Goal: Information Seeking & Learning: Learn about a topic

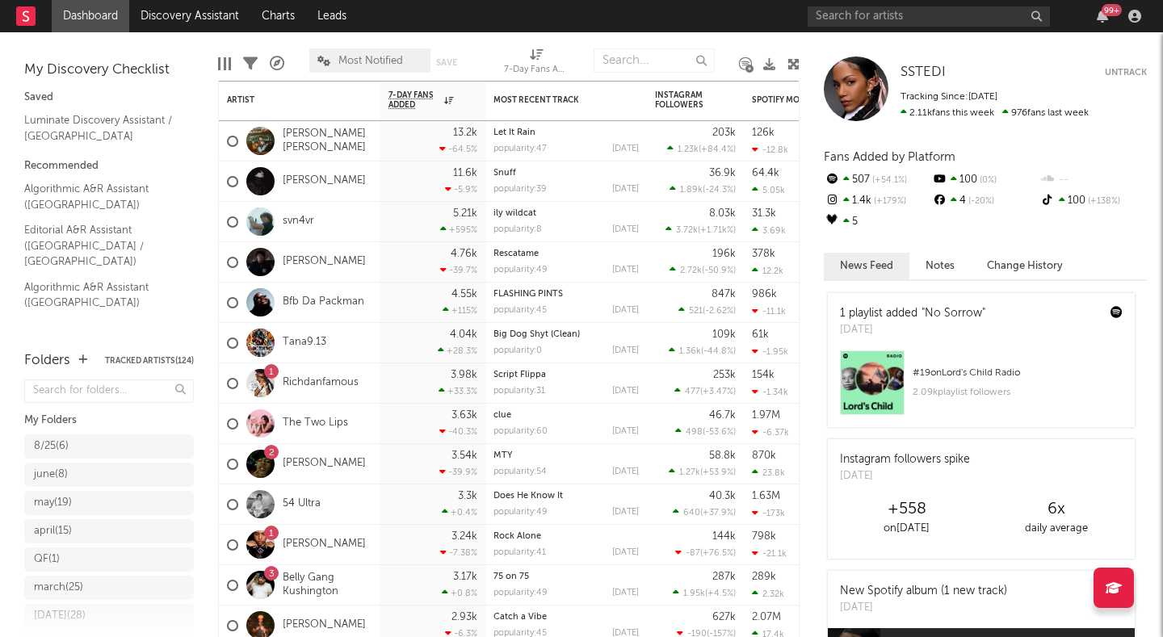
click at [860, 81] on div at bounding box center [856, 89] width 65 height 65
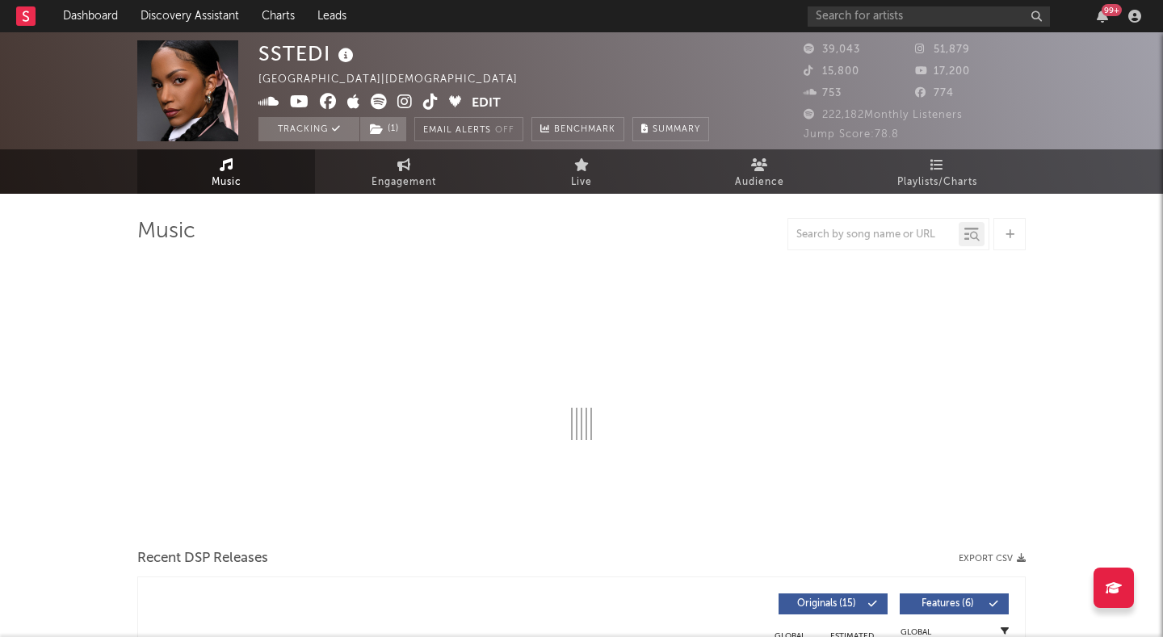
select select "6m"
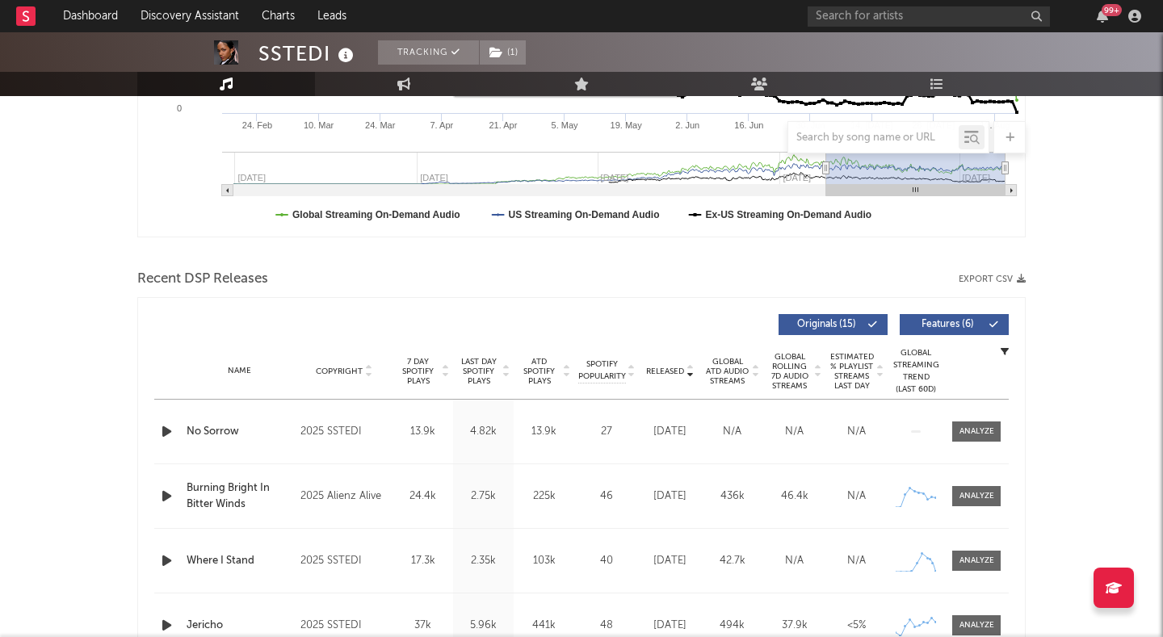
scroll to position [586, 0]
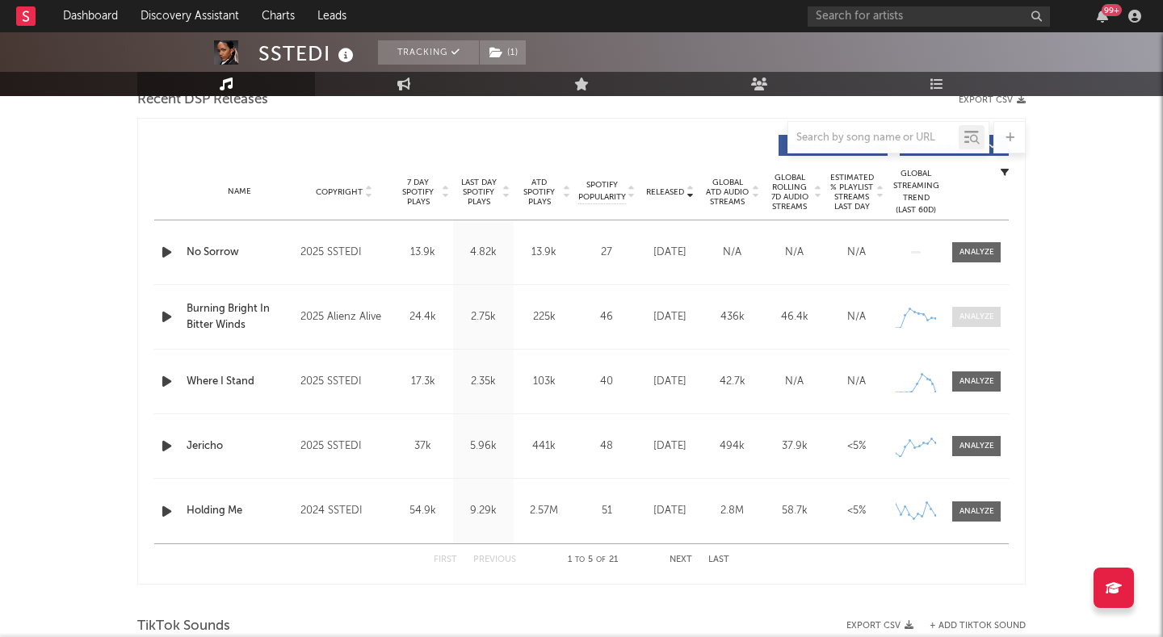
click at [959, 319] on div at bounding box center [976, 317] width 35 height 12
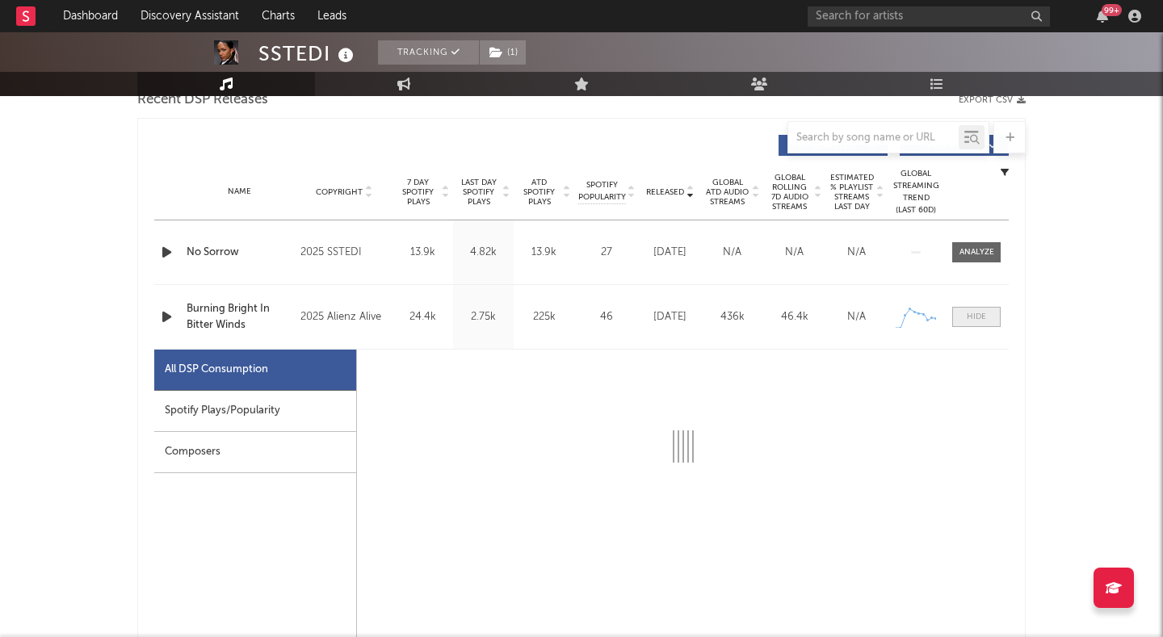
select select "1w"
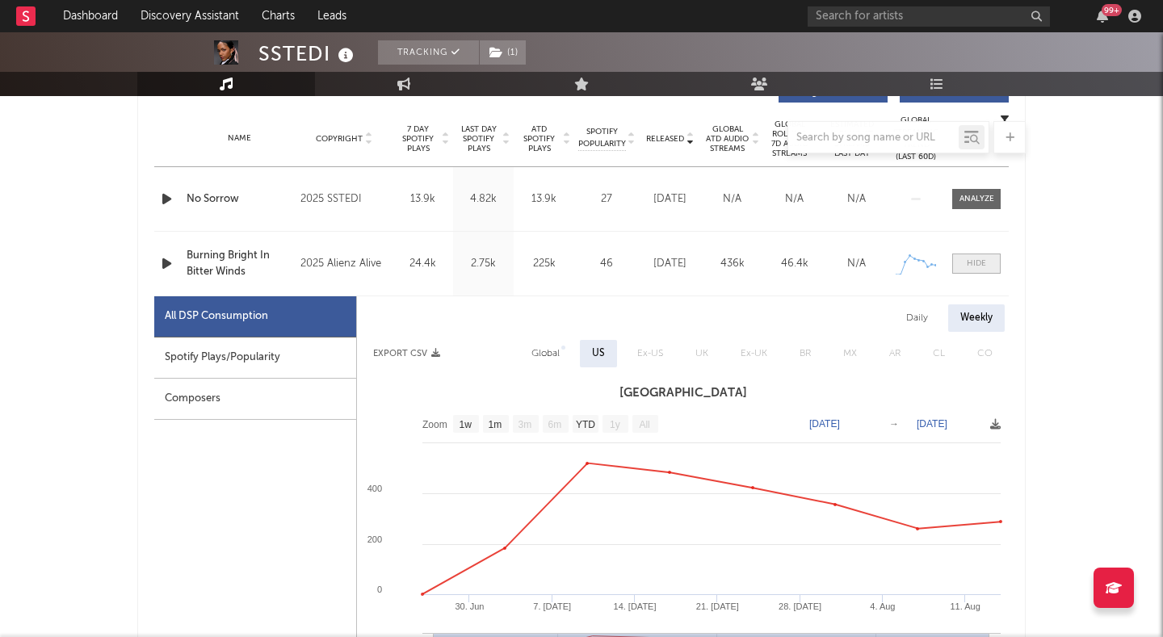
scroll to position [715, 0]
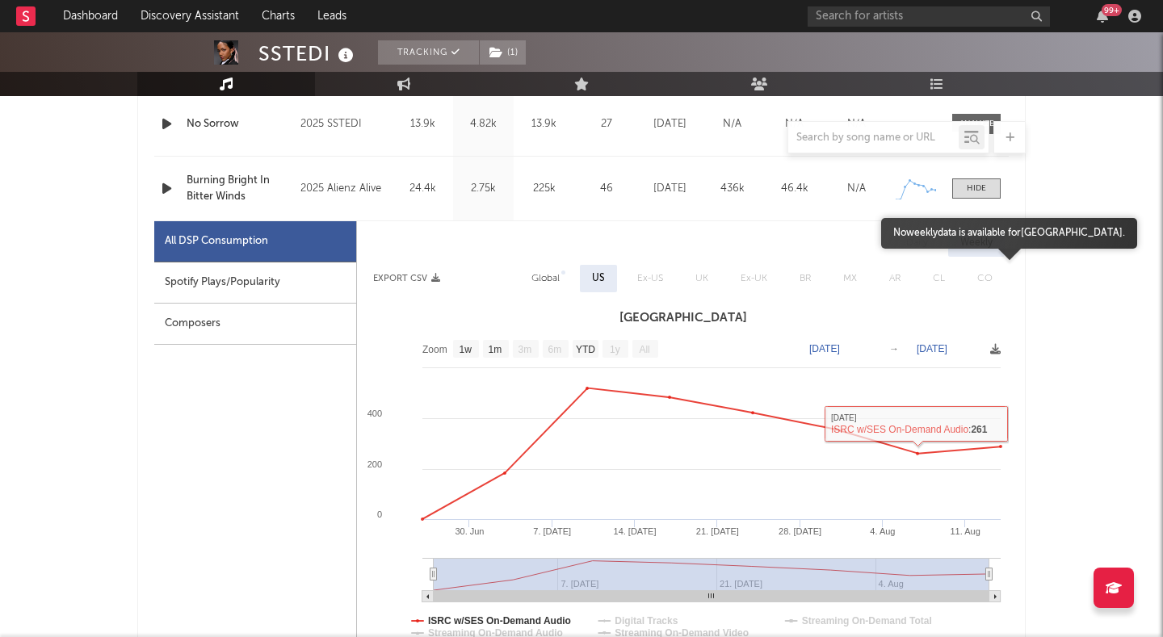
click at [983, 266] on span "CO" at bounding box center [985, 278] width 48 height 27
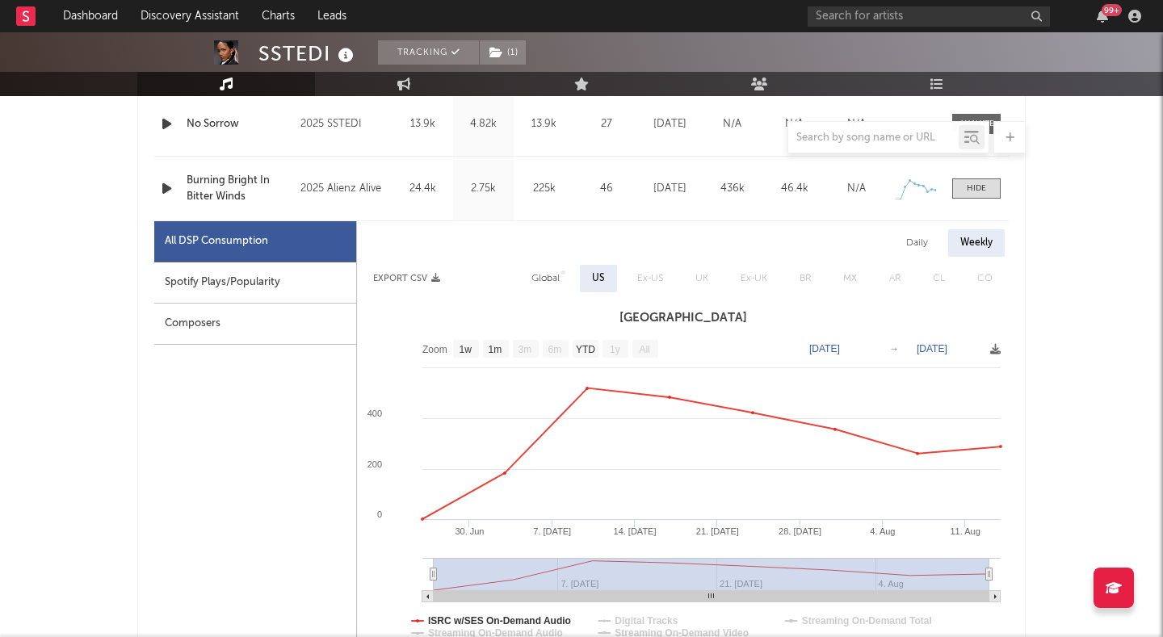
click at [968, 237] on div "Weekly" at bounding box center [976, 242] width 57 height 27
click at [971, 188] on div at bounding box center [976, 188] width 19 height 12
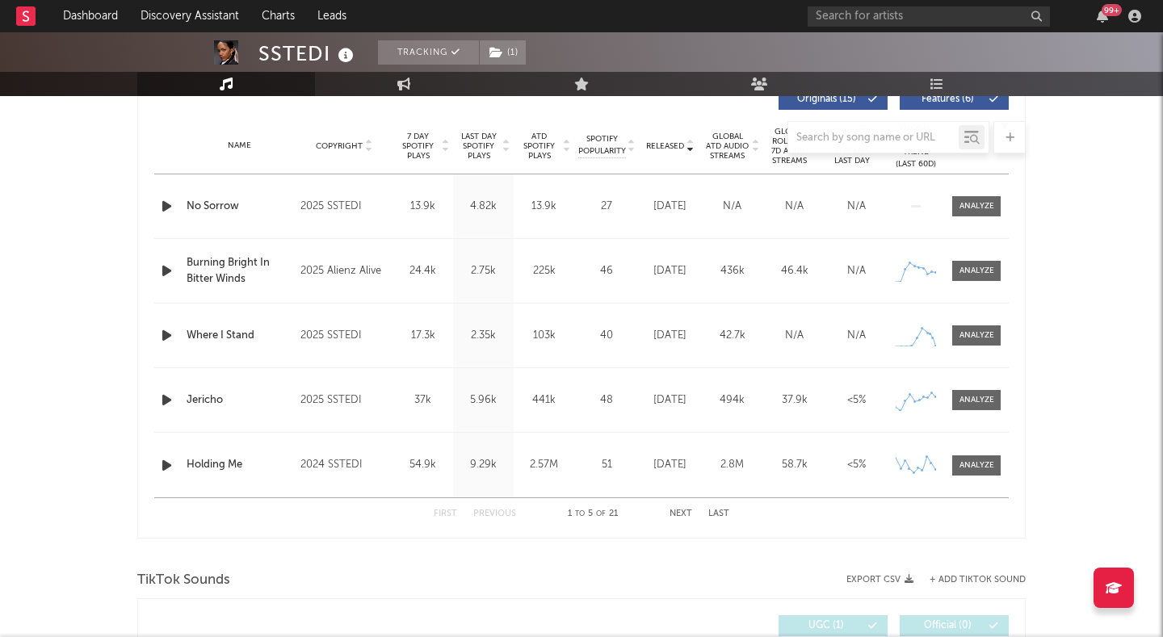
scroll to position [627, 0]
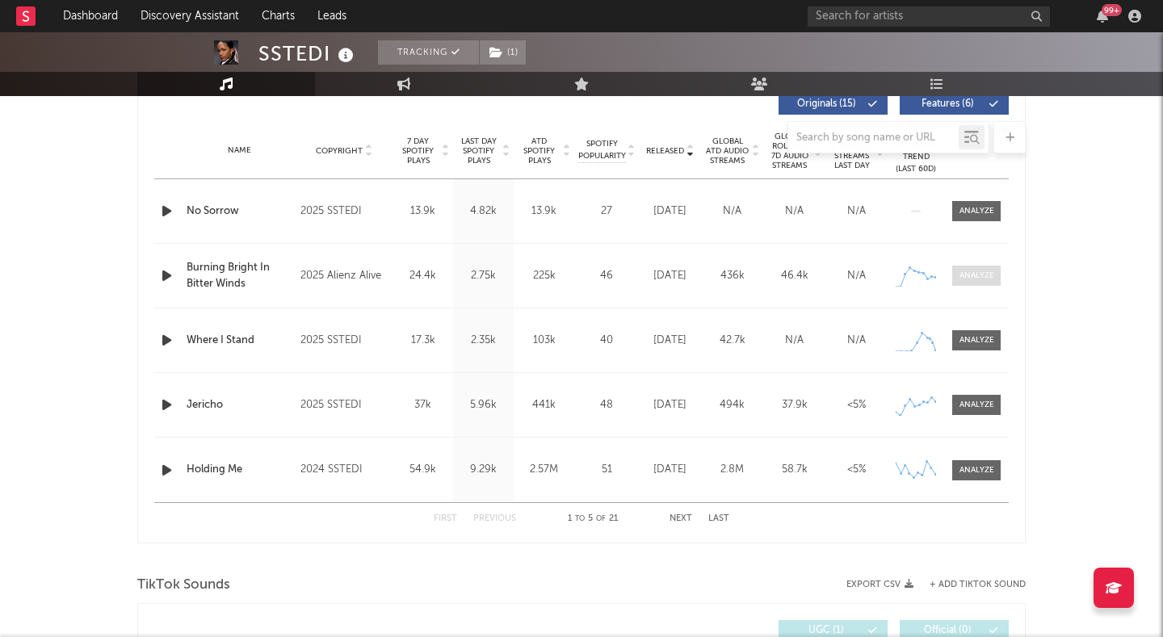
click at [967, 266] on span at bounding box center [976, 276] width 48 height 20
select select "1w"
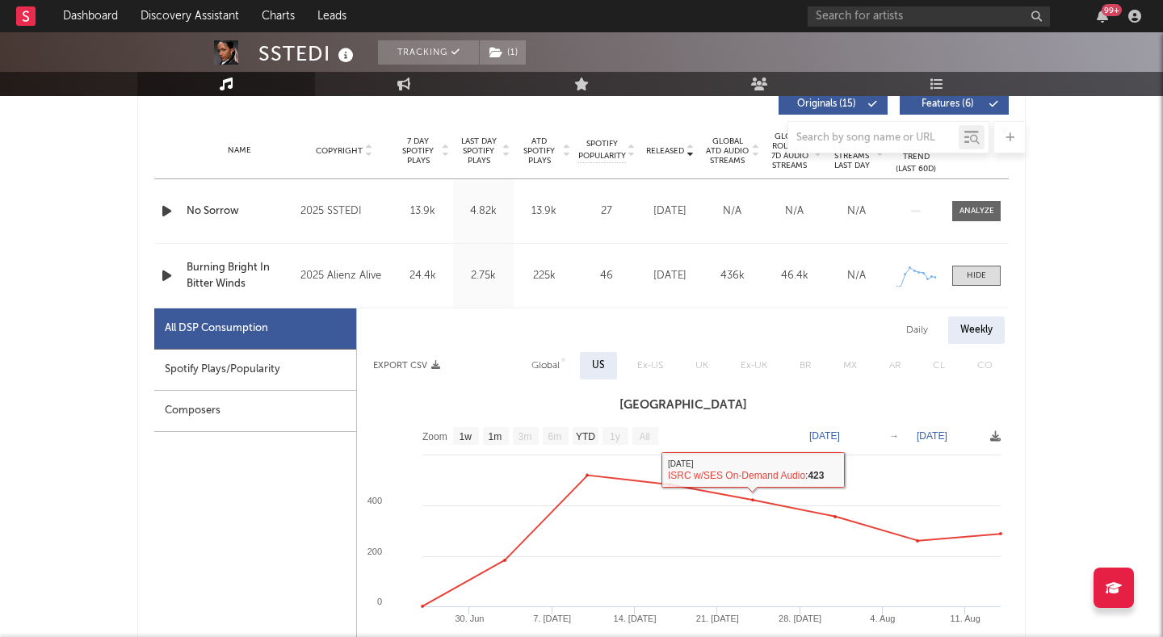
click at [912, 330] on div "Daily" at bounding box center [917, 330] width 46 height 27
select select "1w"
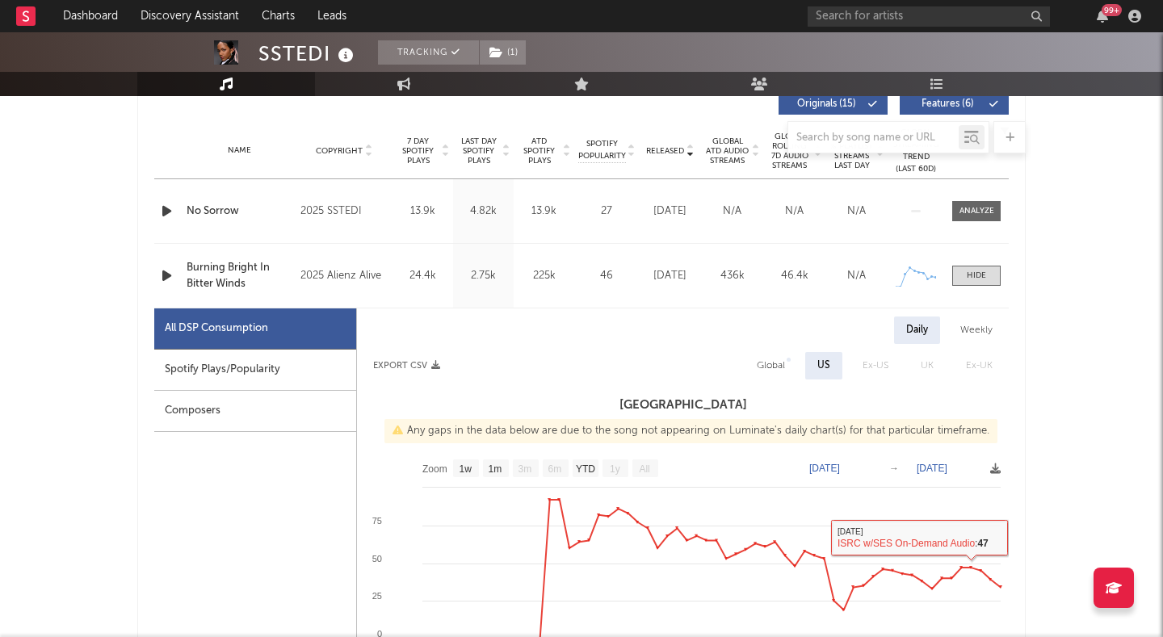
click at [975, 329] on div "Weekly" at bounding box center [976, 330] width 57 height 27
select select "1w"
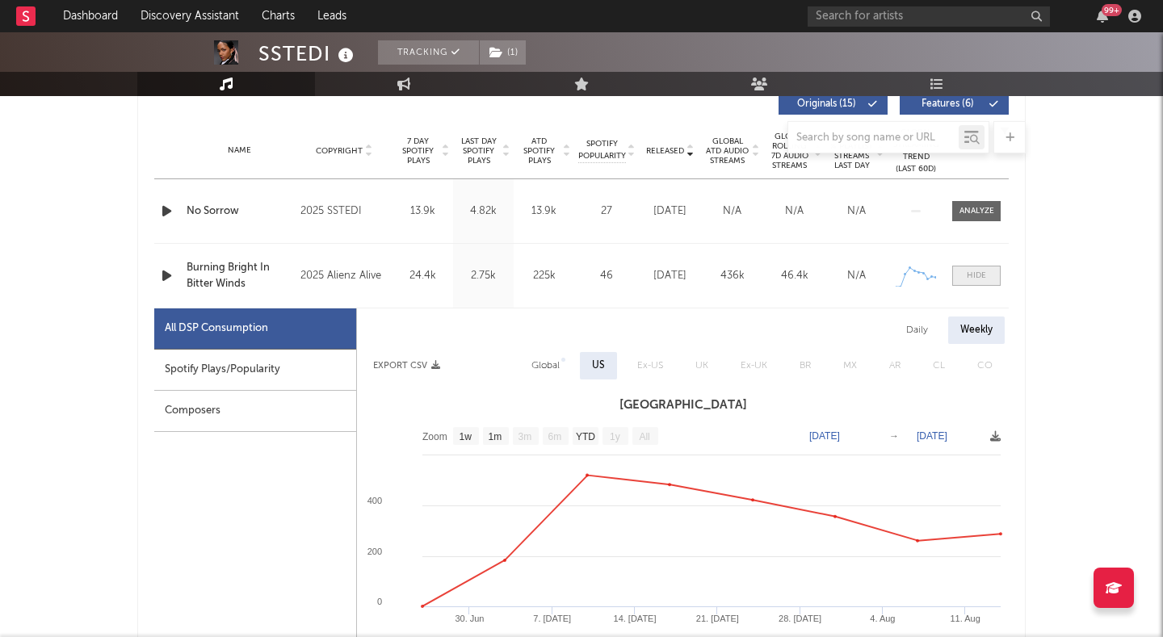
click at [980, 273] on div at bounding box center [976, 276] width 19 height 12
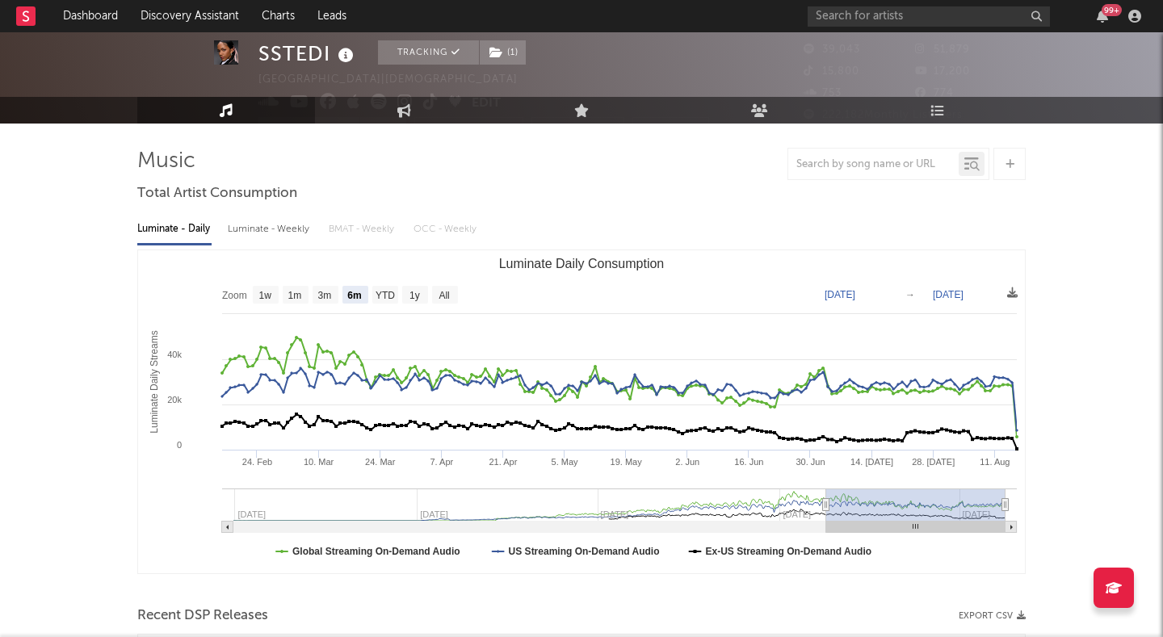
scroll to position [19, 0]
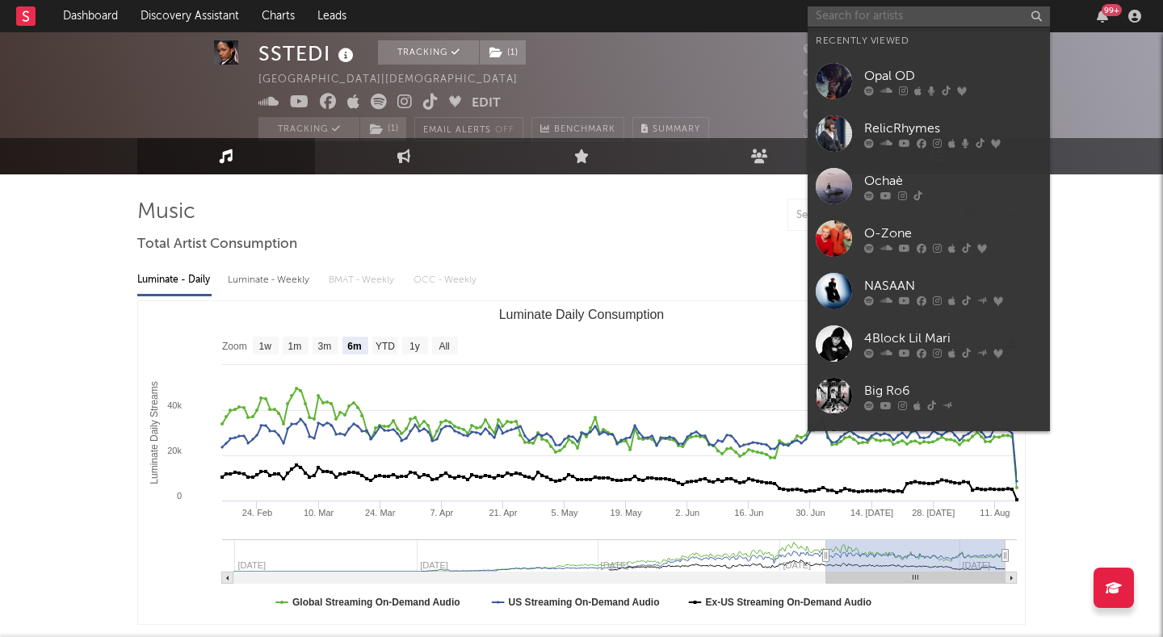
click at [824, 11] on input "text" at bounding box center [929, 16] width 242 height 20
paste input "Eloara"
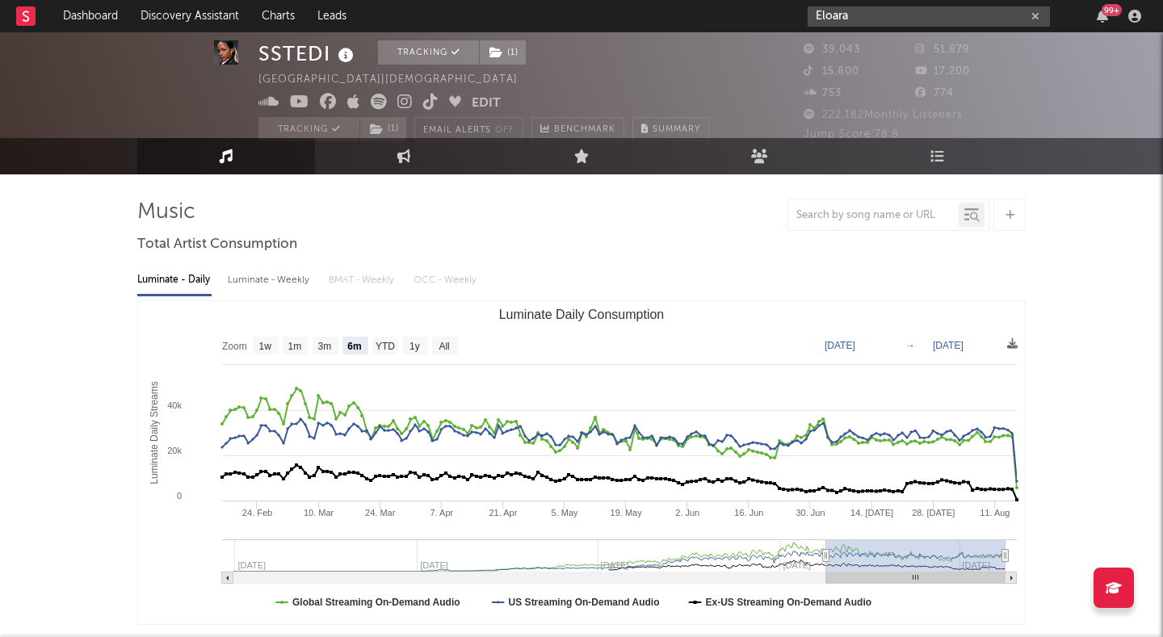
click at [852, 15] on input "Eloara" at bounding box center [929, 16] width 242 height 20
click at [875, 22] on input "Eloara" at bounding box center [929, 16] width 242 height 20
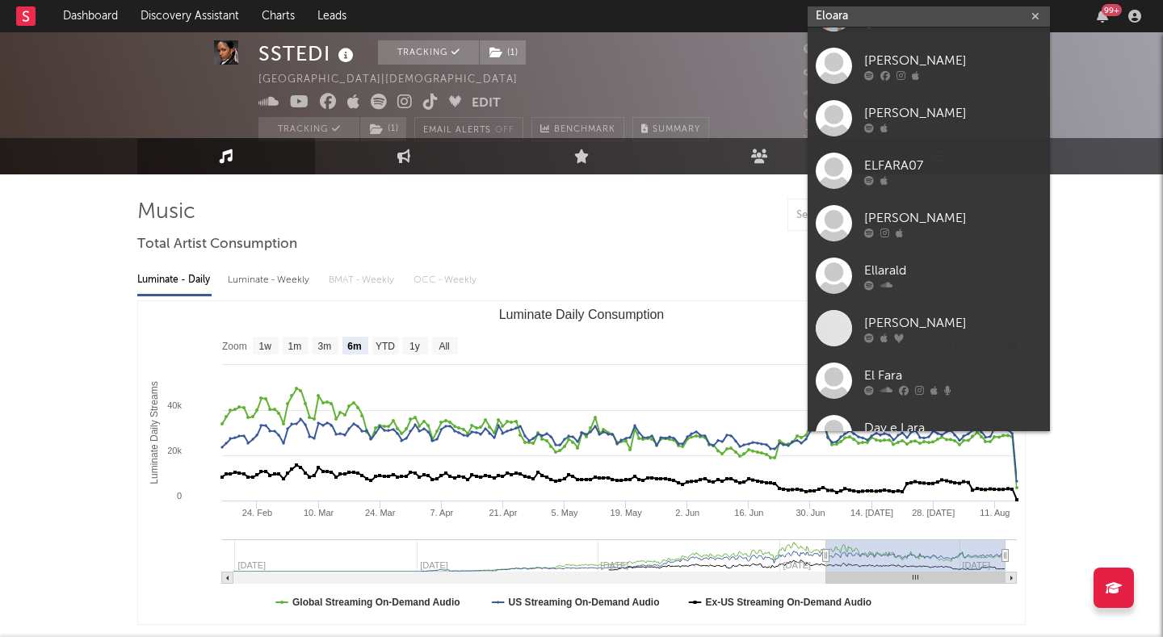
scroll to position [331, 0]
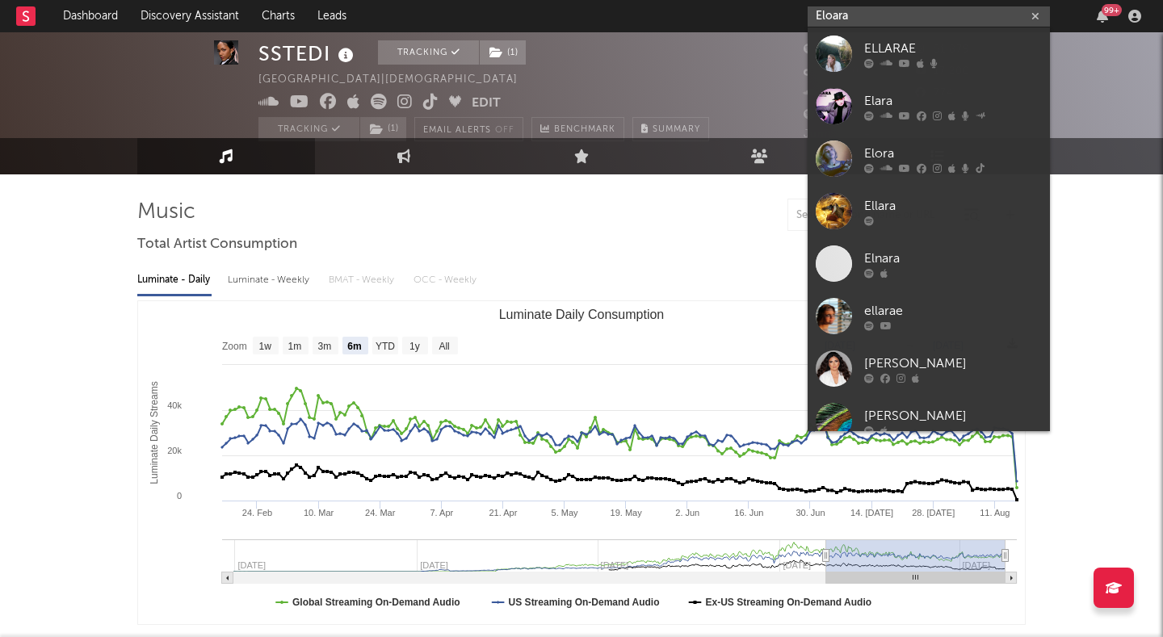
click at [879, 19] on input "Eloara" at bounding box center [929, 16] width 242 height 20
click at [879, 18] on input "Eloara" at bounding box center [929, 16] width 242 height 20
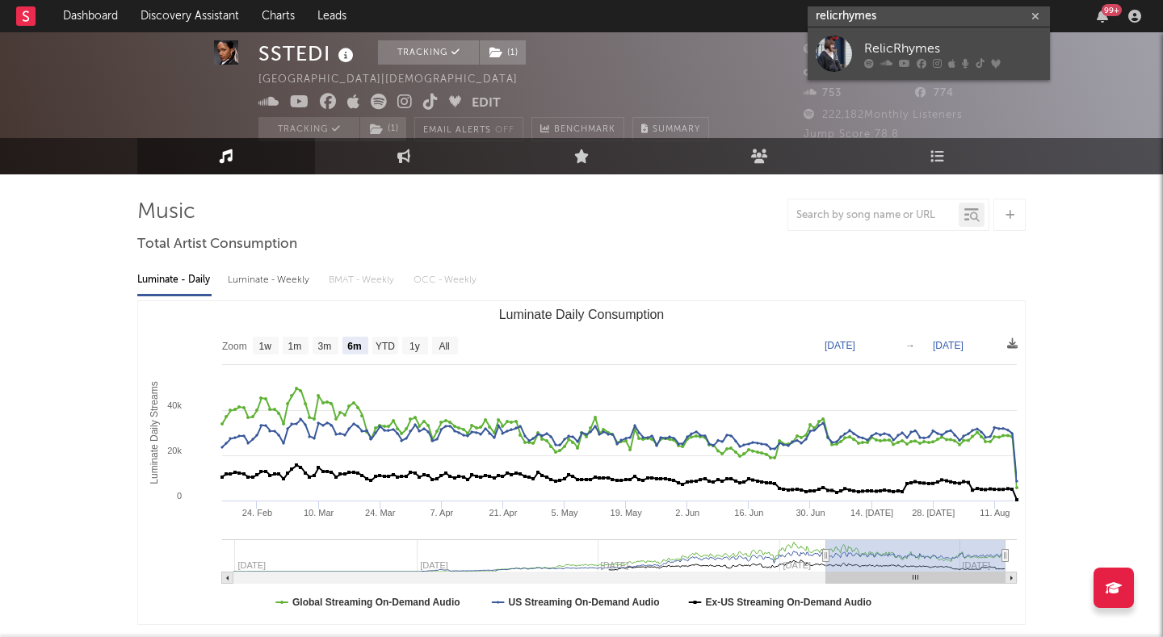
type input "relicrhymes"
click at [864, 48] on div "RelicRhymes" at bounding box center [953, 48] width 178 height 19
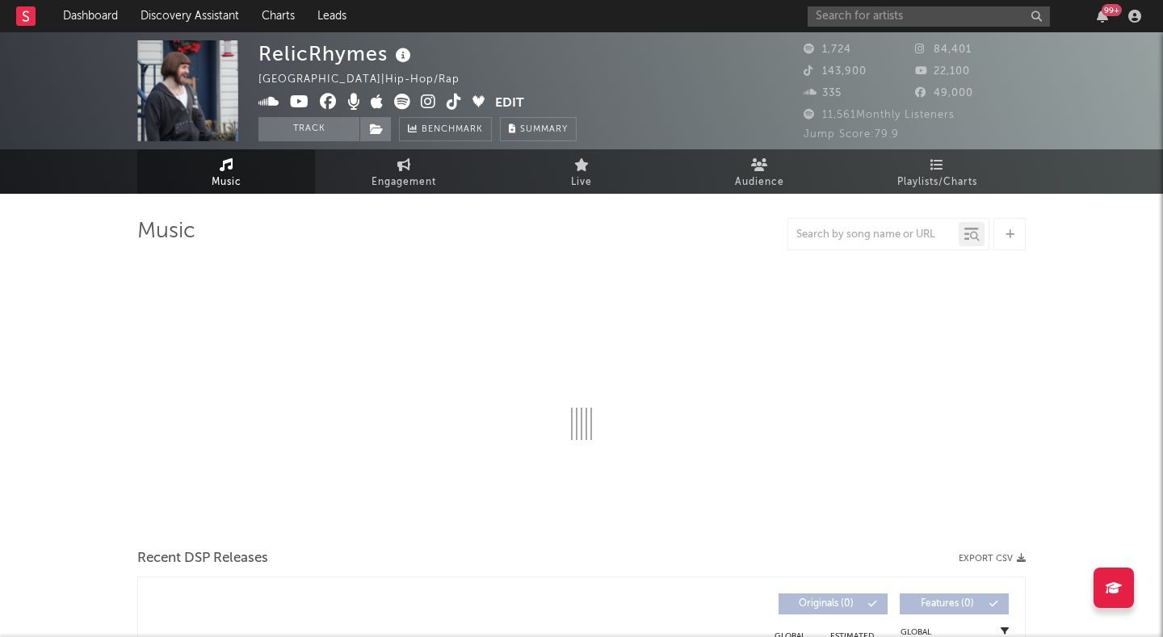
select select "6m"
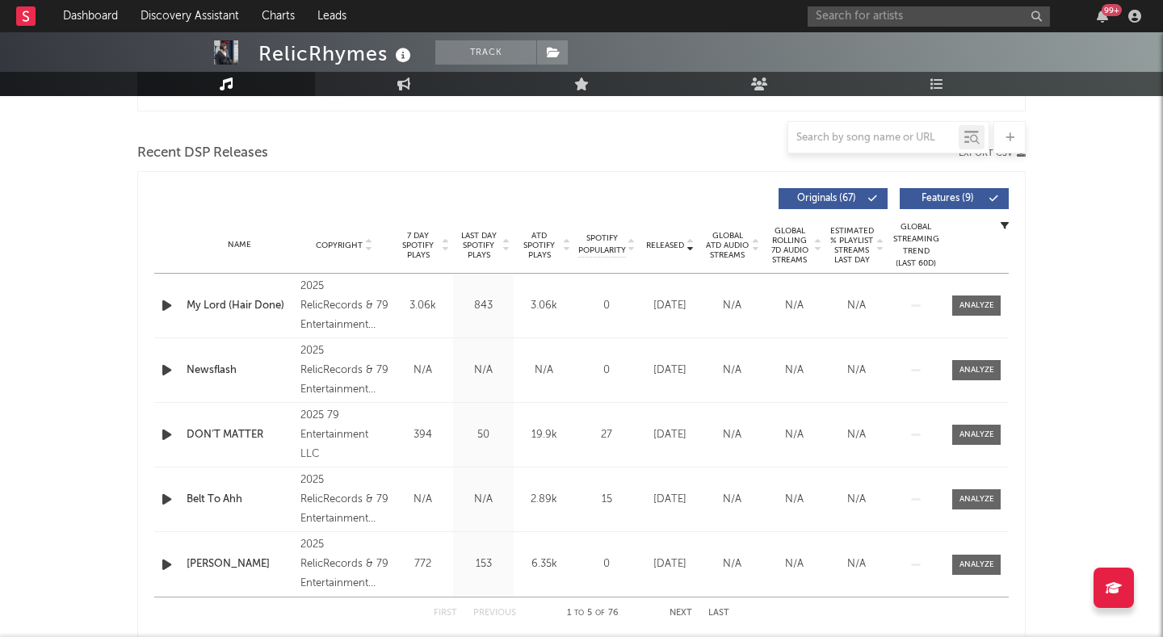
scroll to position [539, 0]
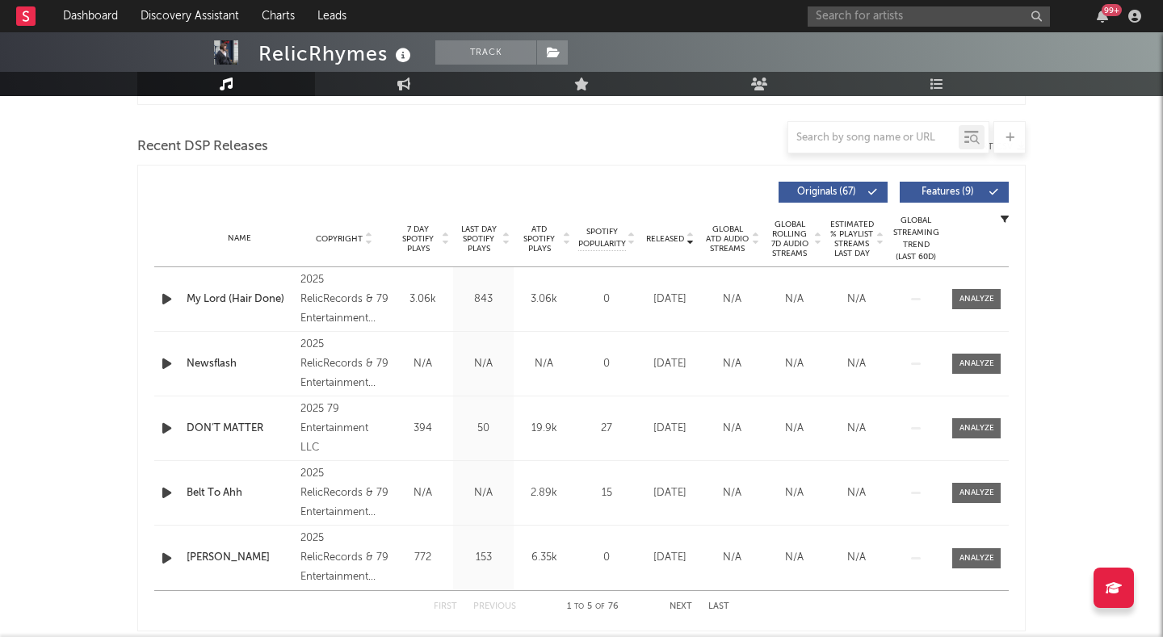
click at [974, 284] on div "Name My Lord (Hair Done) Copyright 2025 RelicRecords & 79 Entertainment LLC Lab…" at bounding box center [581, 299] width 854 height 64
click at [970, 297] on div at bounding box center [976, 299] width 35 height 12
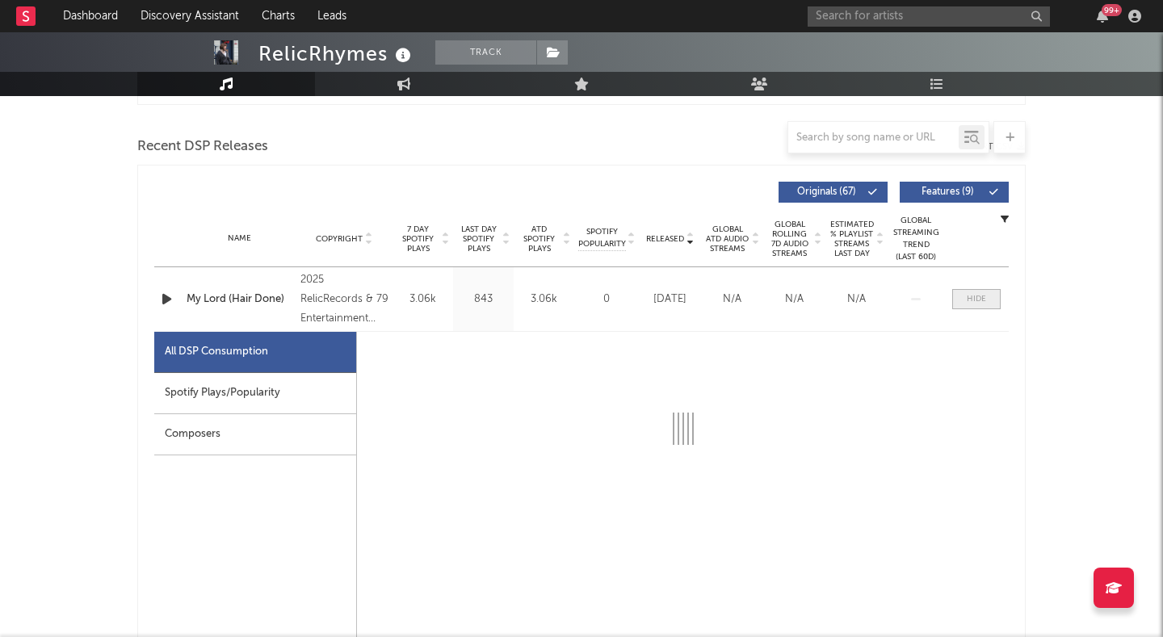
select select "1w"
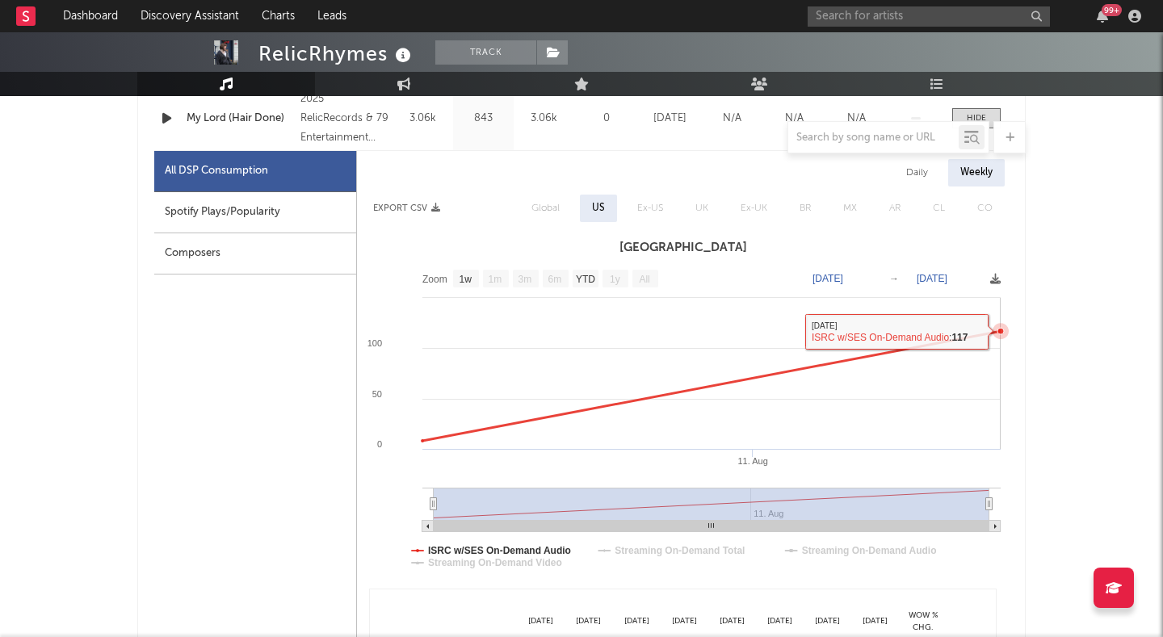
scroll to position [682, 0]
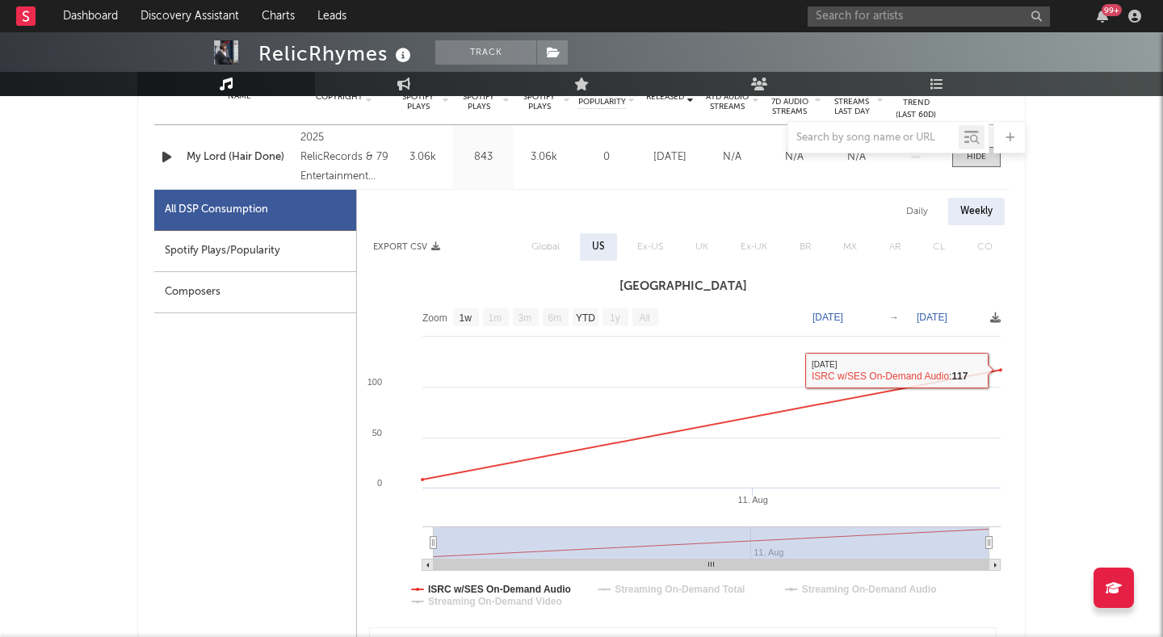
click at [925, 208] on div "Daily" at bounding box center [917, 211] width 46 height 27
select select "1w"
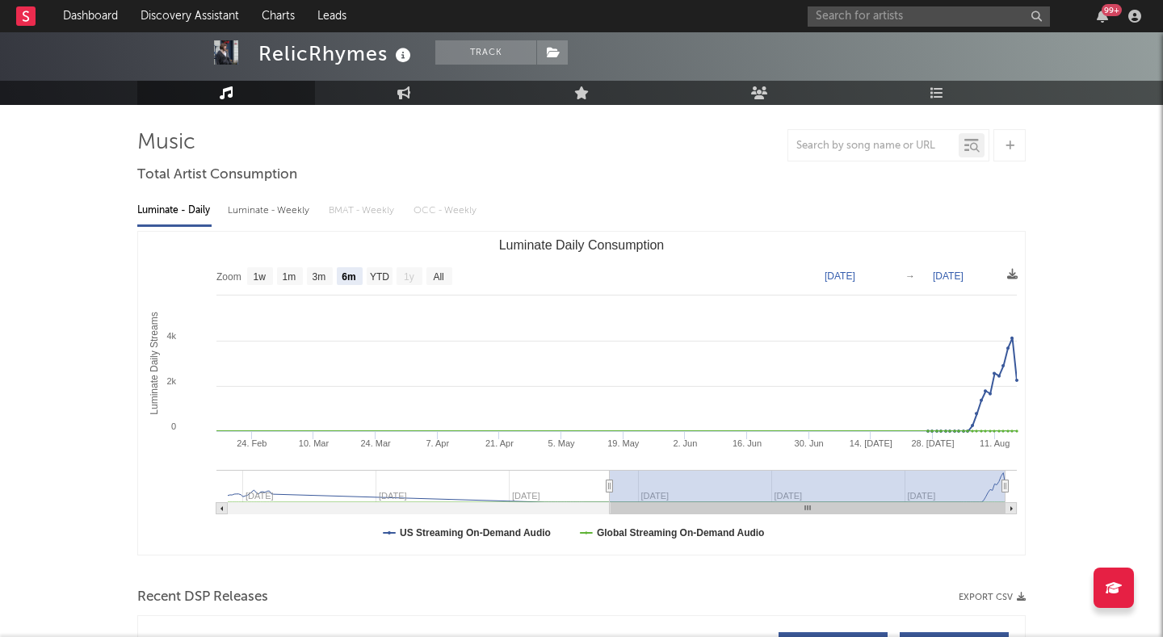
scroll to position [83, 0]
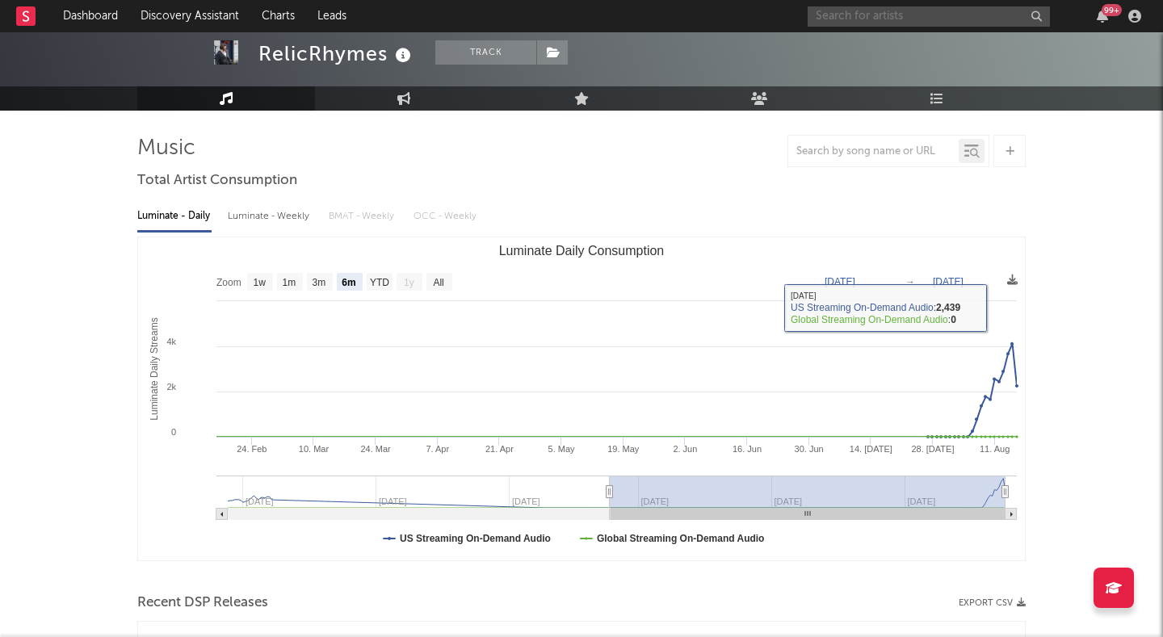
click at [845, 23] on input "text" at bounding box center [929, 16] width 242 height 20
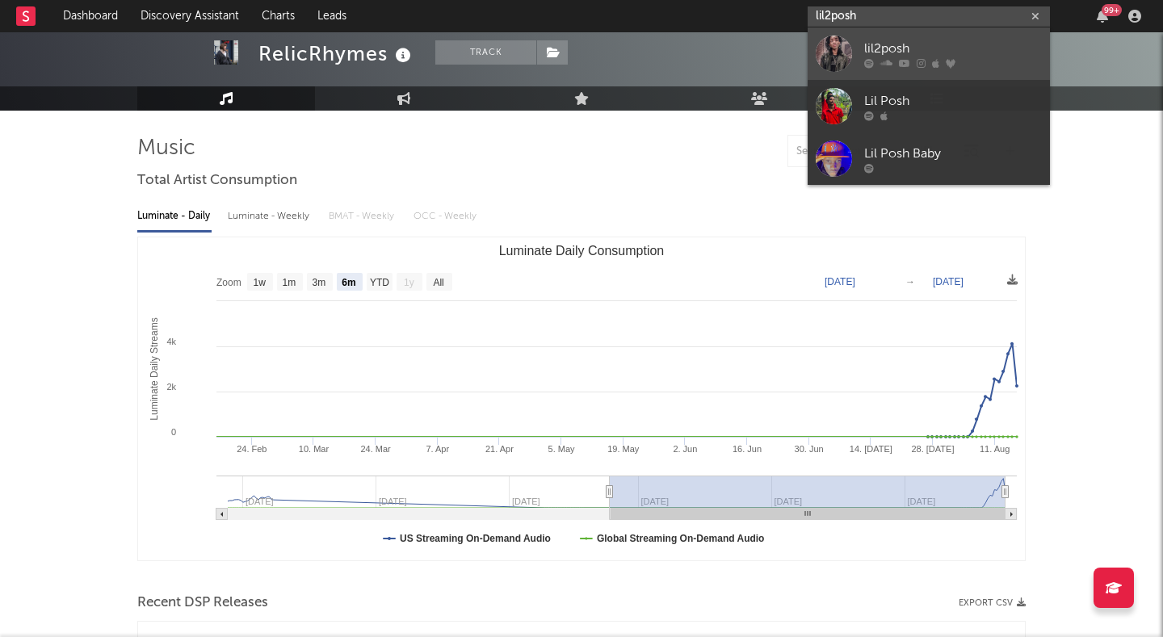
type input "lil2posh"
click at [850, 31] on link "lil2posh" at bounding box center [929, 53] width 242 height 52
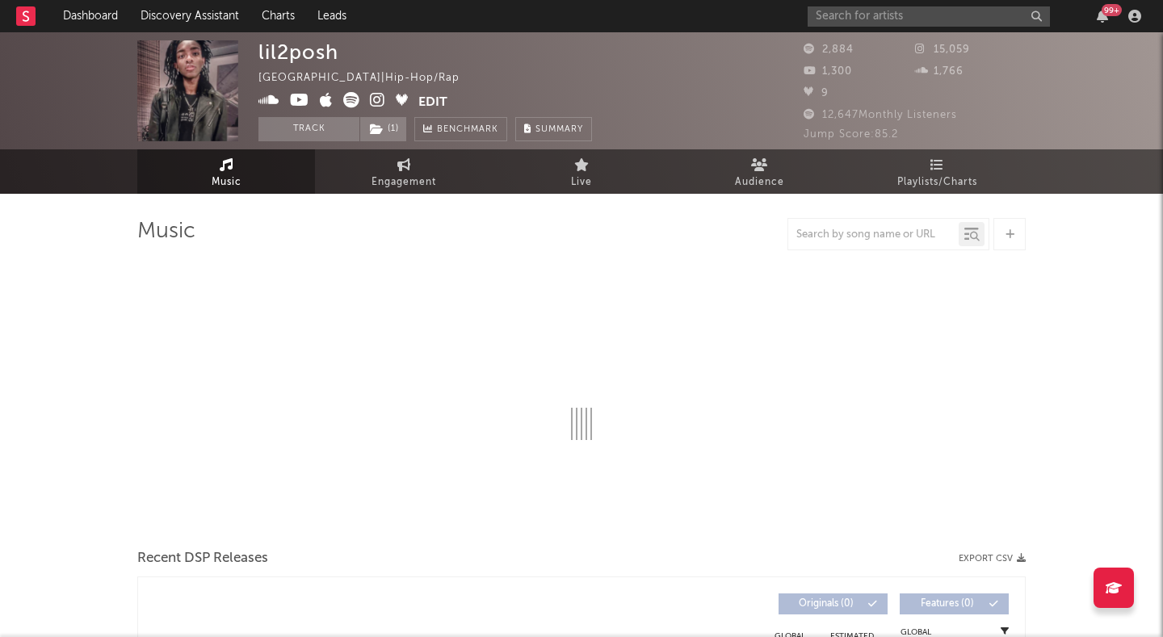
select select "6m"
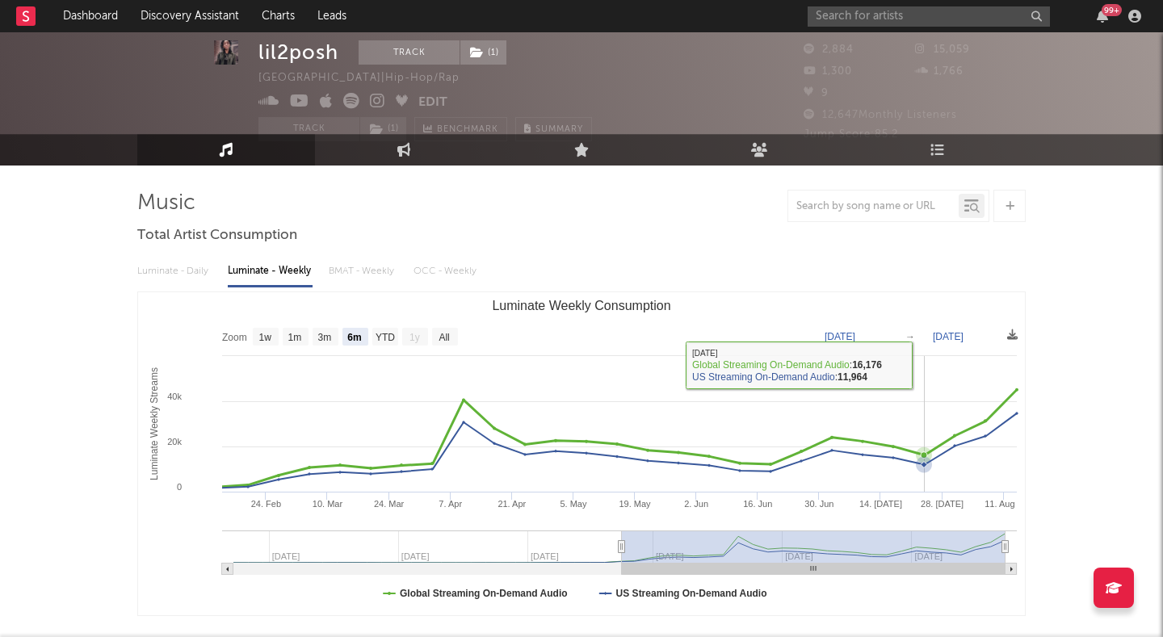
scroll to position [31, 0]
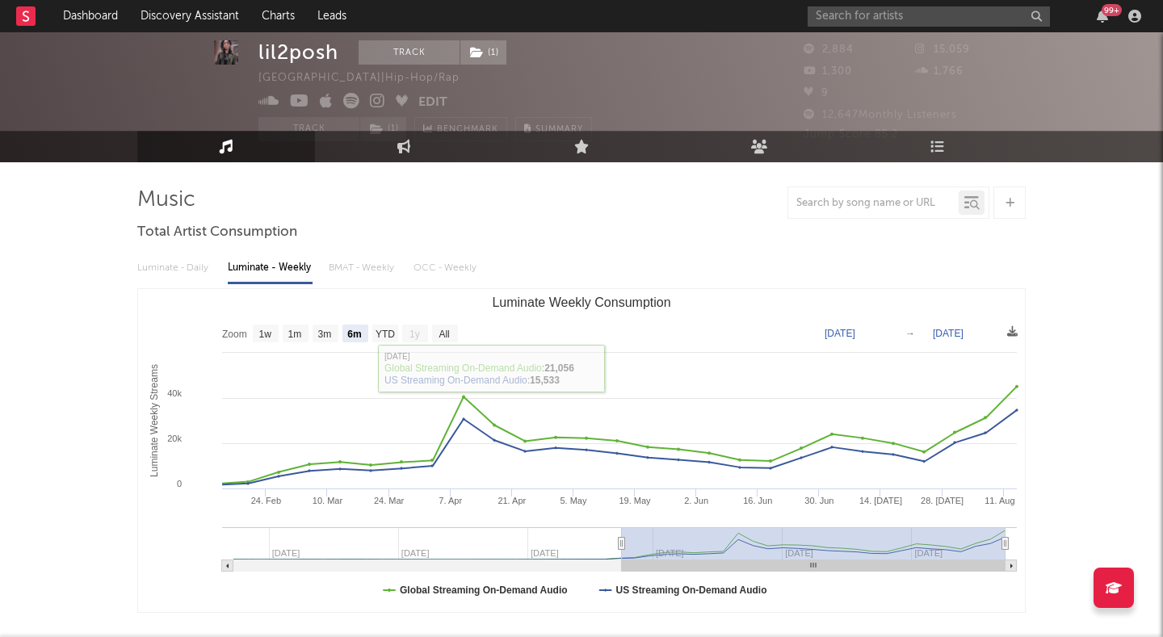
click at [173, 267] on div "Luminate - Daily Luminate - Weekly BMAT - Weekly OCC - Weekly" at bounding box center [581, 267] width 888 height 27
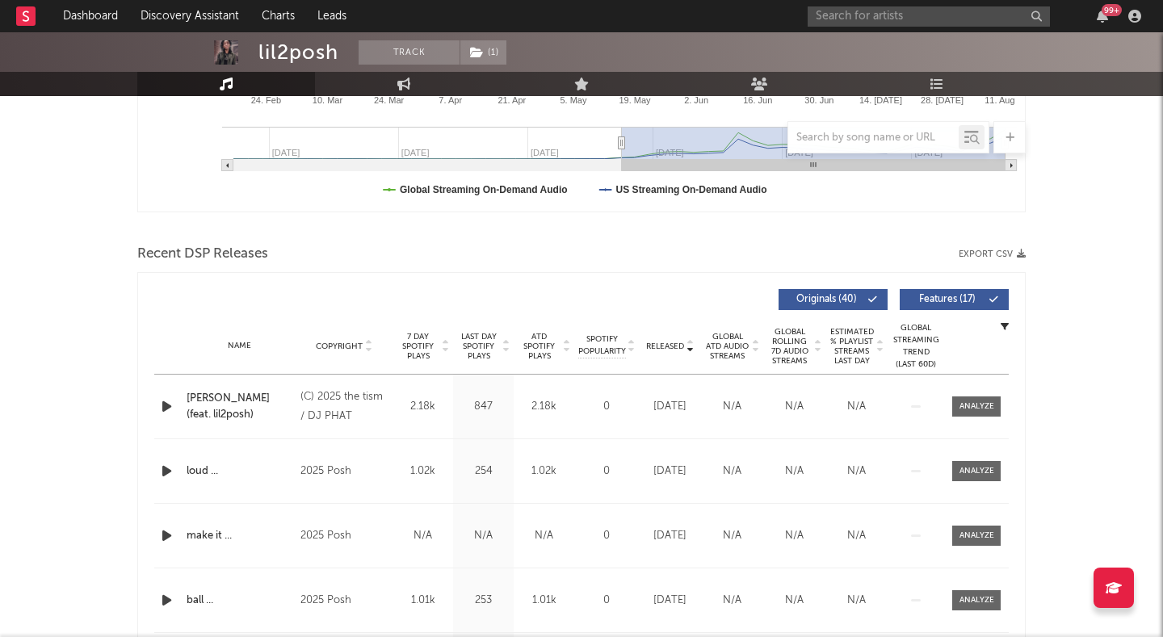
scroll to position [439, 0]
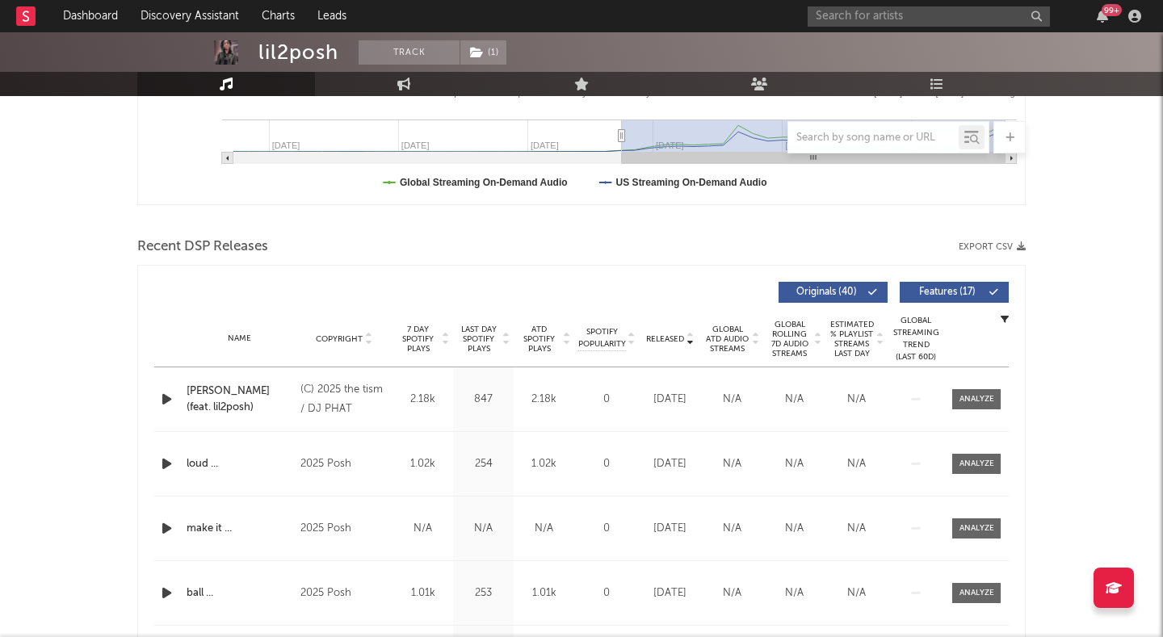
click at [924, 294] on span "Features ( 17 )" at bounding box center [947, 292] width 74 height 10
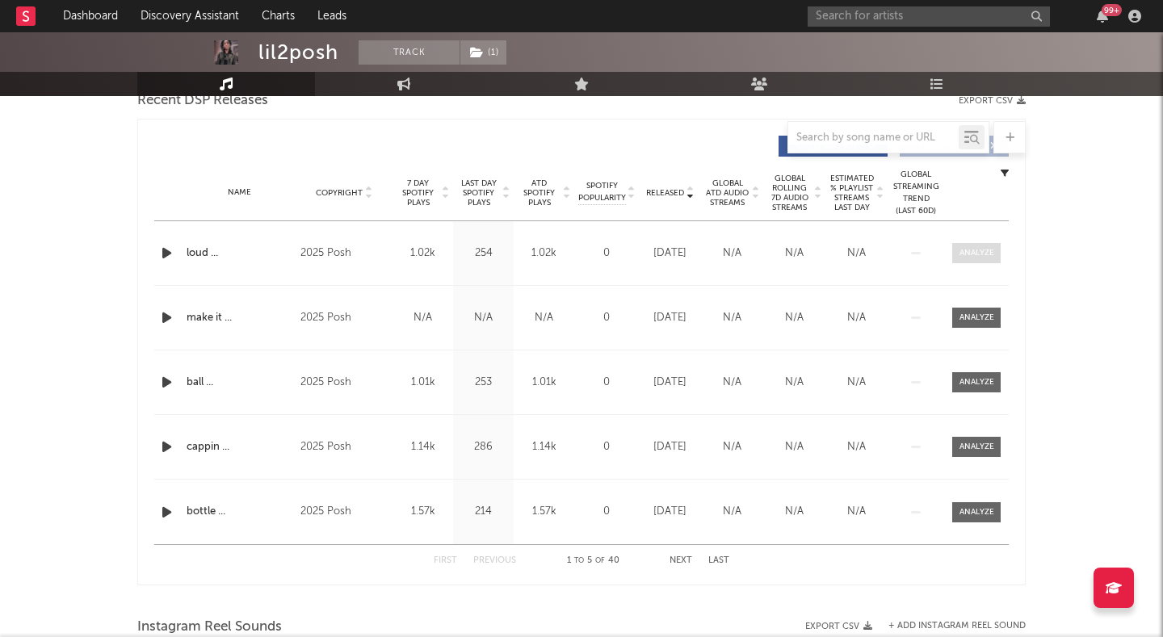
scroll to position [508, 0]
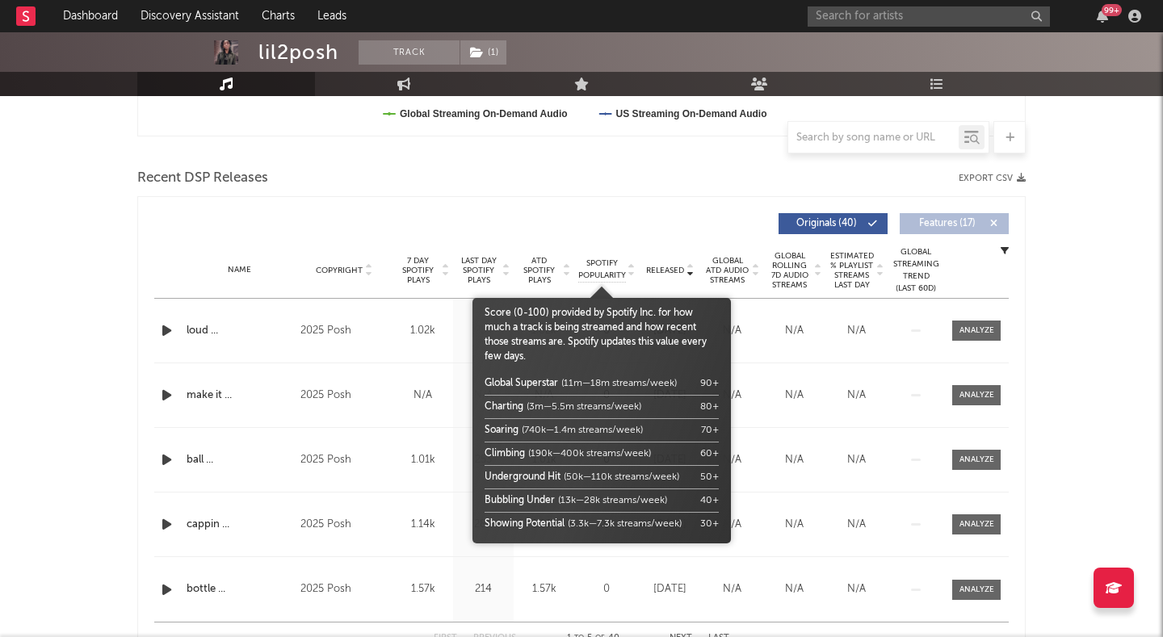
click at [595, 262] on span "Spotify Popularity" at bounding box center [602, 270] width 48 height 24
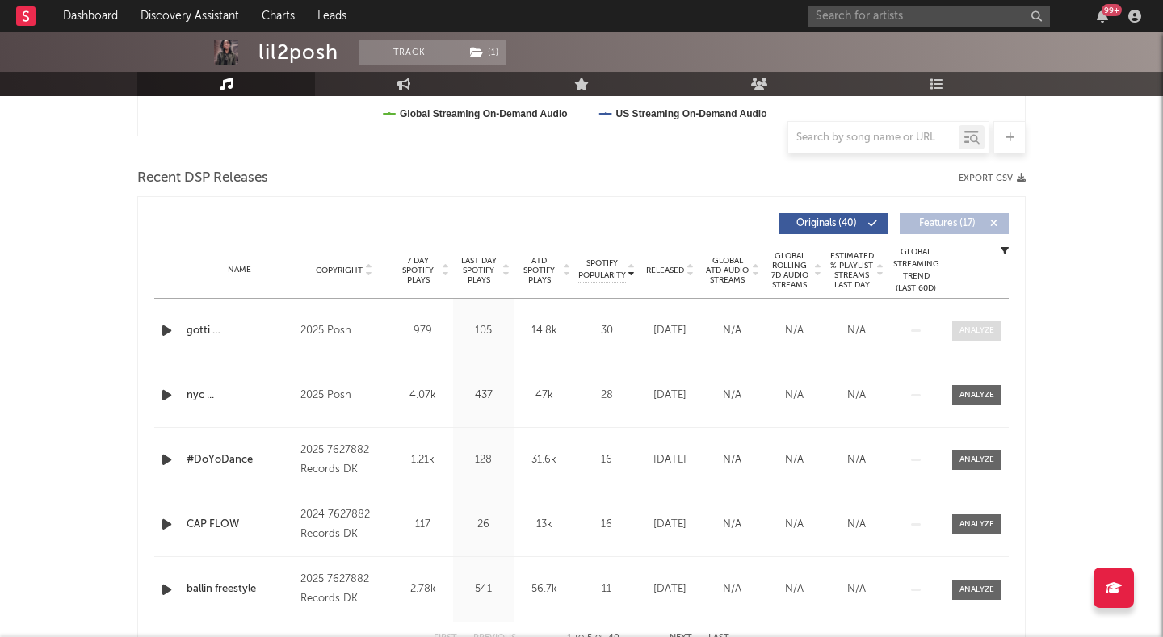
click at [972, 321] on span at bounding box center [976, 331] width 48 height 20
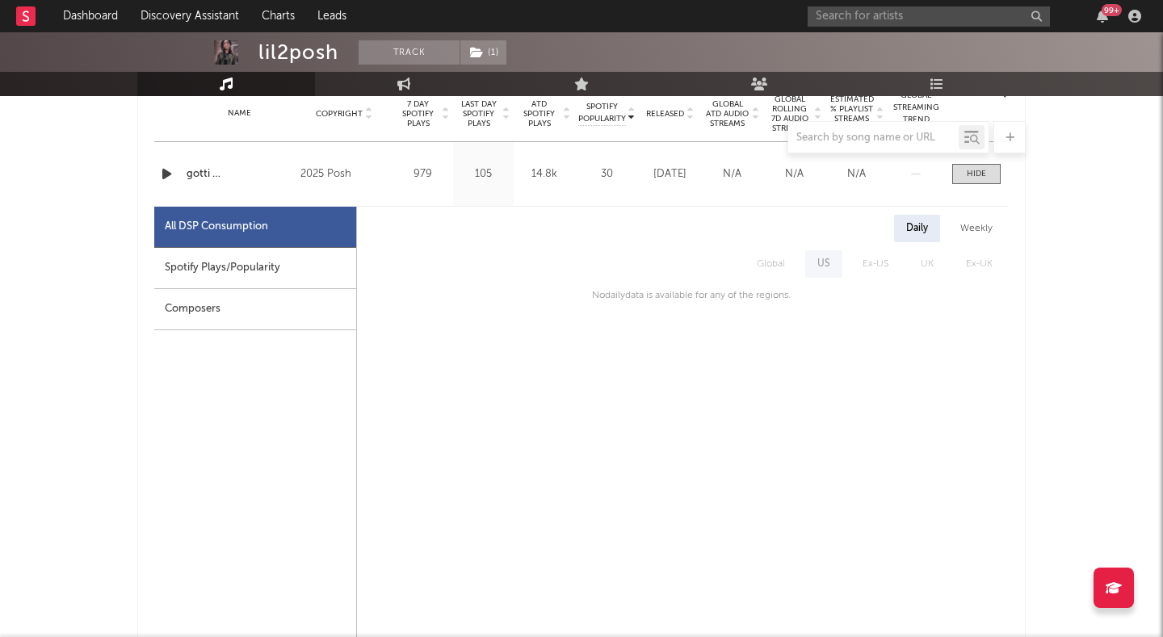
scroll to position [610, 0]
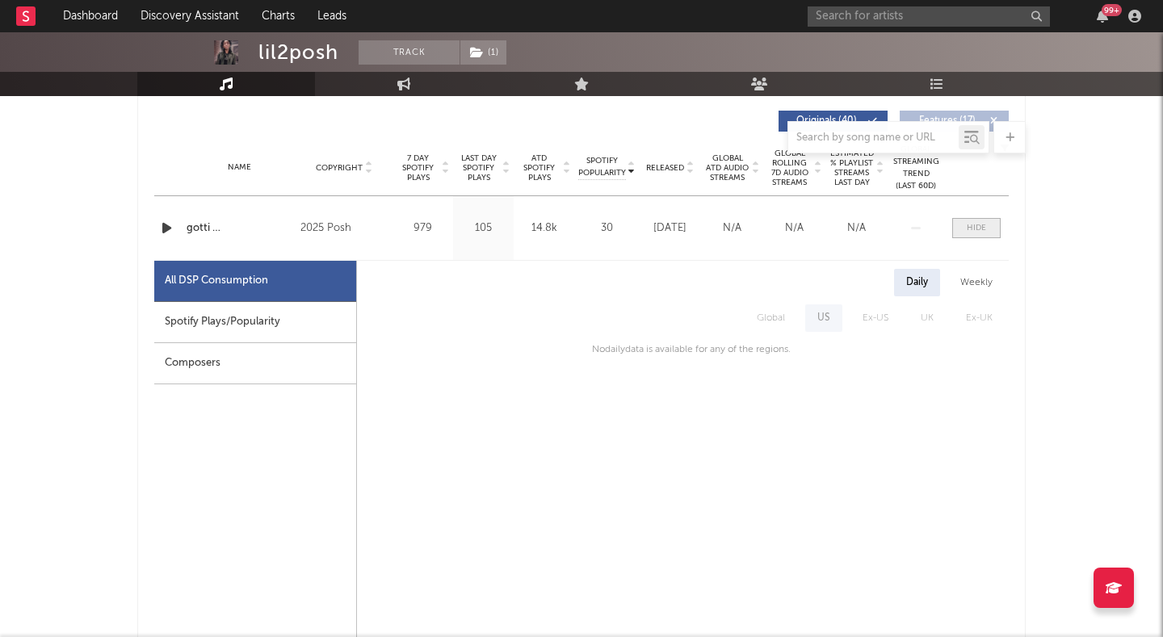
click at [959, 231] on span at bounding box center [976, 228] width 48 height 20
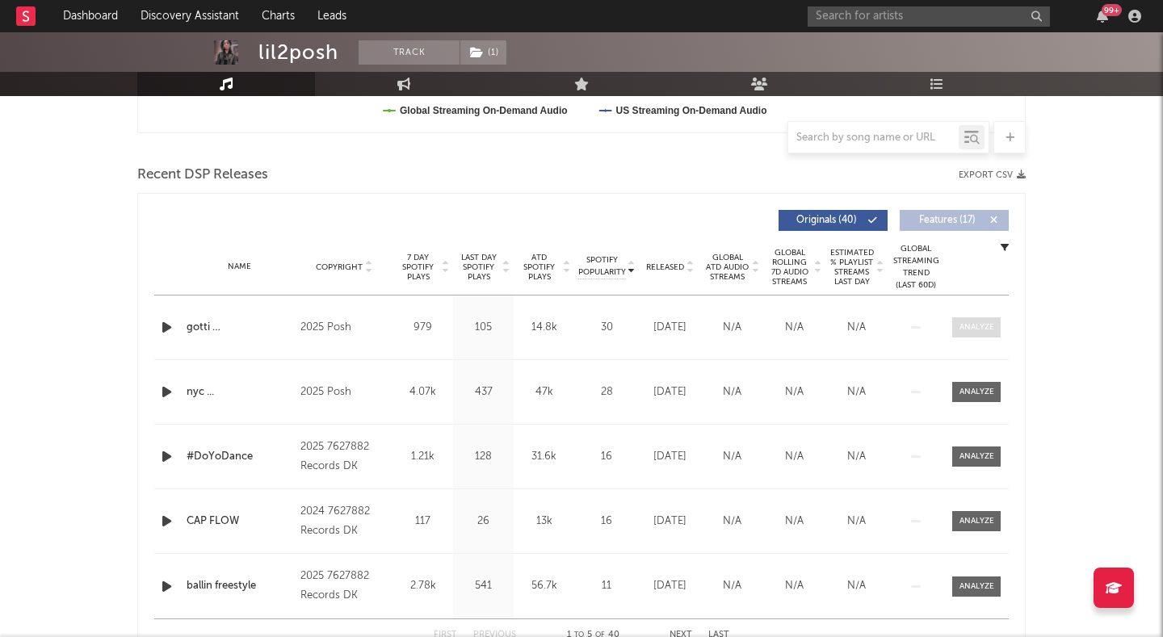
scroll to position [503, 0]
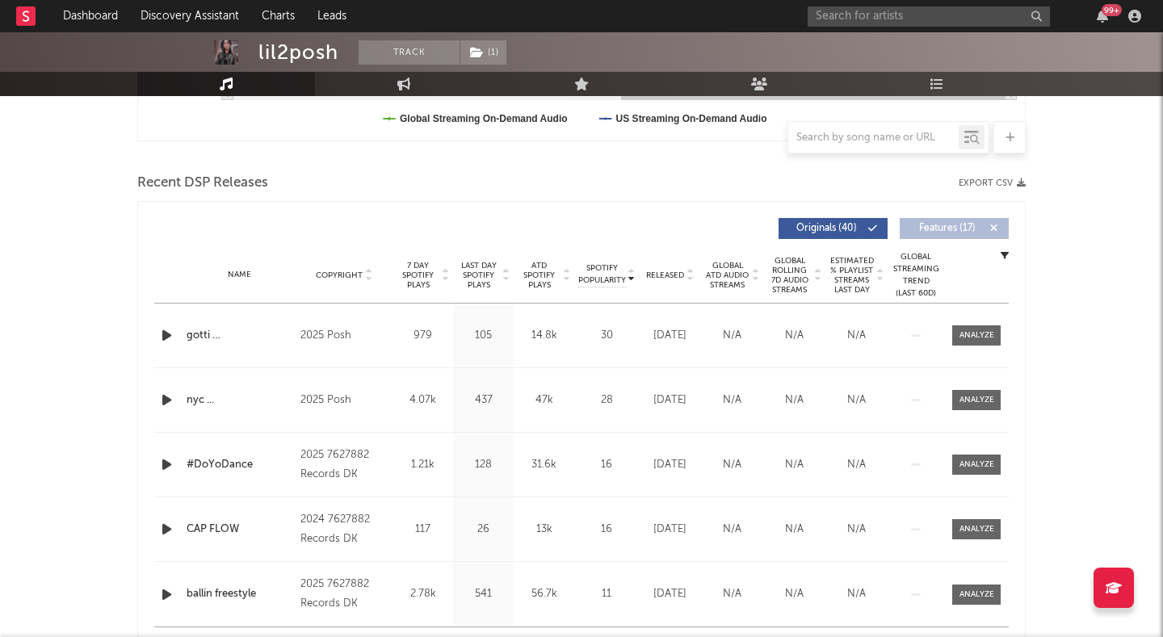
click at [677, 271] on span "Released" at bounding box center [665, 276] width 38 height 10
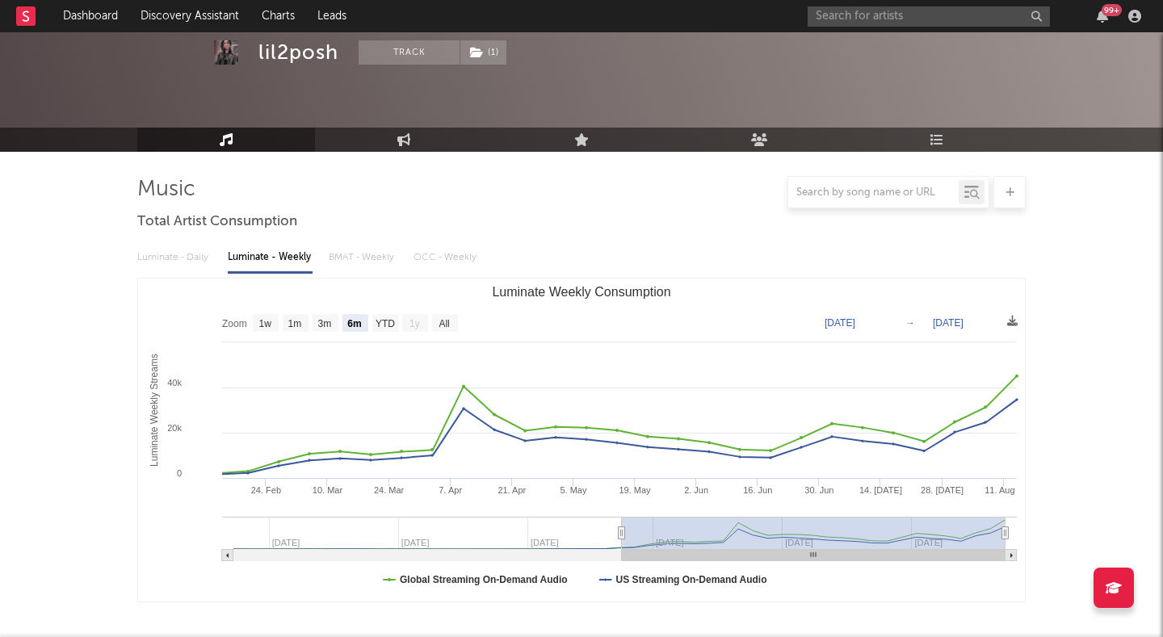
scroll to position [0, 0]
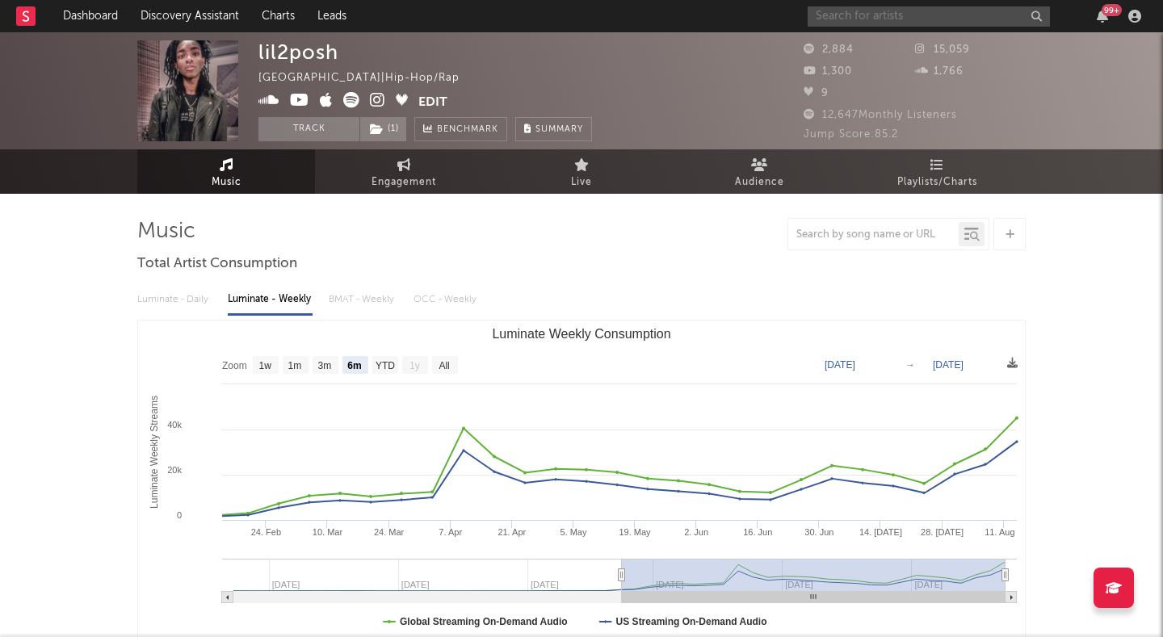
click at [837, 15] on input "text" at bounding box center [929, 16] width 242 height 20
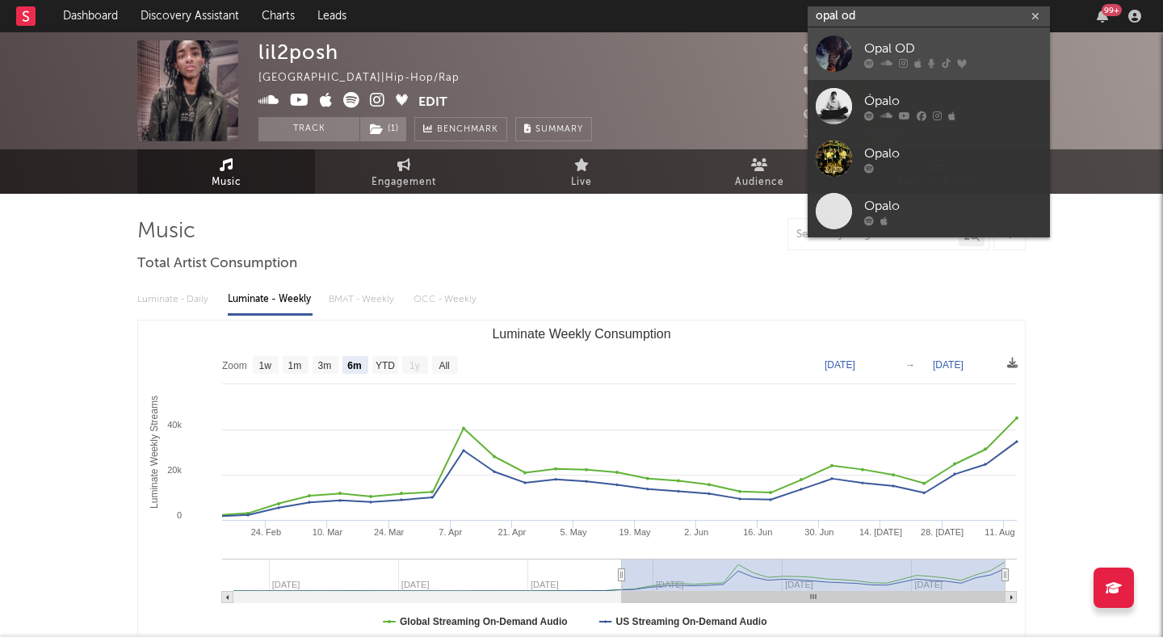
type input "opal od"
click at [830, 36] on div at bounding box center [834, 54] width 36 height 36
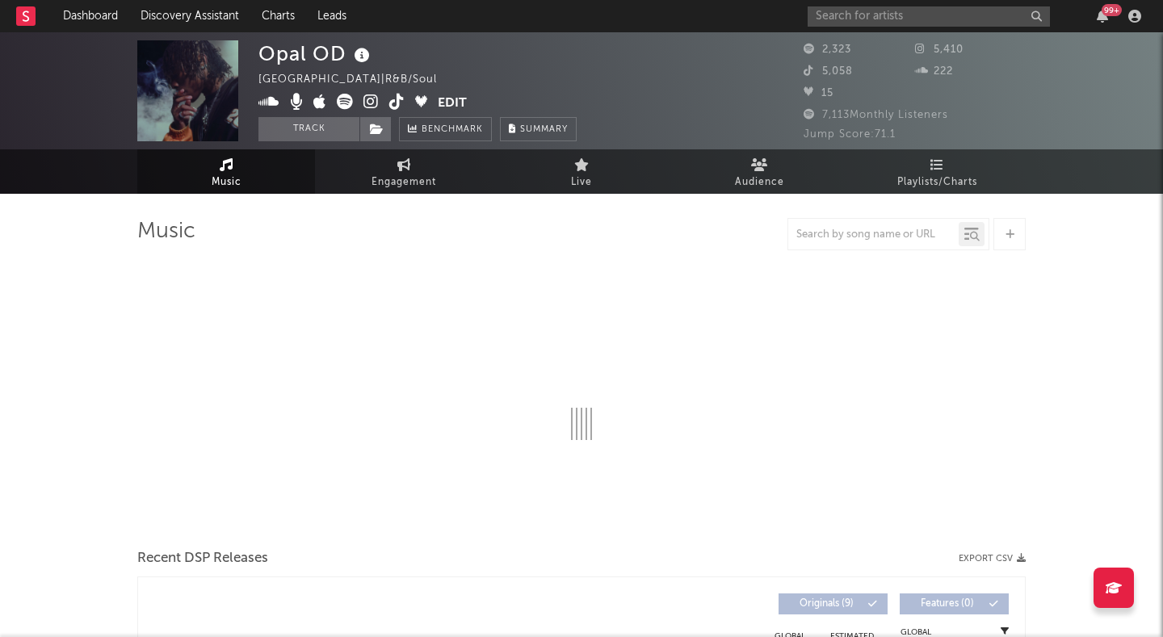
select select "6m"
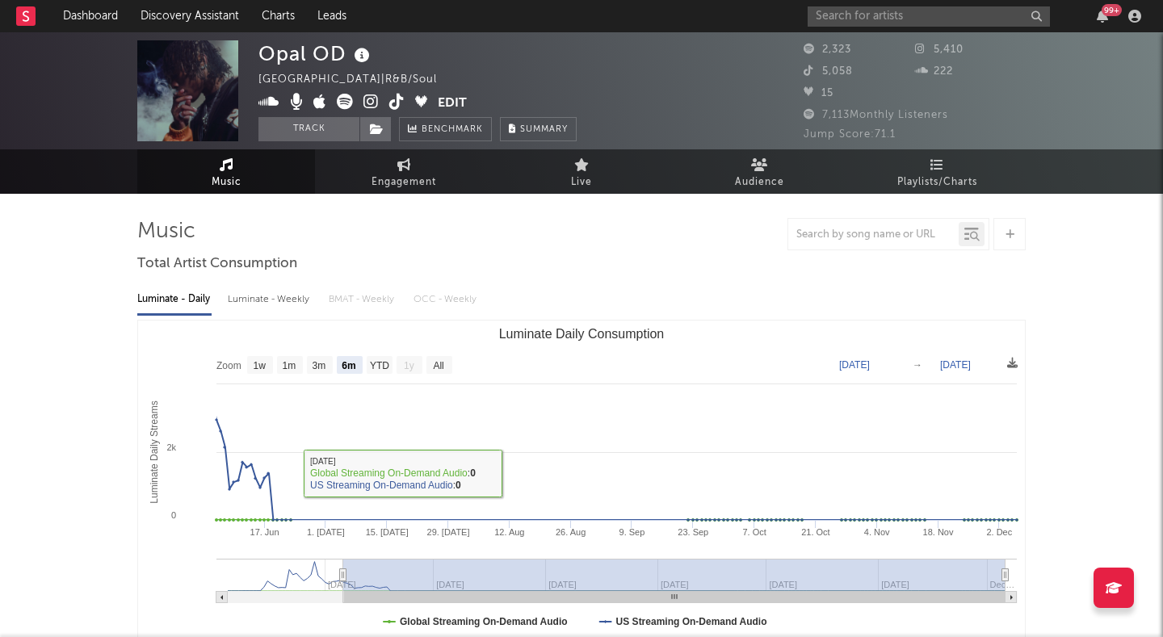
click at [256, 293] on div "Luminate - Weekly" at bounding box center [270, 299] width 85 height 27
select select "6m"
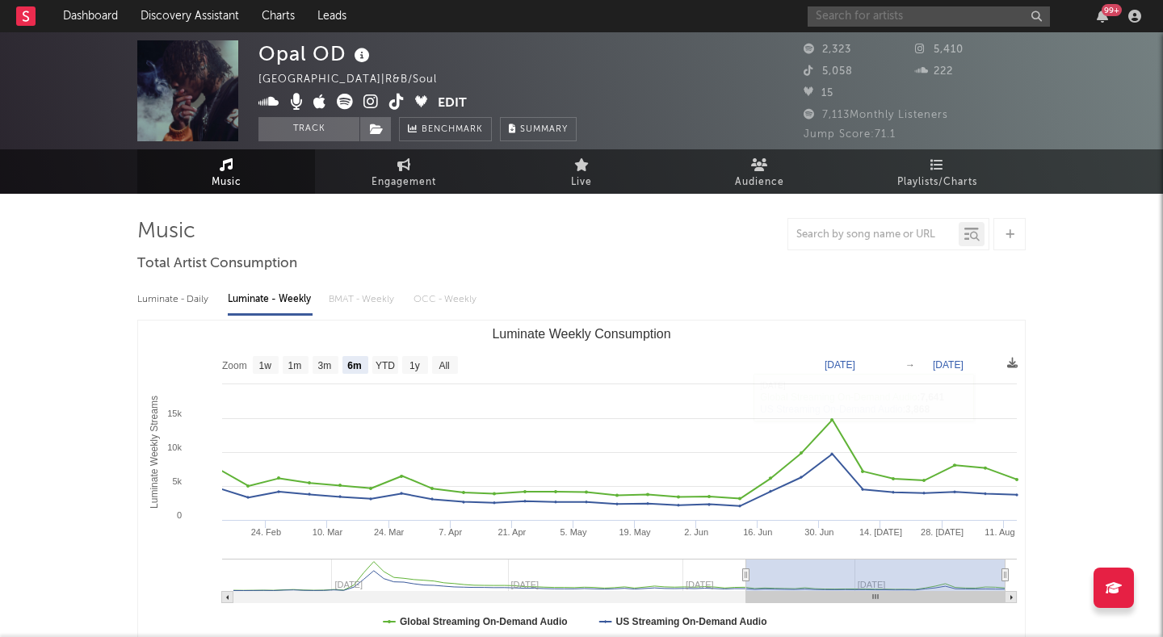
click at [965, 12] on input "text" at bounding box center [929, 16] width 242 height 20
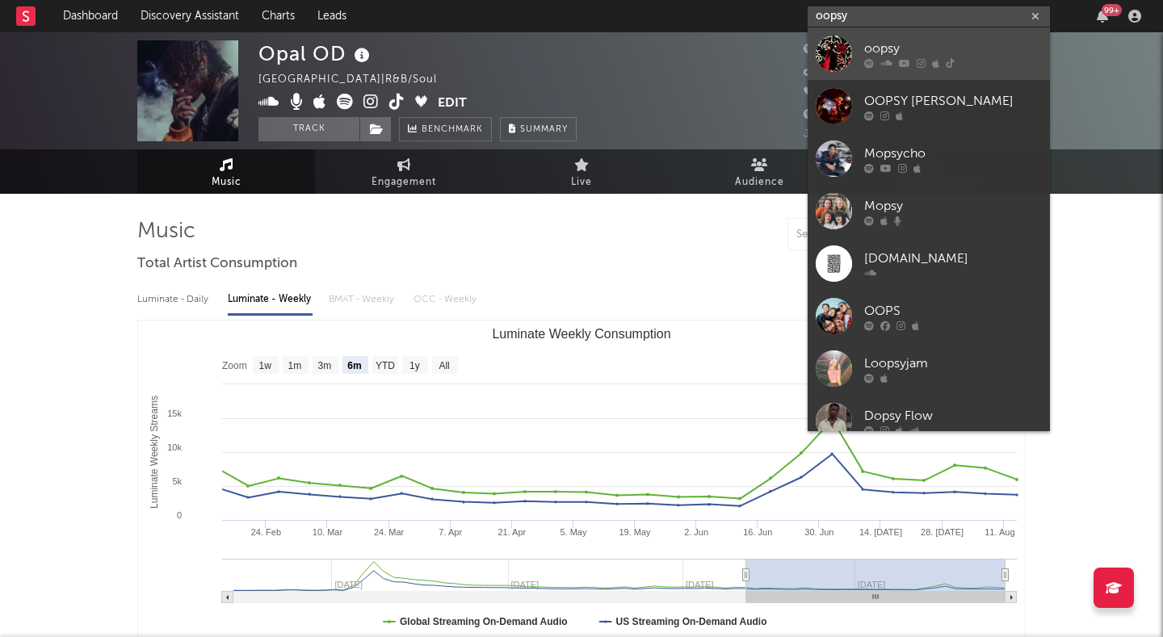
type input "oopsy"
click at [944, 42] on div "oopsy" at bounding box center [953, 48] width 178 height 19
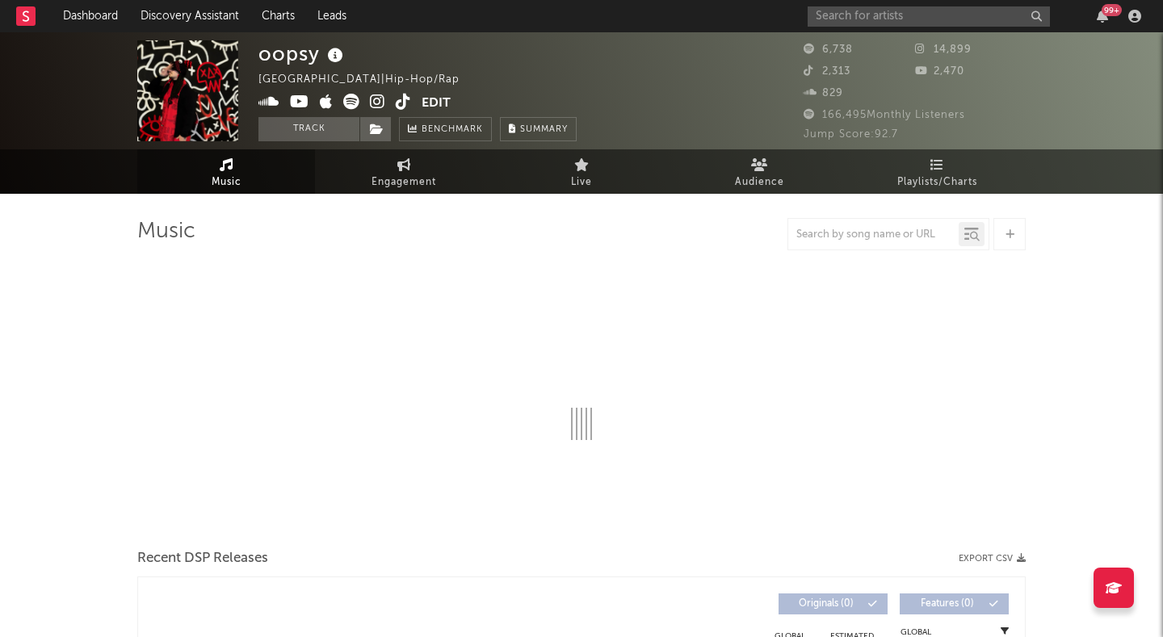
select select "6m"
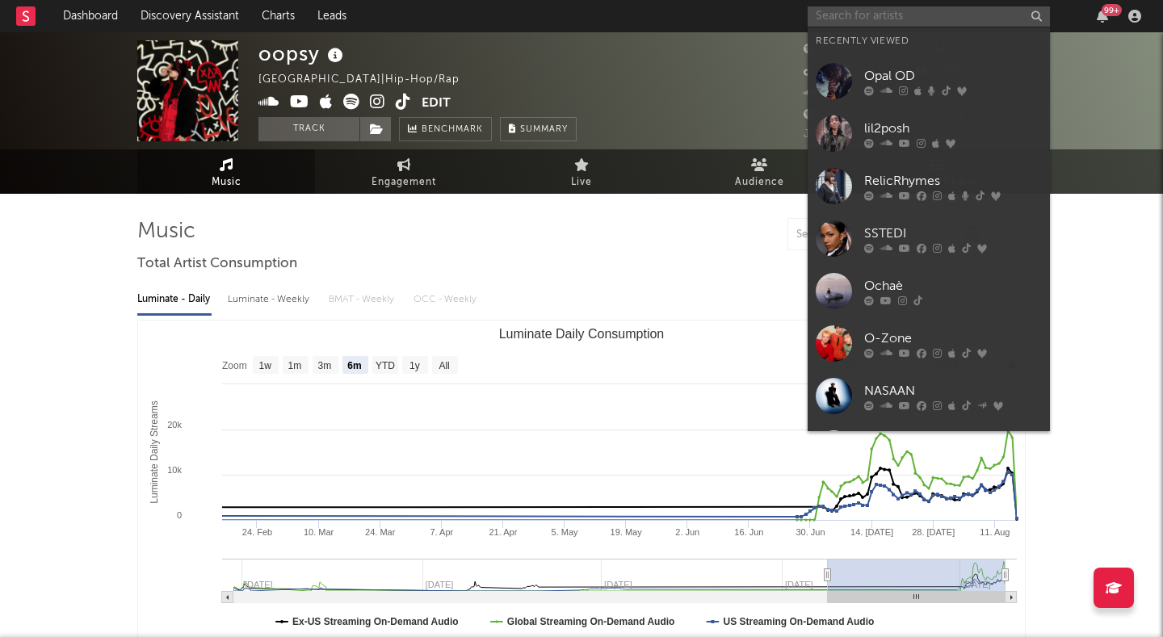
click at [930, 11] on input "text" at bounding box center [929, 16] width 242 height 20
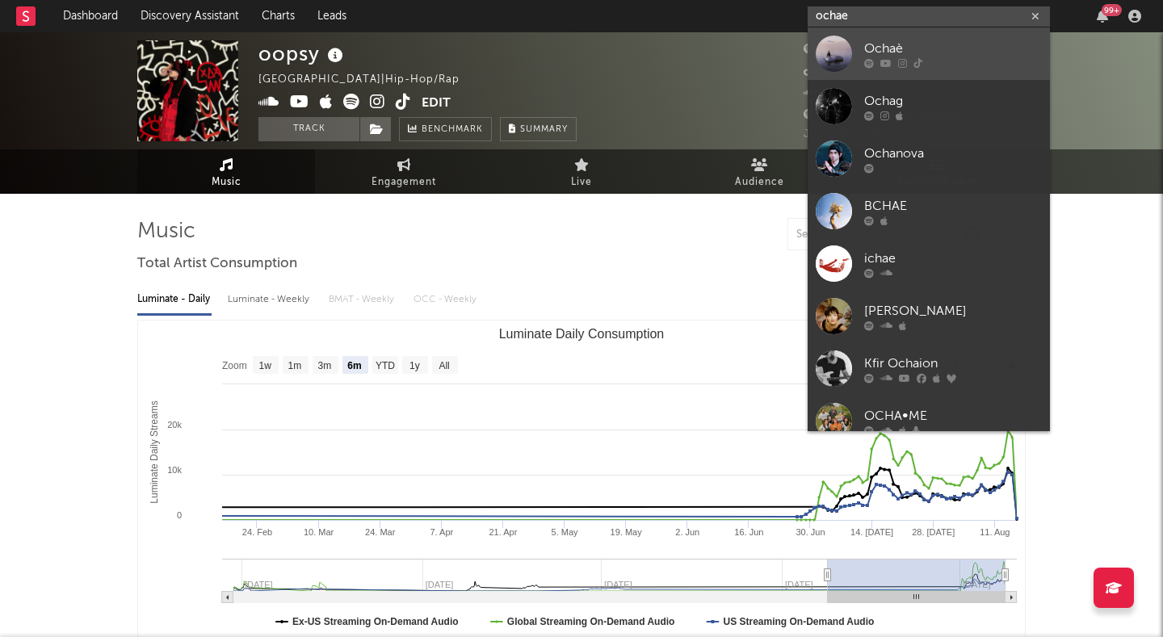
type input "ochae"
click at [904, 50] on div "Ochaè" at bounding box center [953, 48] width 178 height 19
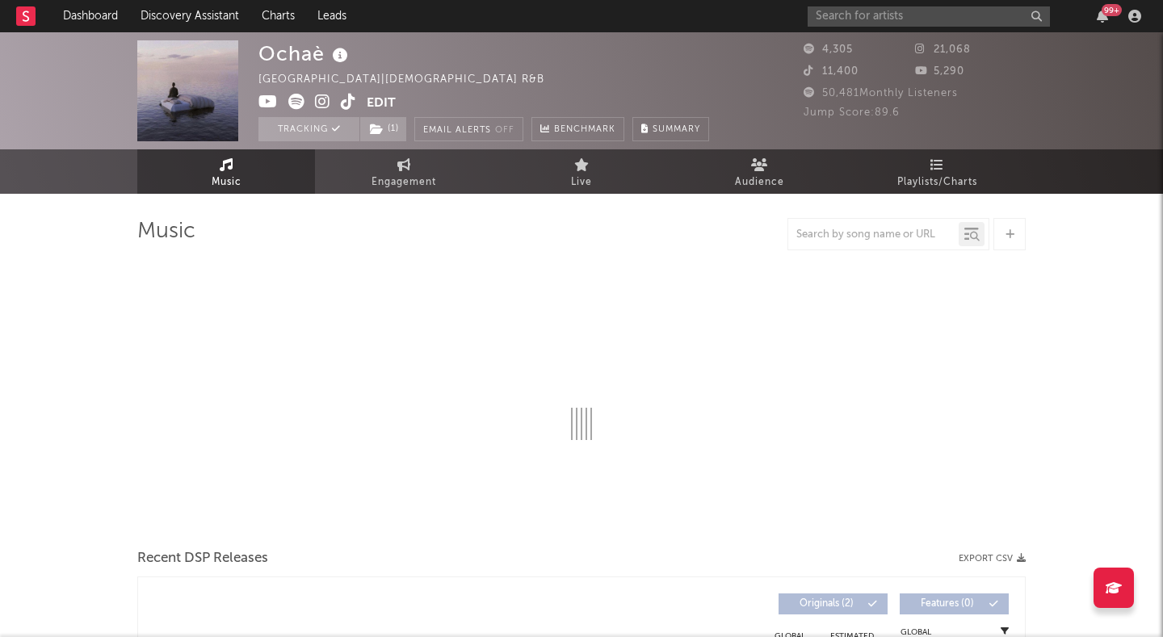
select select "1w"
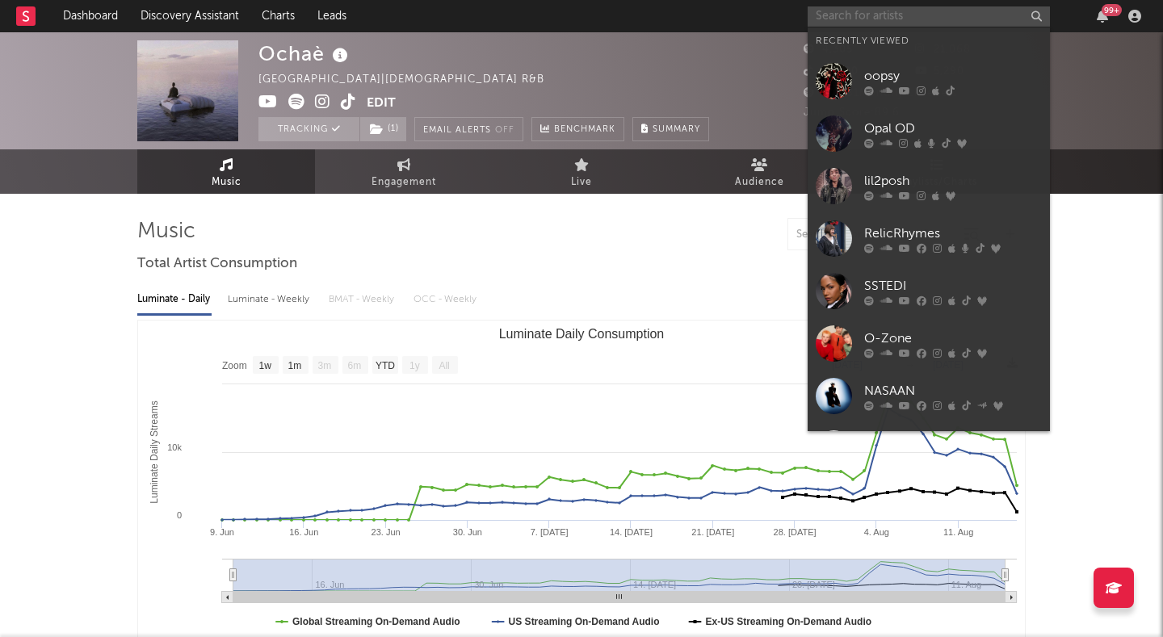
click at [963, 19] on input "text" at bounding box center [929, 16] width 242 height 20
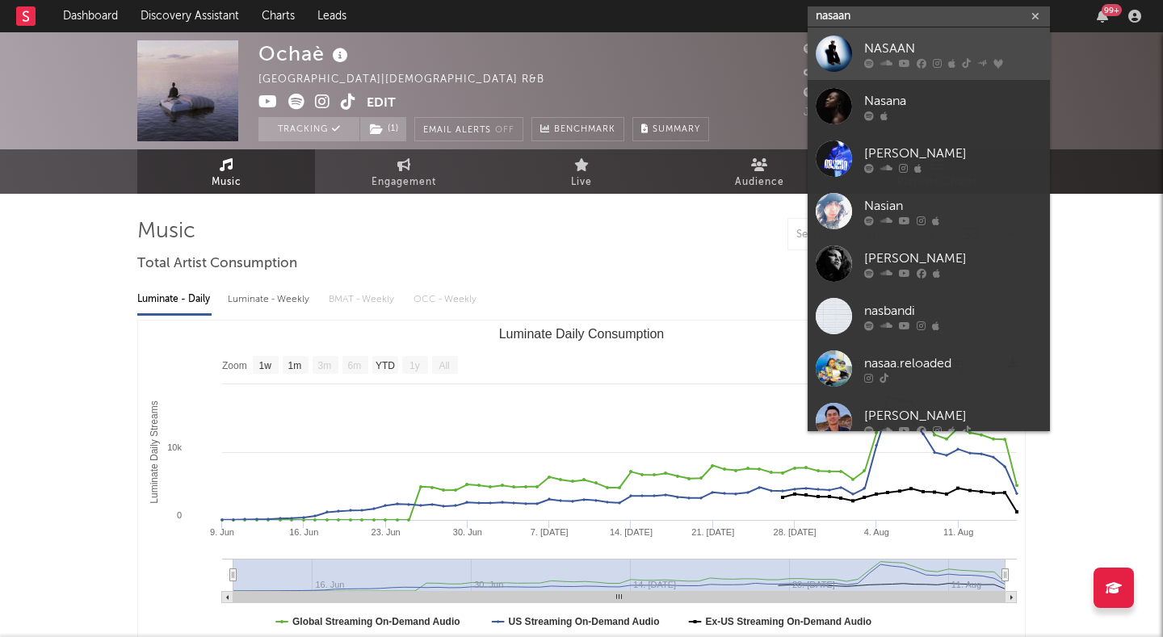
type input "nasaan"
click at [944, 39] on div "NASAAN" at bounding box center [953, 48] width 178 height 19
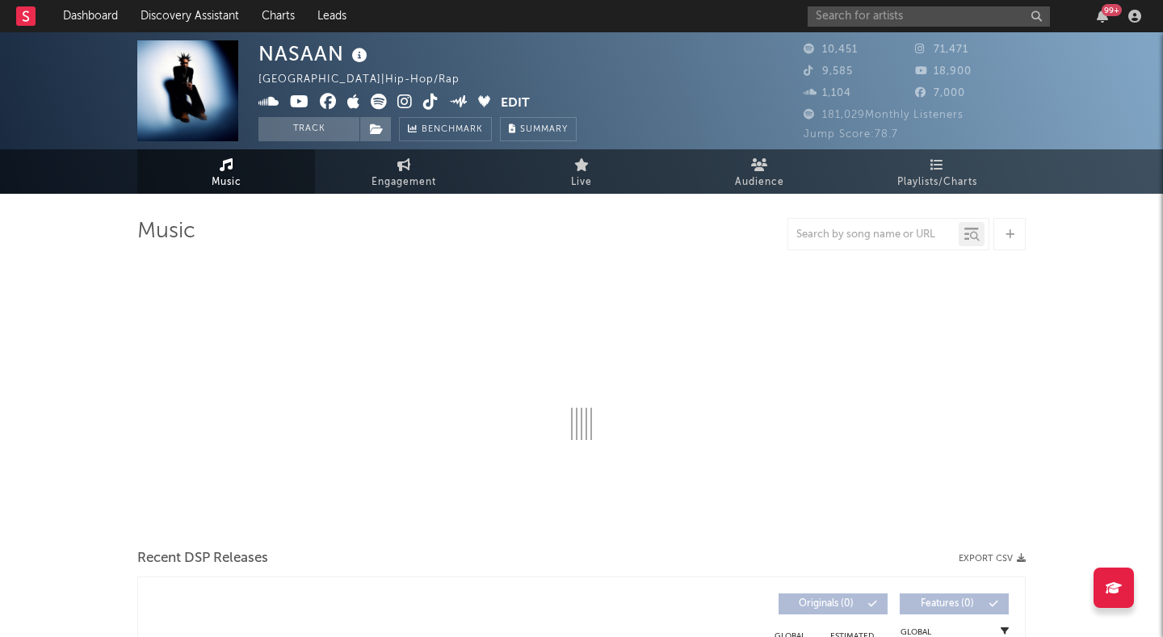
select select "6m"
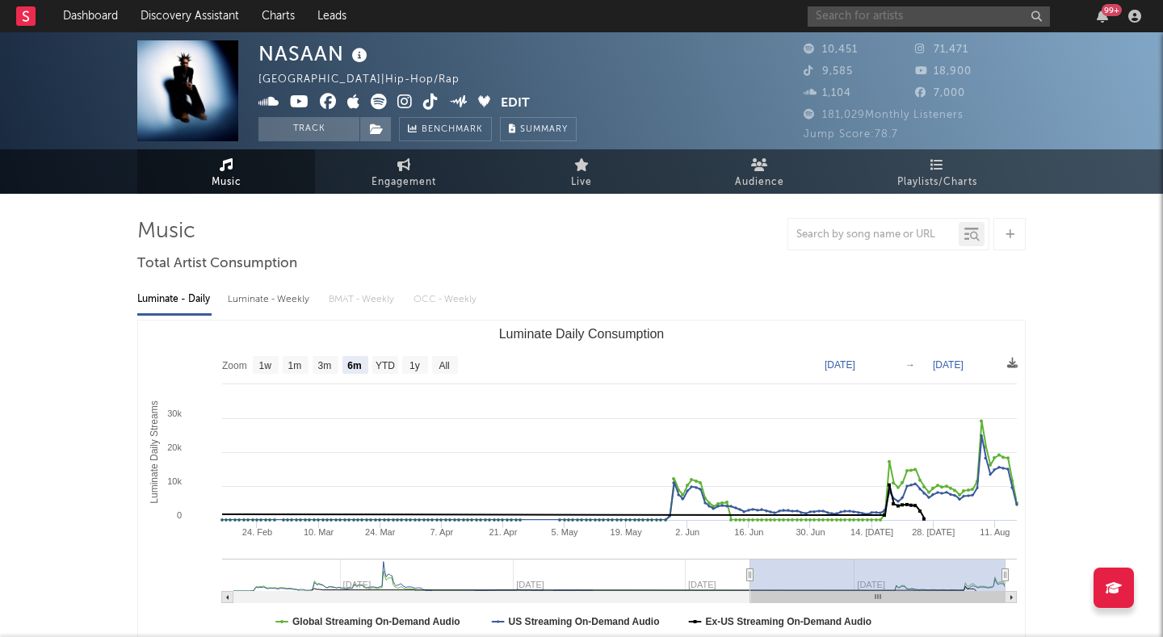
click at [942, 23] on input "text" at bounding box center [929, 16] width 242 height 20
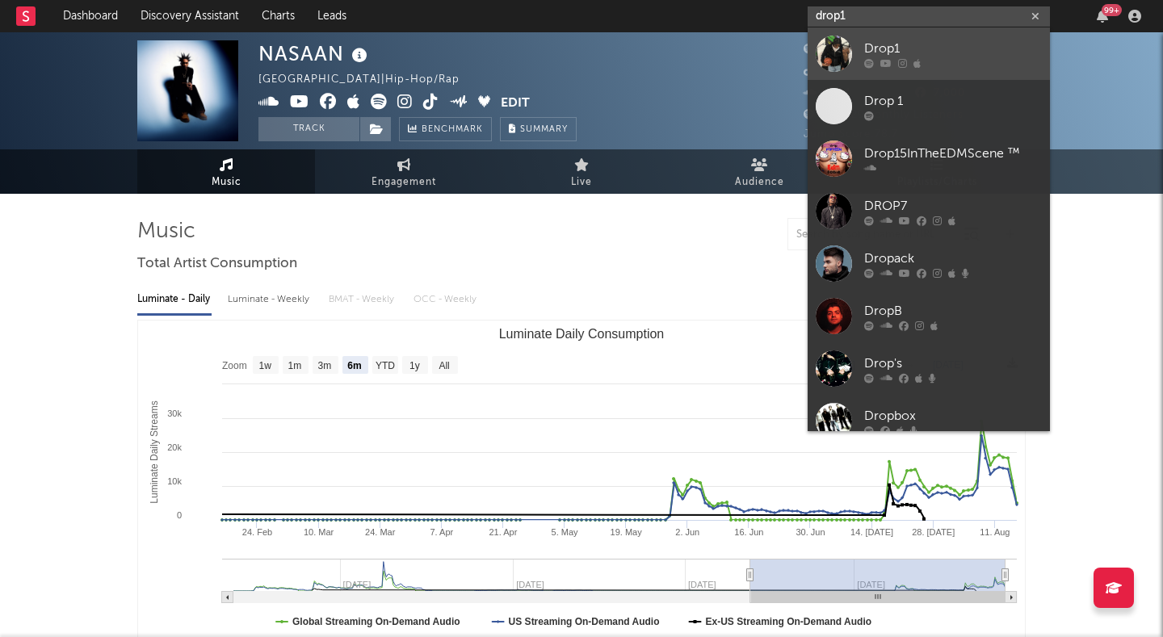
type input "drop1"
click at [925, 39] on div "Drop1" at bounding box center [953, 48] width 178 height 19
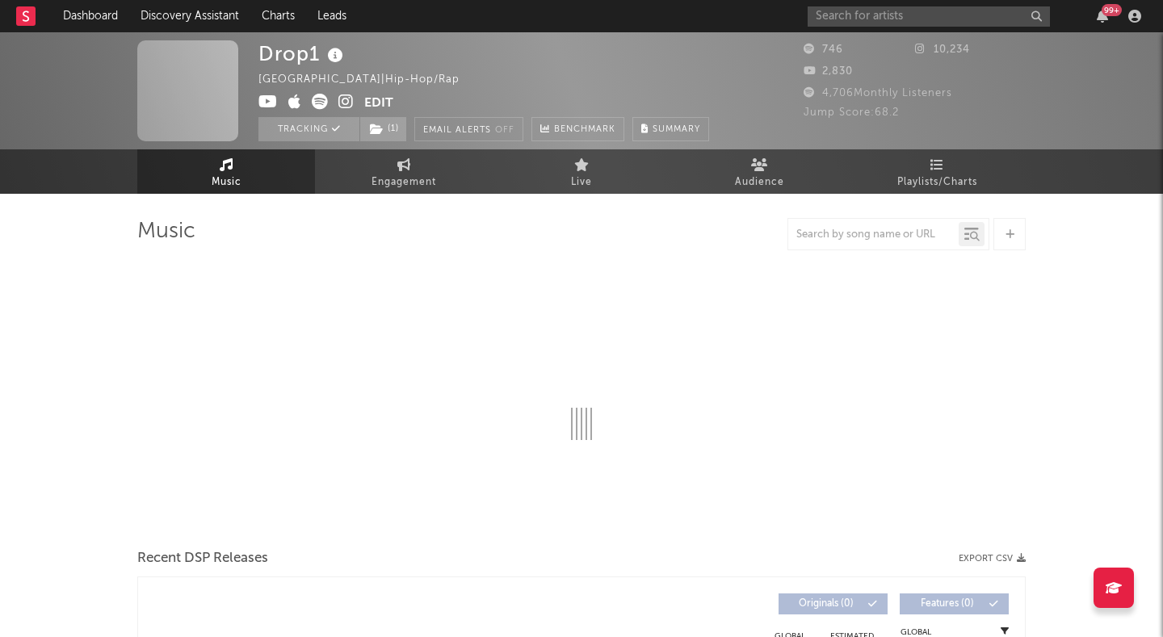
select select "1w"
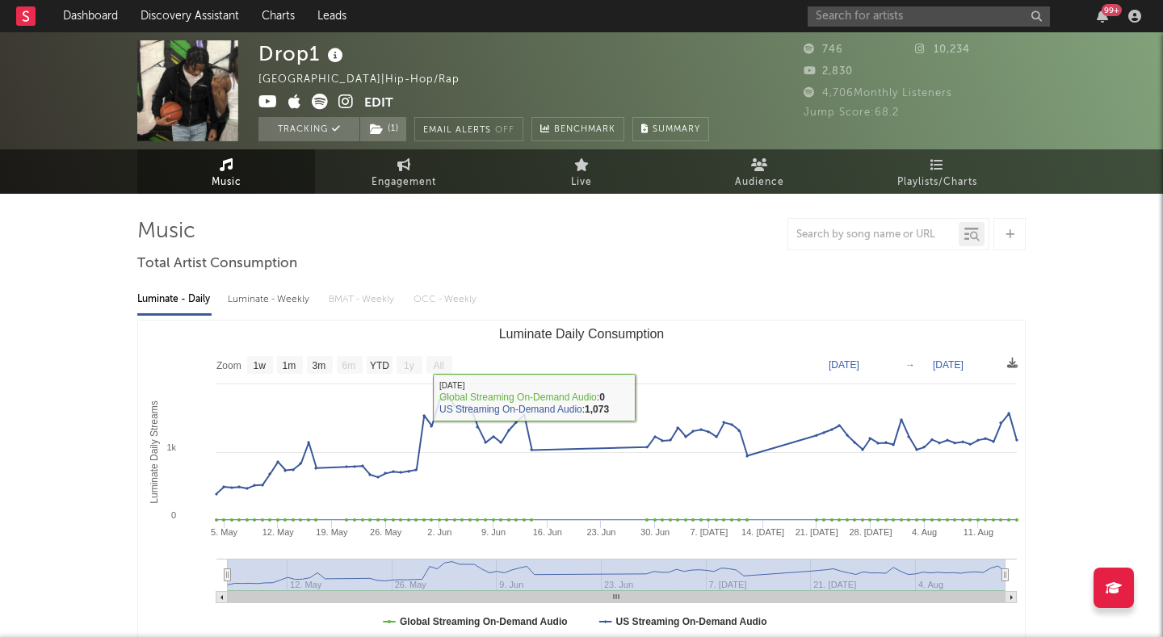
click at [291, 294] on div "Luminate - Weekly" at bounding box center [270, 299] width 85 height 27
select select "6m"
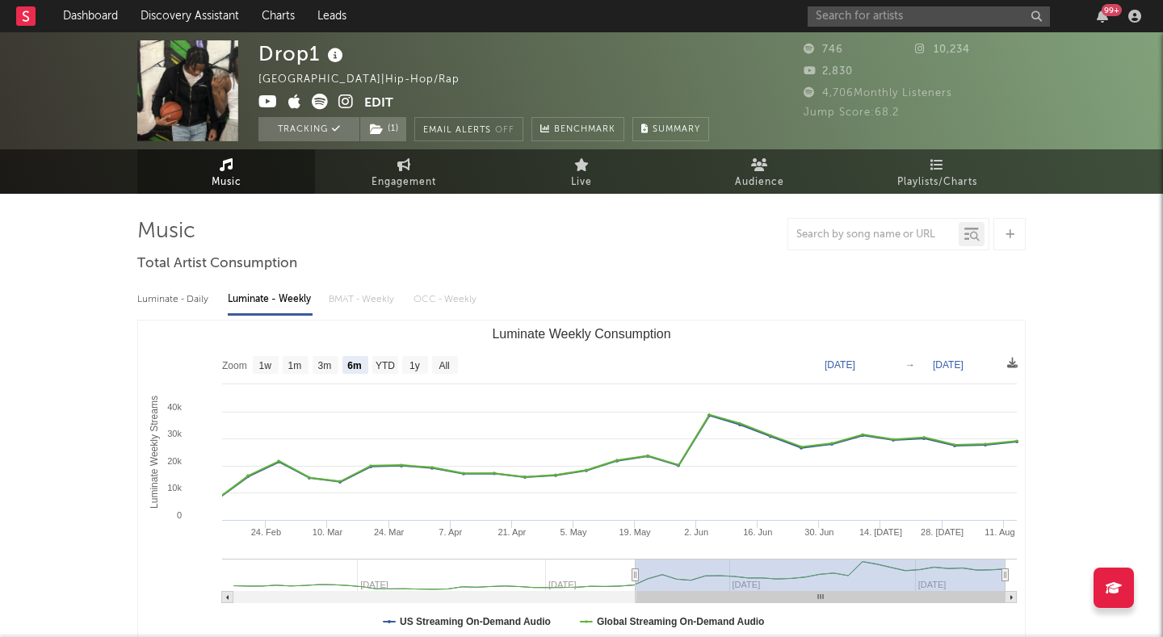
click at [187, 296] on div "Luminate - Daily" at bounding box center [174, 299] width 74 height 27
select select "1w"
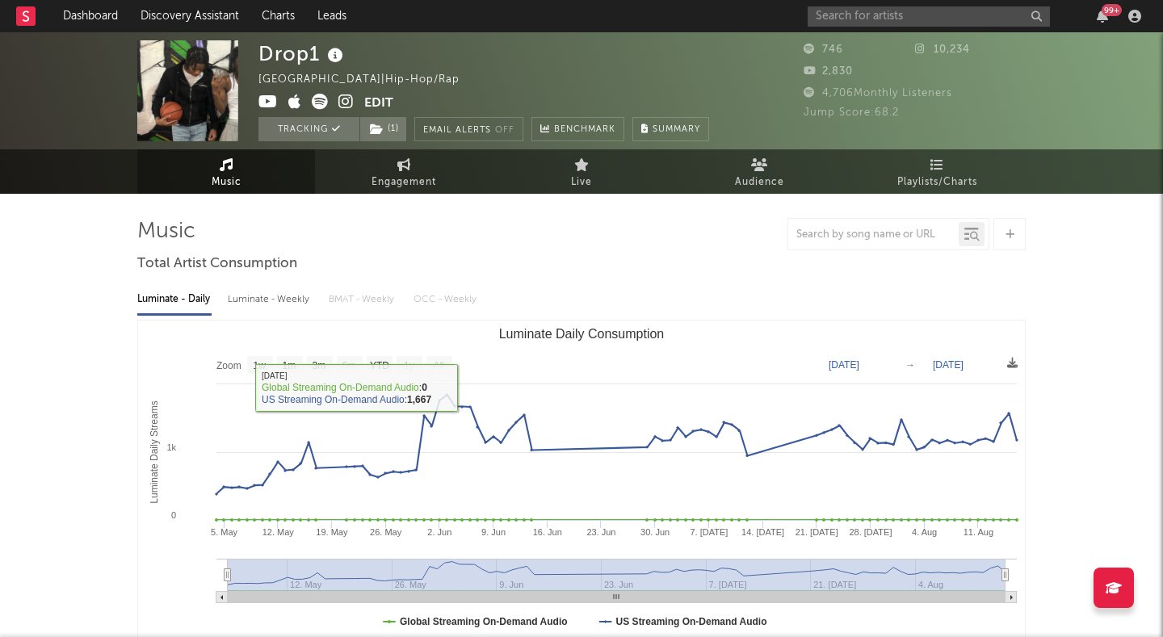
click at [299, 295] on div "Luminate - Weekly" at bounding box center [270, 299] width 85 height 27
select select "6m"
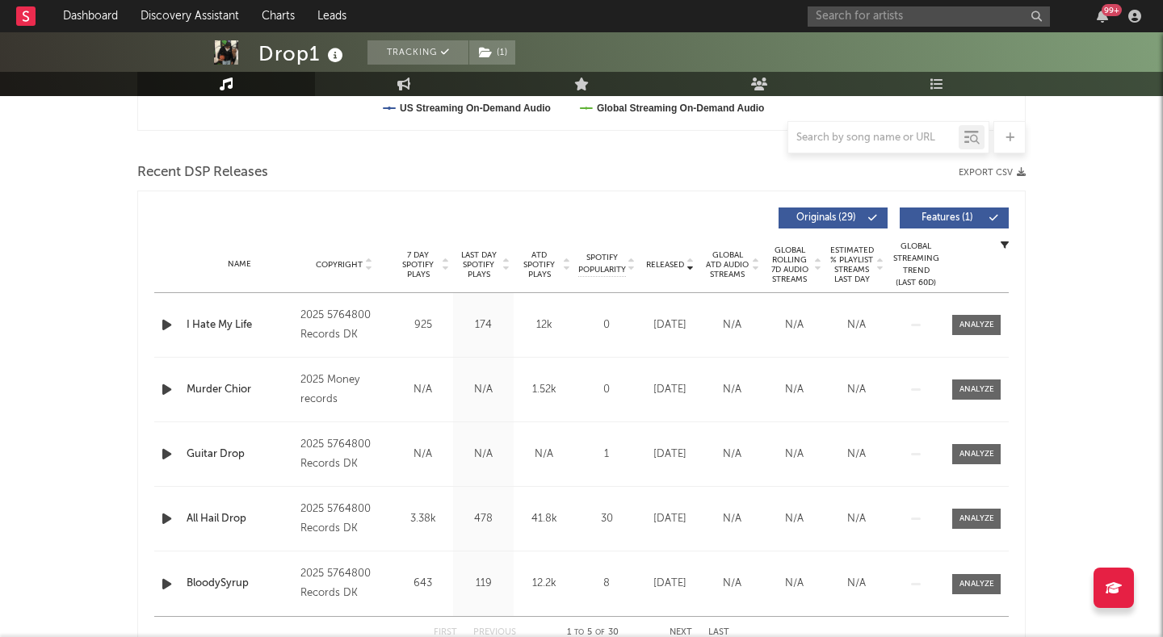
scroll to position [615, 0]
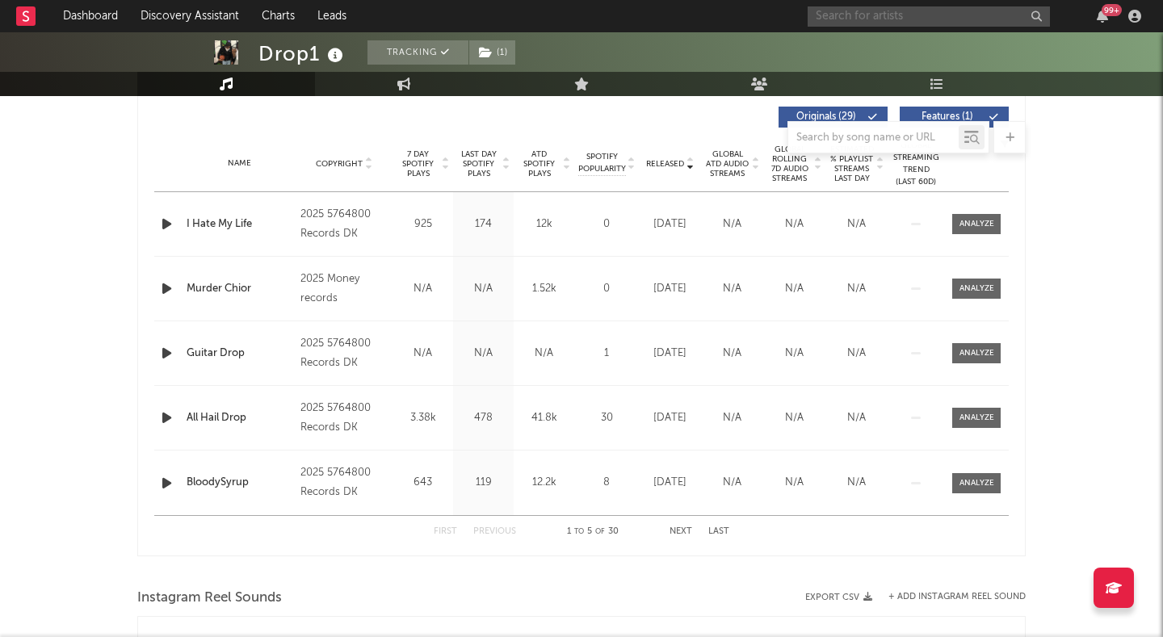
click at [870, 19] on input "text" at bounding box center [929, 16] width 242 height 20
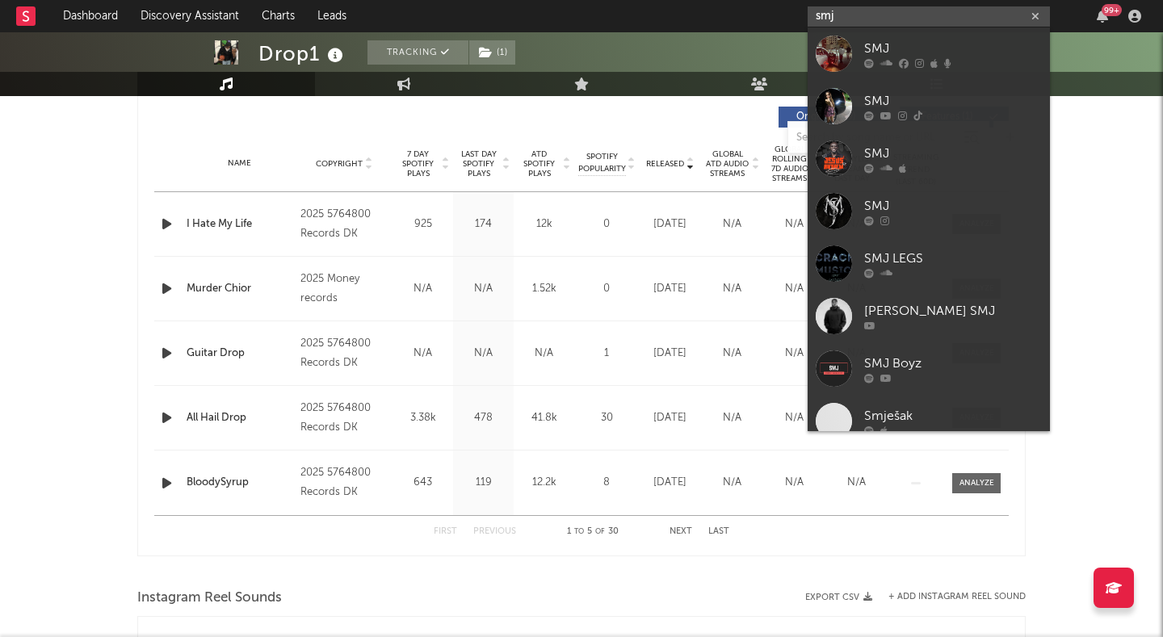
type input "smj"
click at [857, 86] on link "SMJ" at bounding box center [929, 106] width 242 height 52
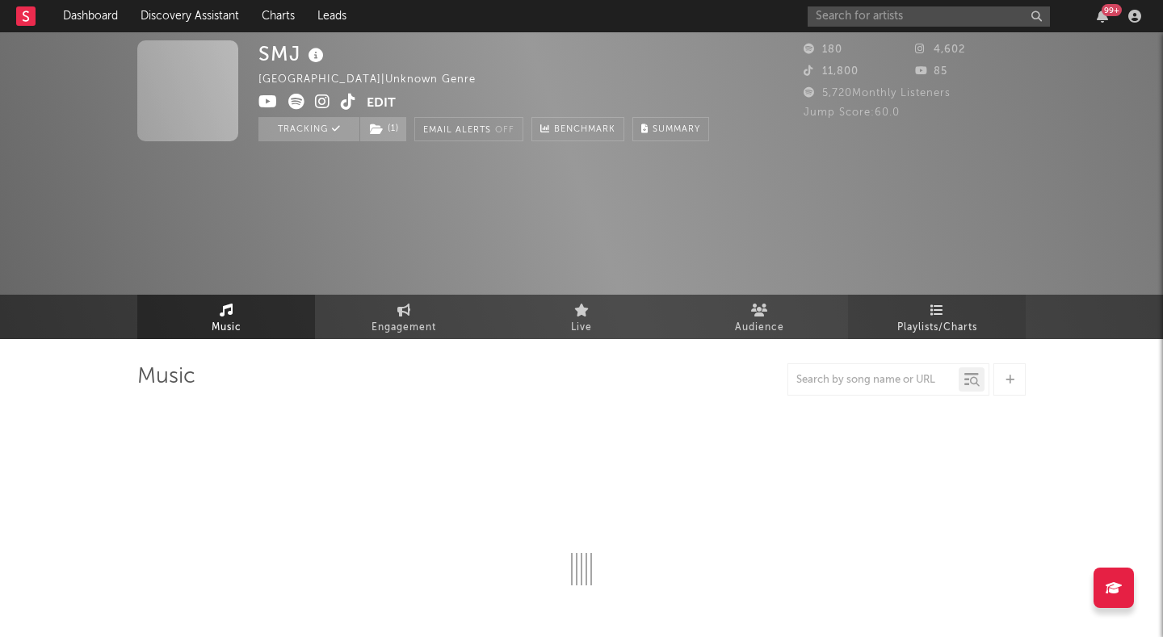
select select "1w"
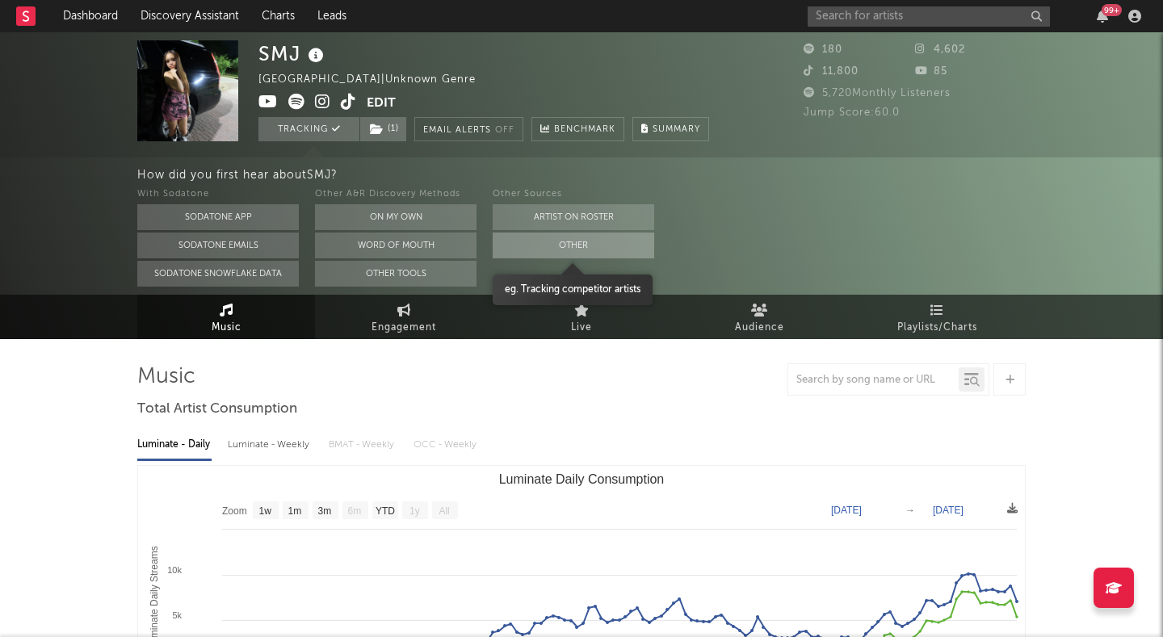
click at [631, 239] on button "Other" at bounding box center [574, 246] width 162 height 26
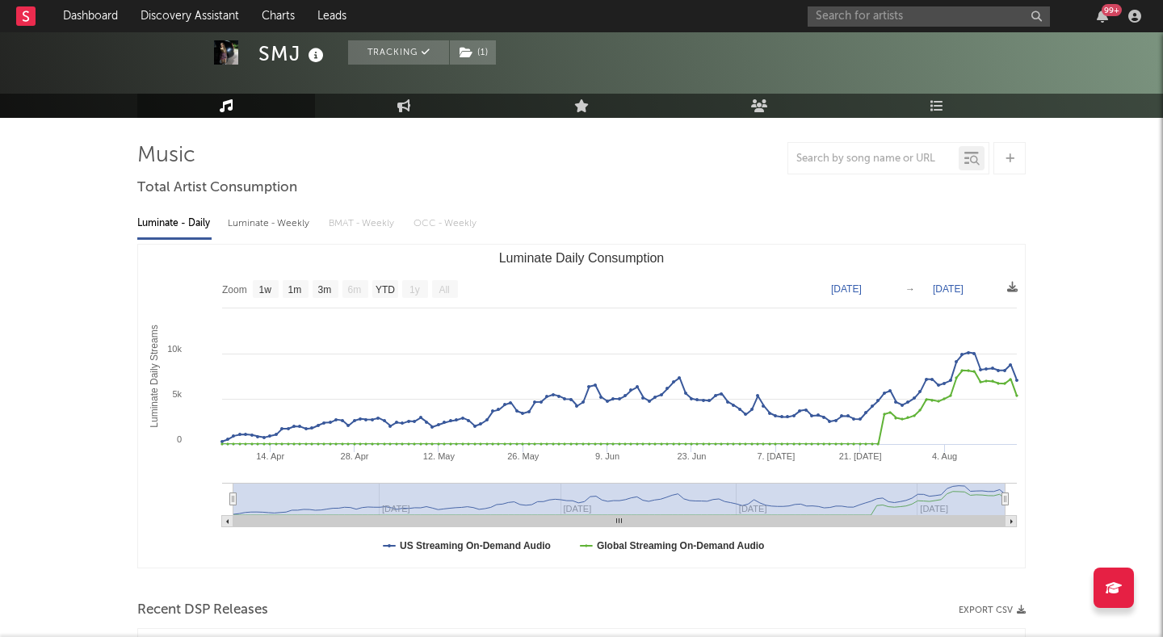
scroll to position [96, 0]
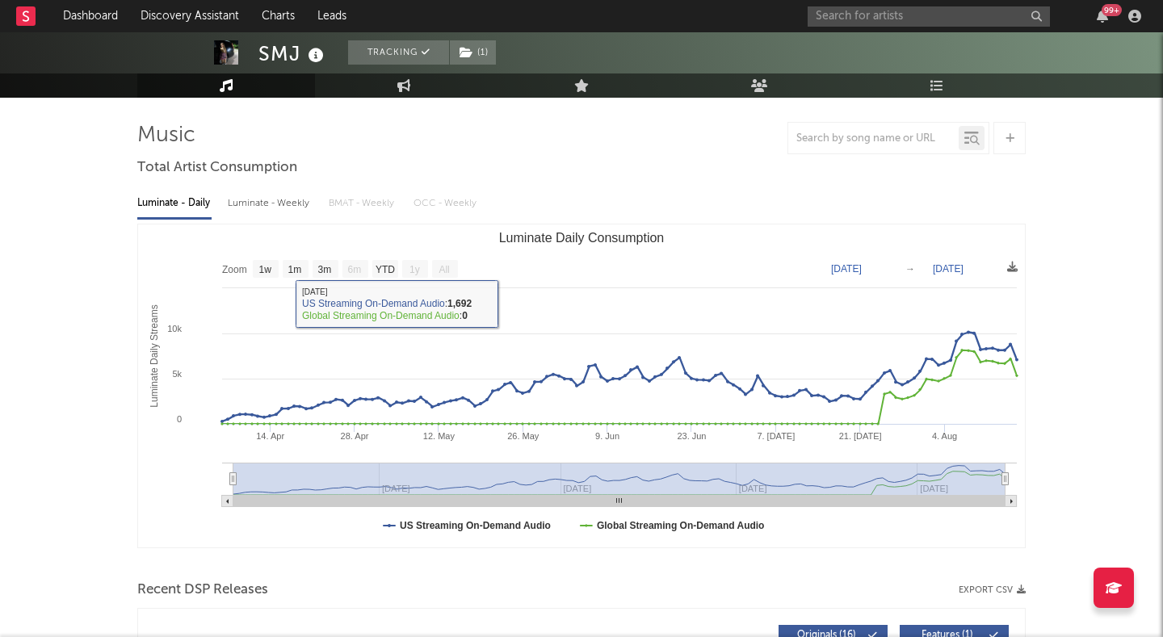
click at [262, 204] on div "Luminate - Weekly" at bounding box center [270, 203] width 85 height 27
select select "6m"
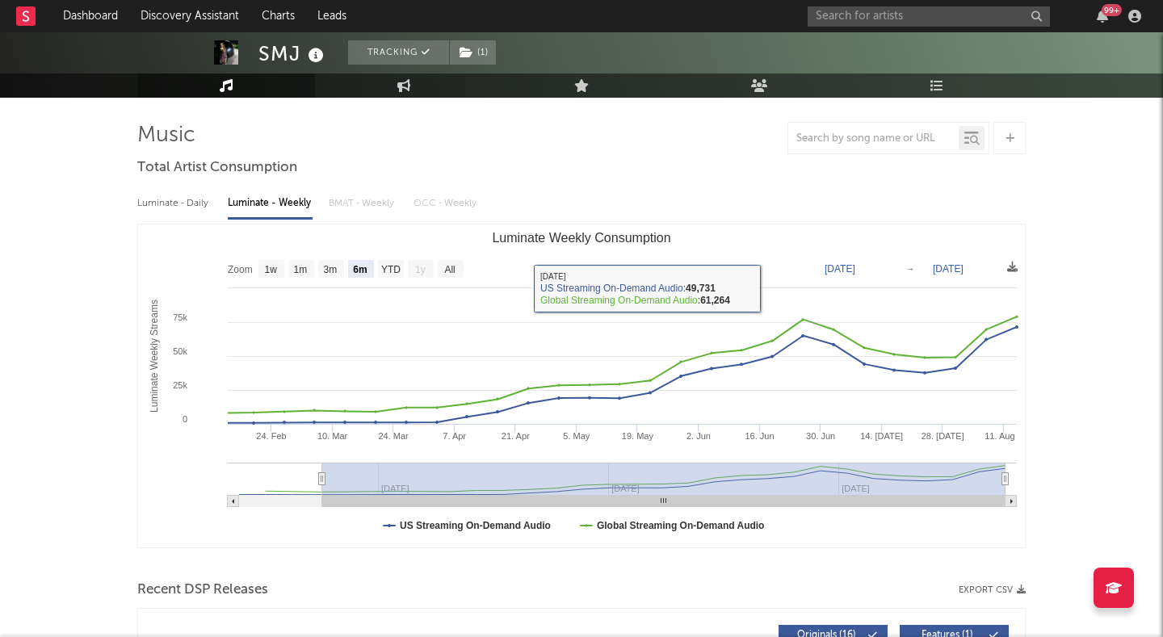
click at [182, 202] on div "Luminate - Daily" at bounding box center [174, 203] width 74 height 27
select select "1w"
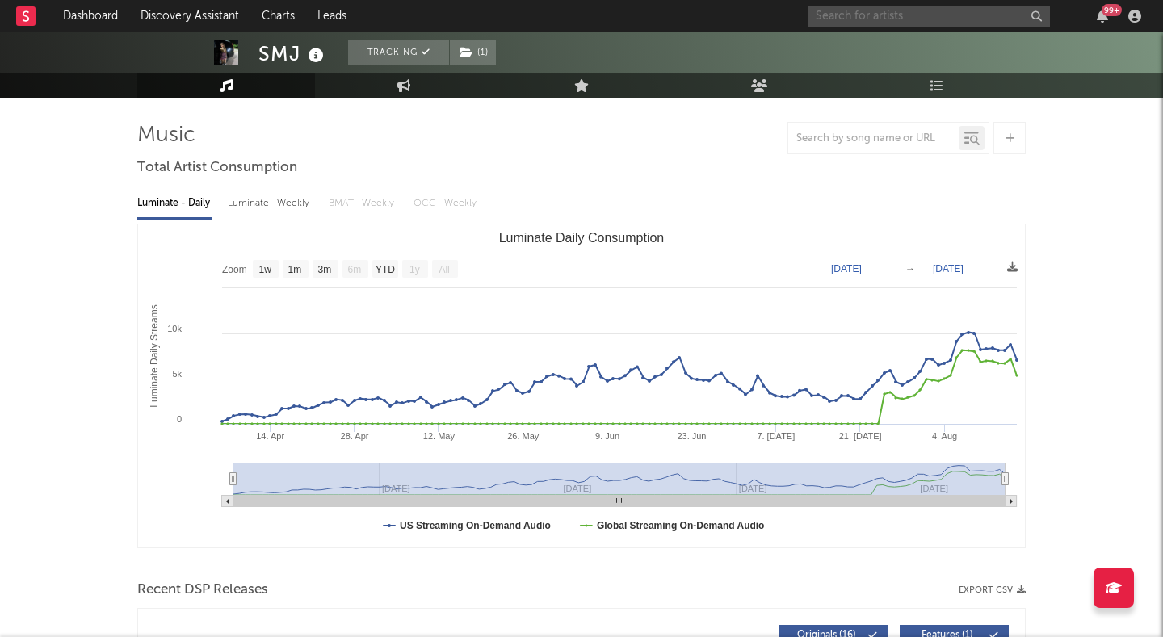
click at [898, 17] on input "text" at bounding box center [929, 16] width 242 height 20
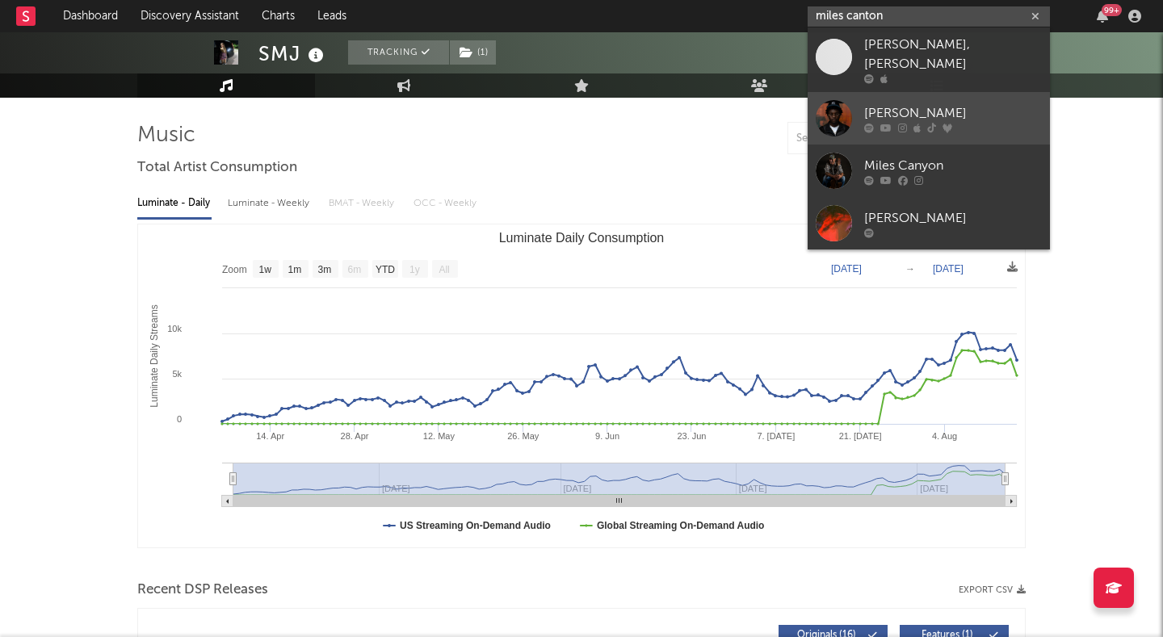
type input "miles canton"
click at [854, 92] on link "[PERSON_NAME]" at bounding box center [929, 118] width 242 height 52
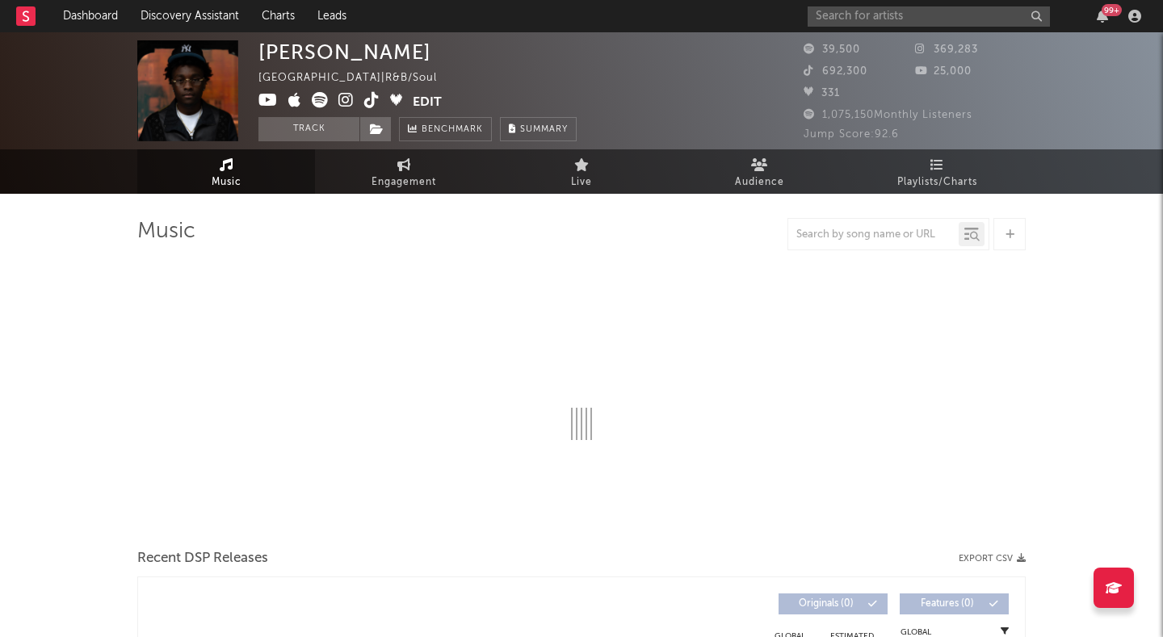
select select "1w"
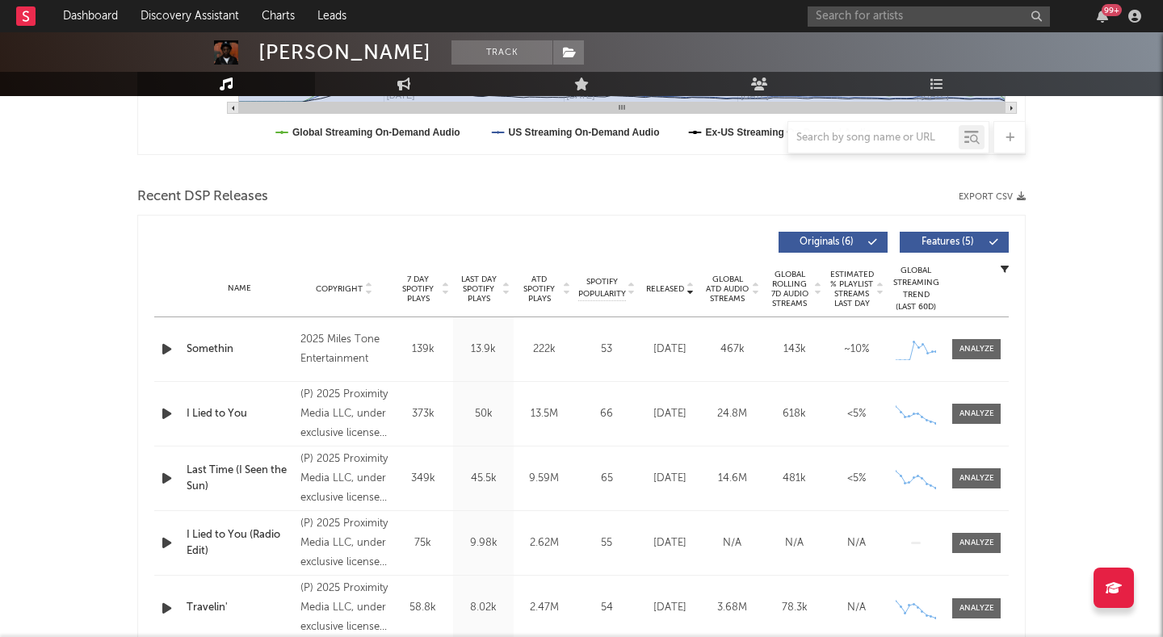
scroll to position [504, 0]
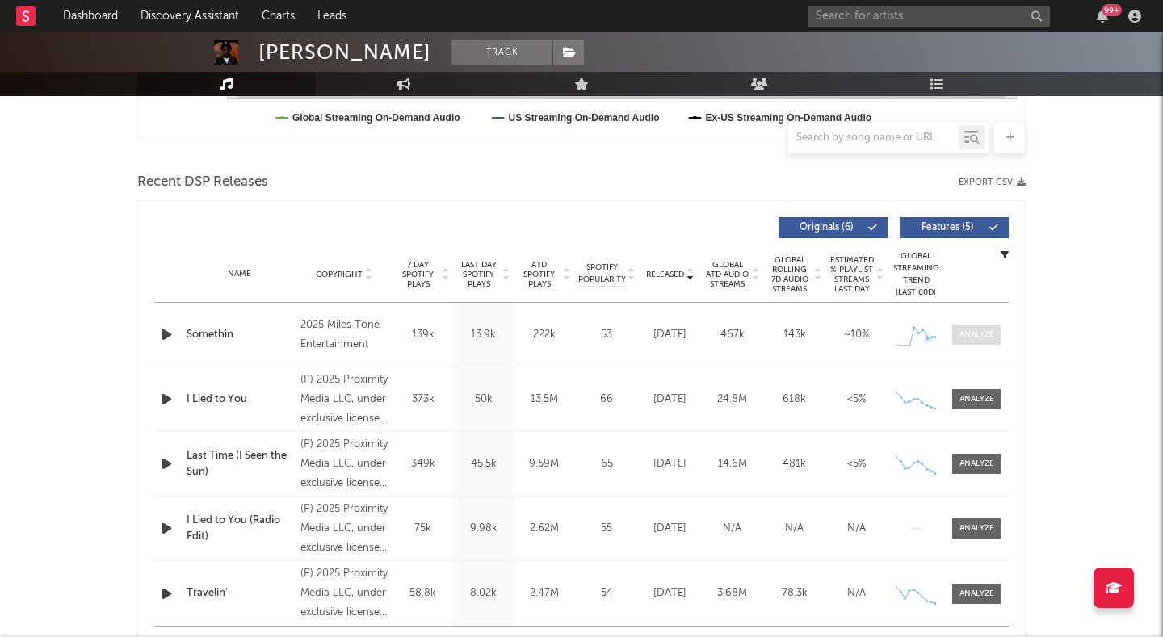
click at [966, 333] on div at bounding box center [976, 335] width 35 height 12
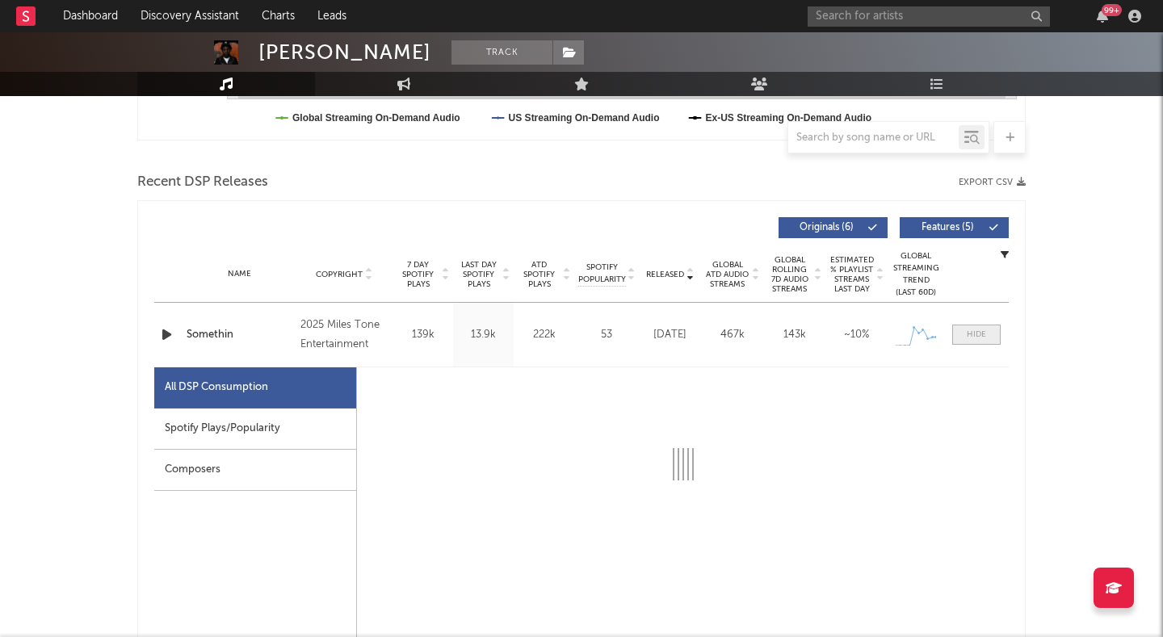
select select "1w"
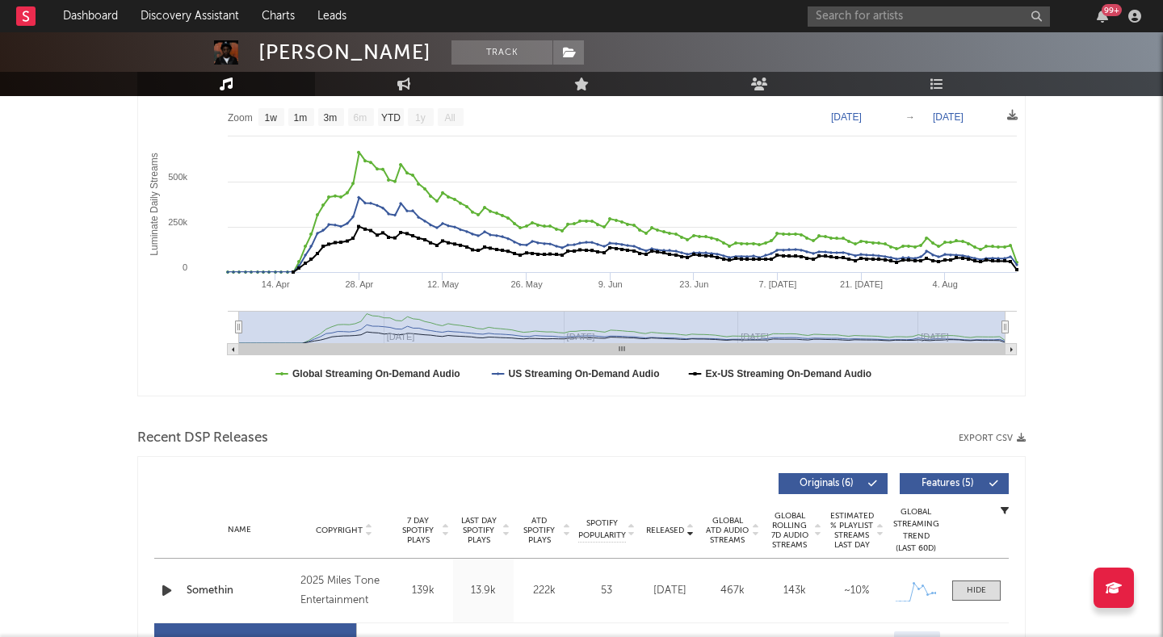
scroll to position [0, 0]
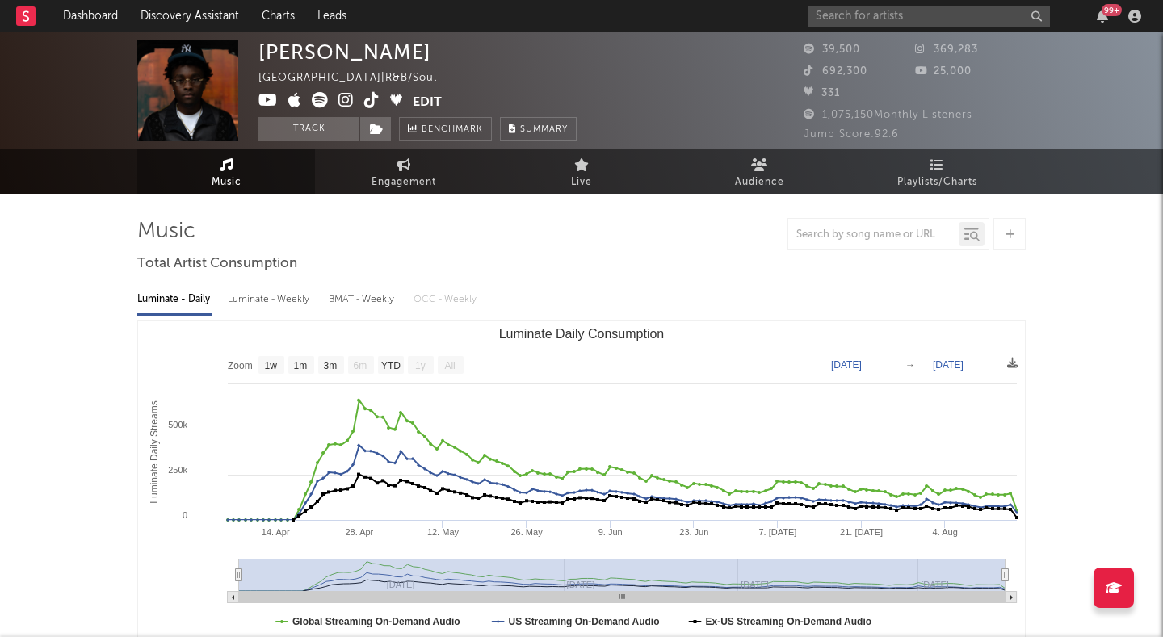
click at [343, 99] on icon at bounding box center [345, 100] width 15 height 16
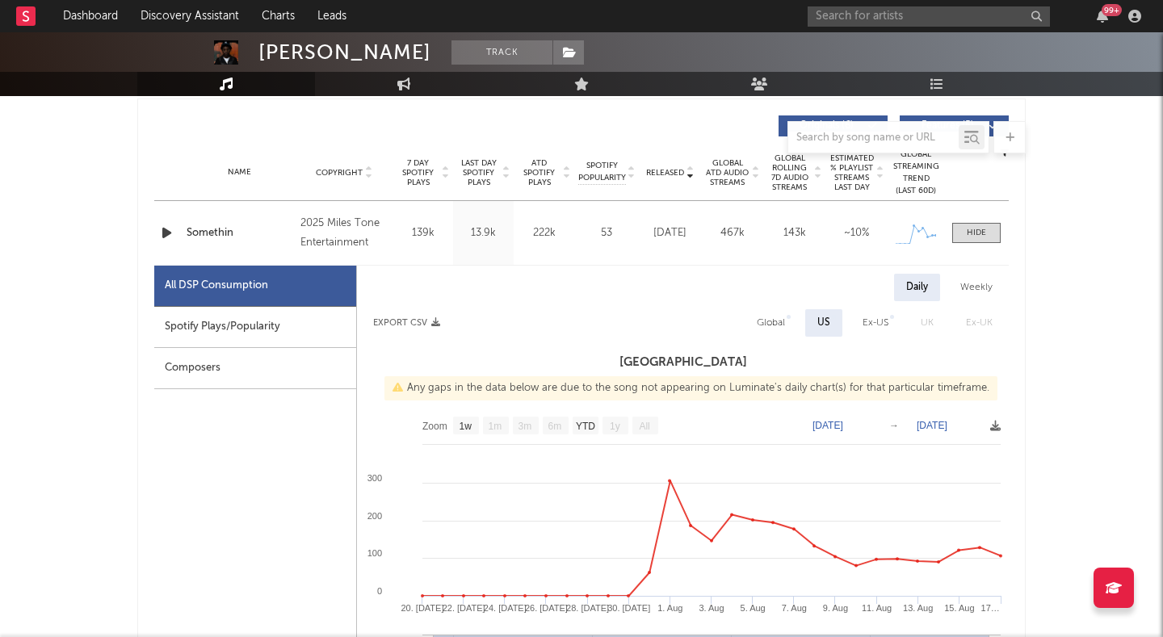
scroll to position [625, 0]
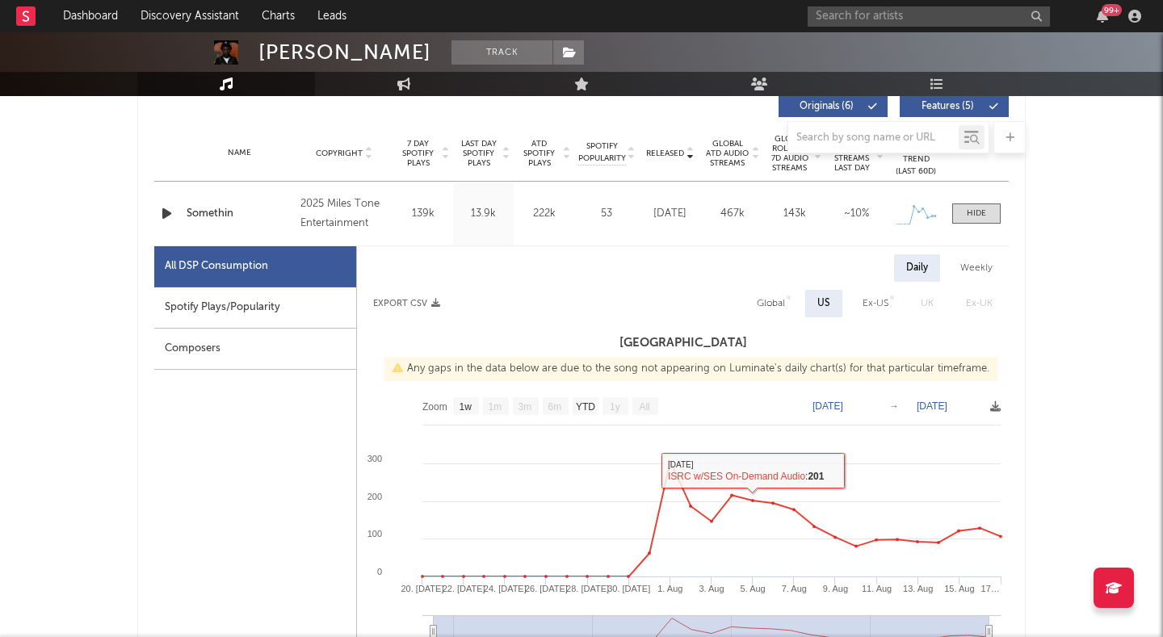
click at [977, 267] on div "Weekly" at bounding box center [976, 267] width 57 height 27
select select "1w"
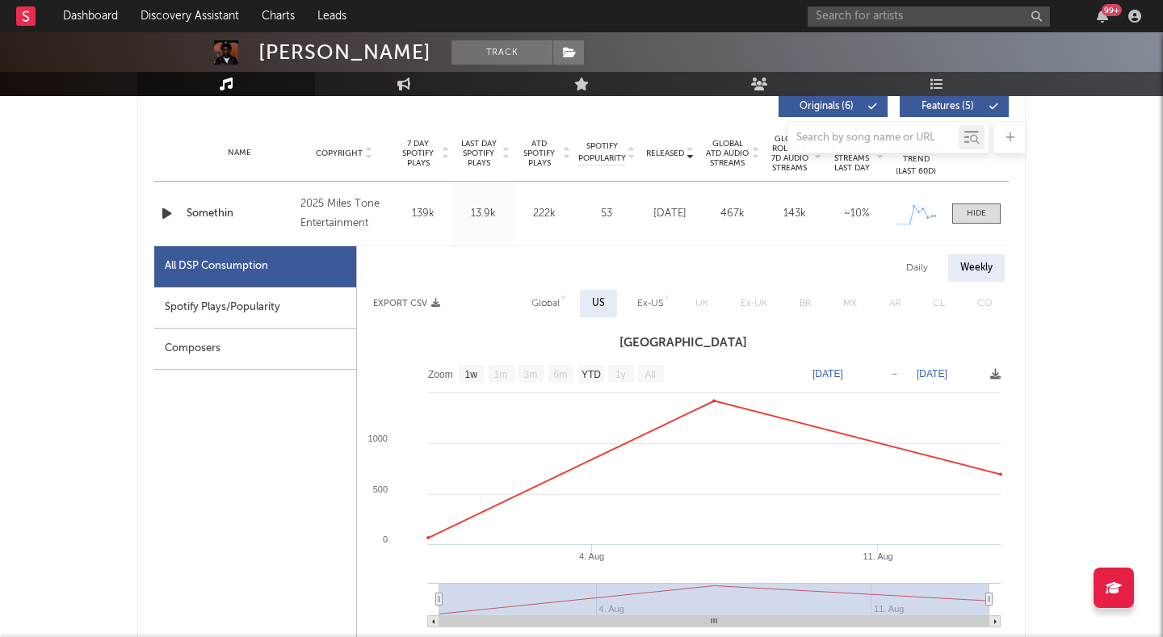
click at [924, 270] on div "Daily" at bounding box center [917, 267] width 46 height 27
select select "1w"
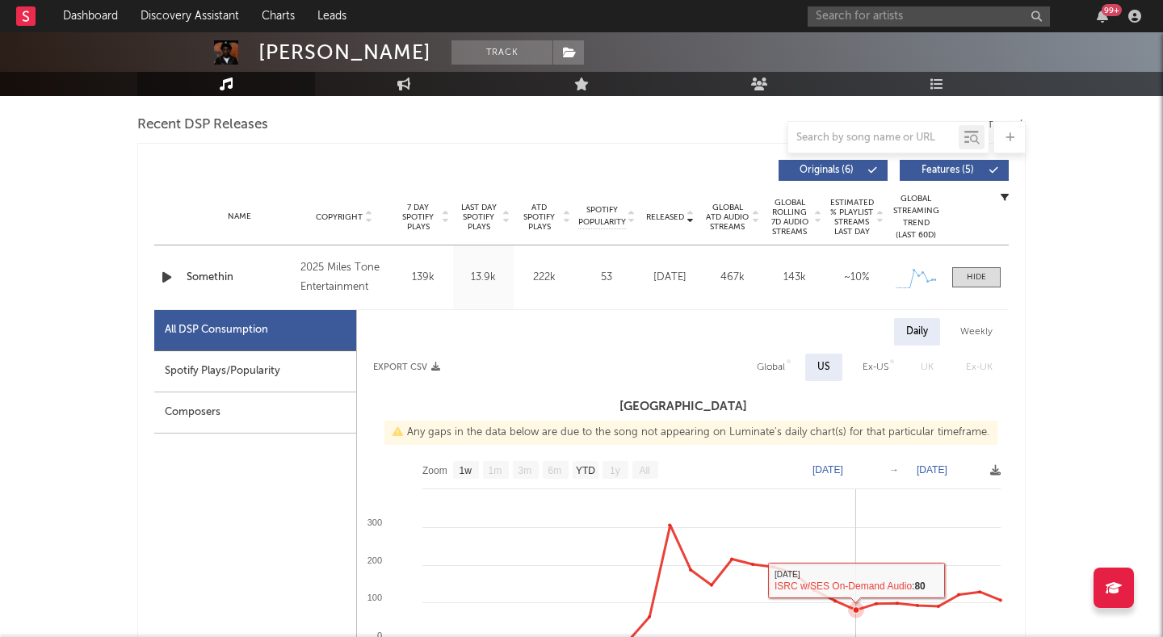
scroll to position [514, 0]
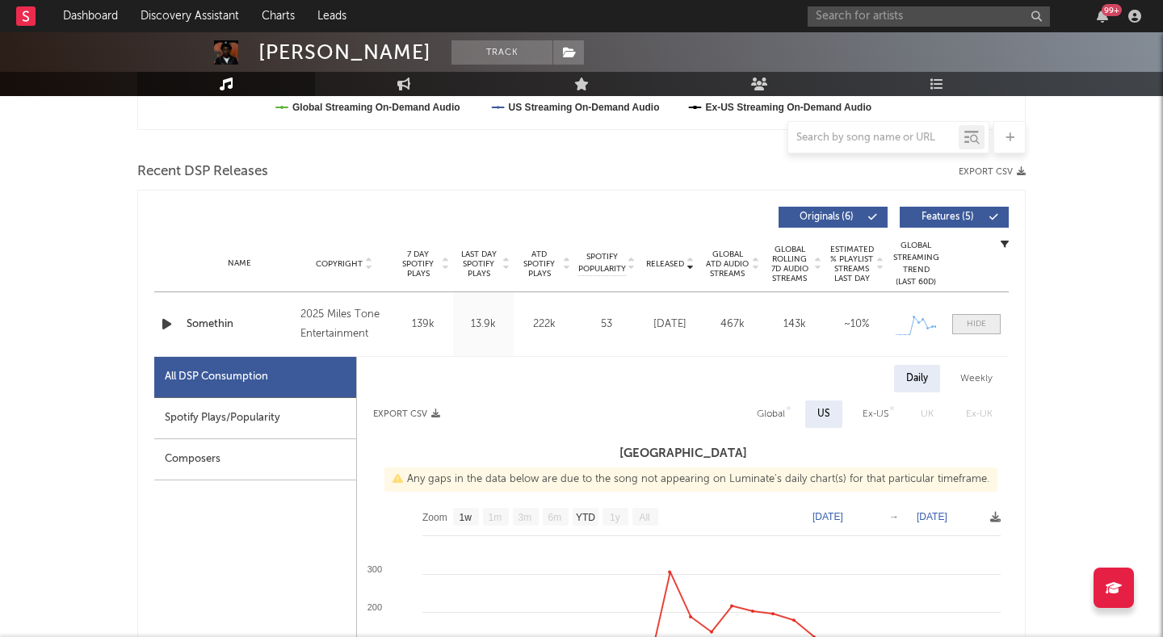
click at [977, 326] on div at bounding box center [976, 324] width 19 height 12
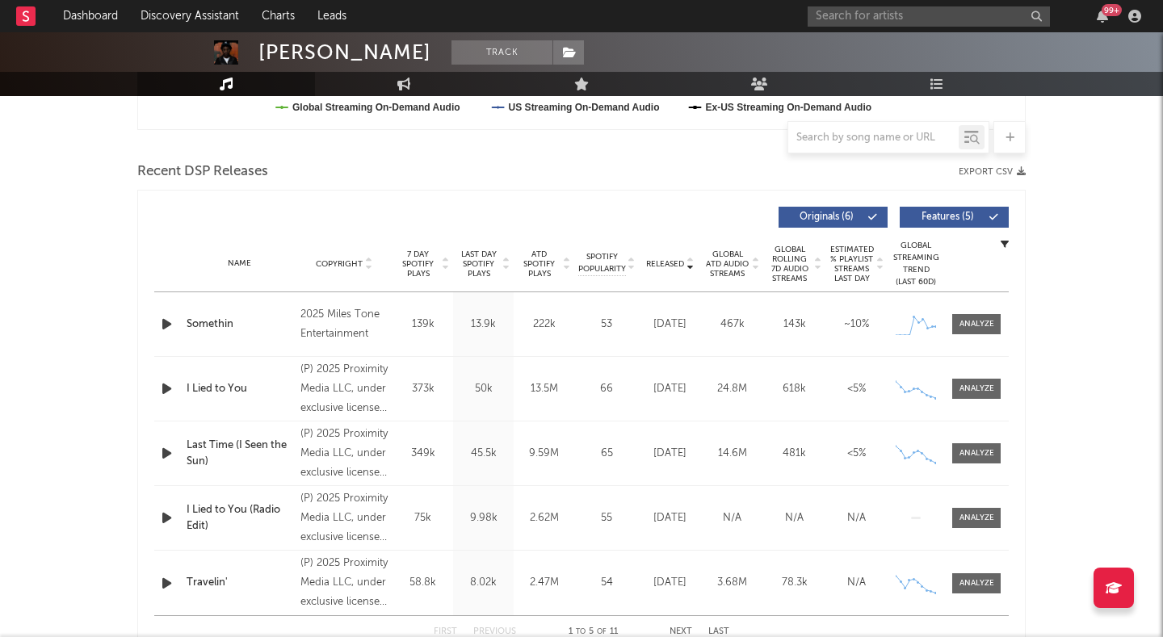
click at [968, 208] on button "Features ( 5 )" at bounding box center [954, 217] width 109 height 21
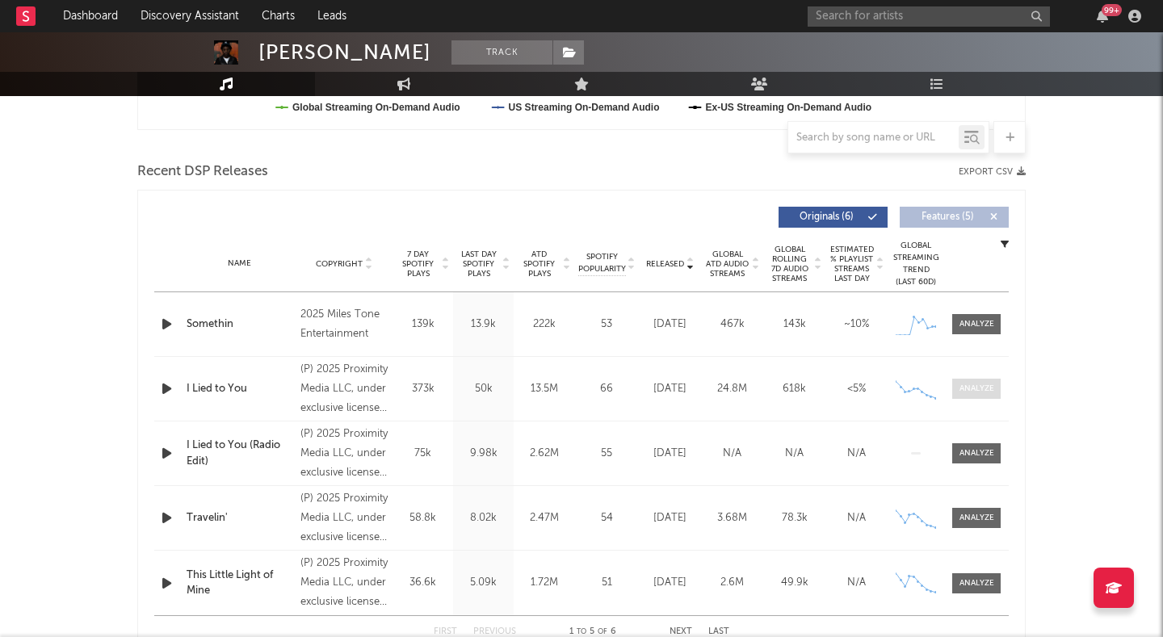
click at [962, 393] on div at bounding box center [976, 389] width 35 height 12
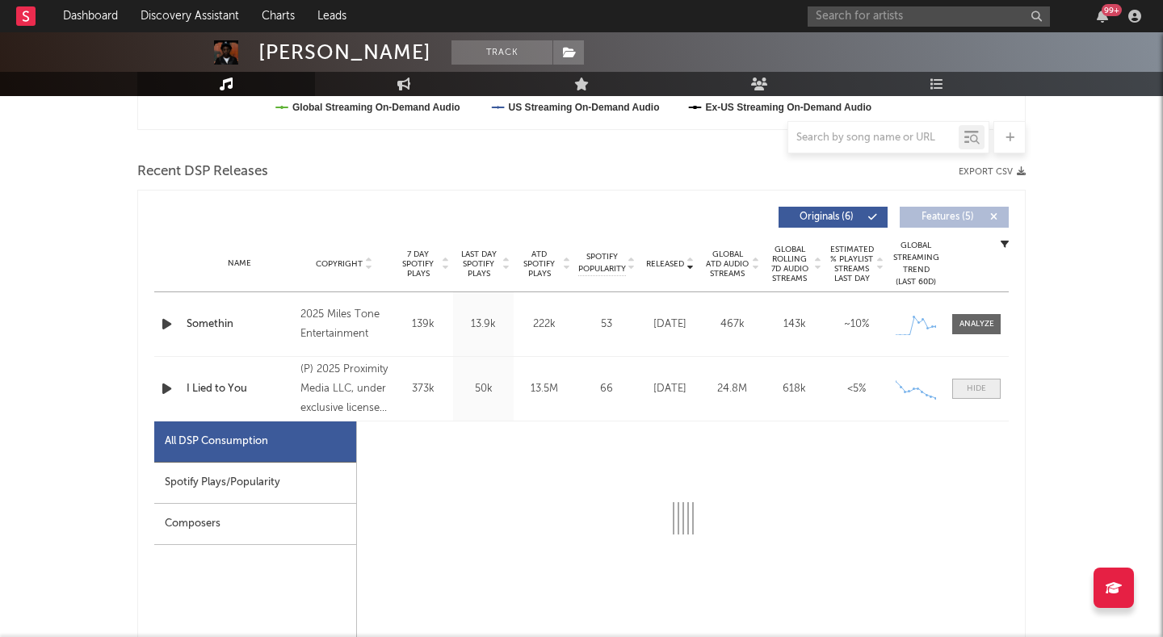
select select "1w"
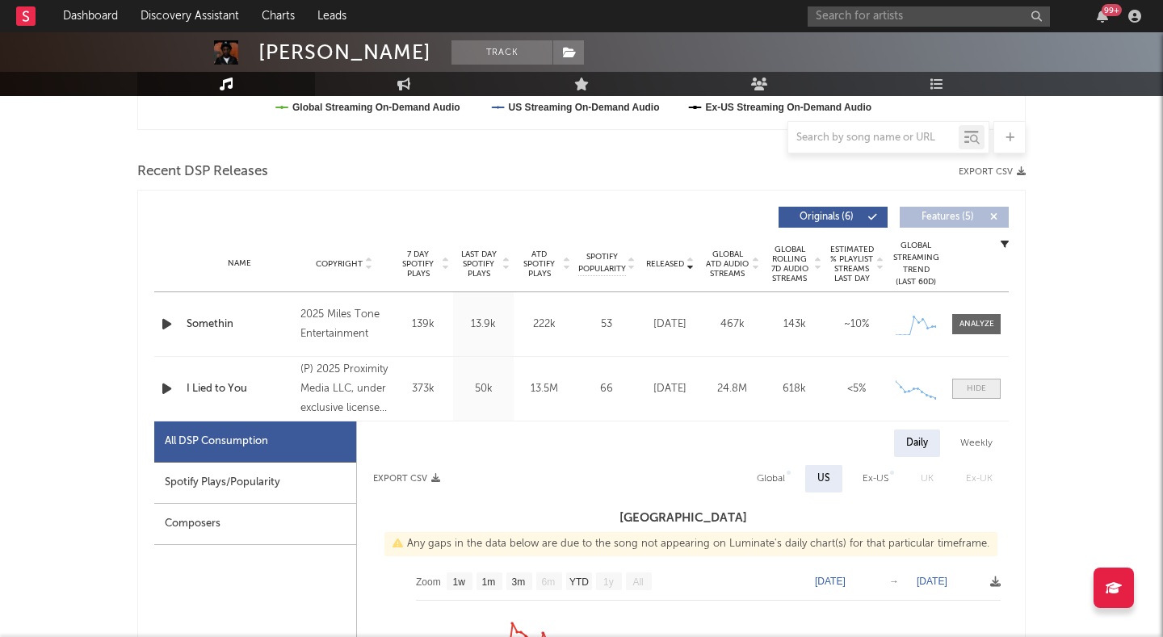
click at [964, 393] on span at bounding box center [976, 389] width 48 height 20
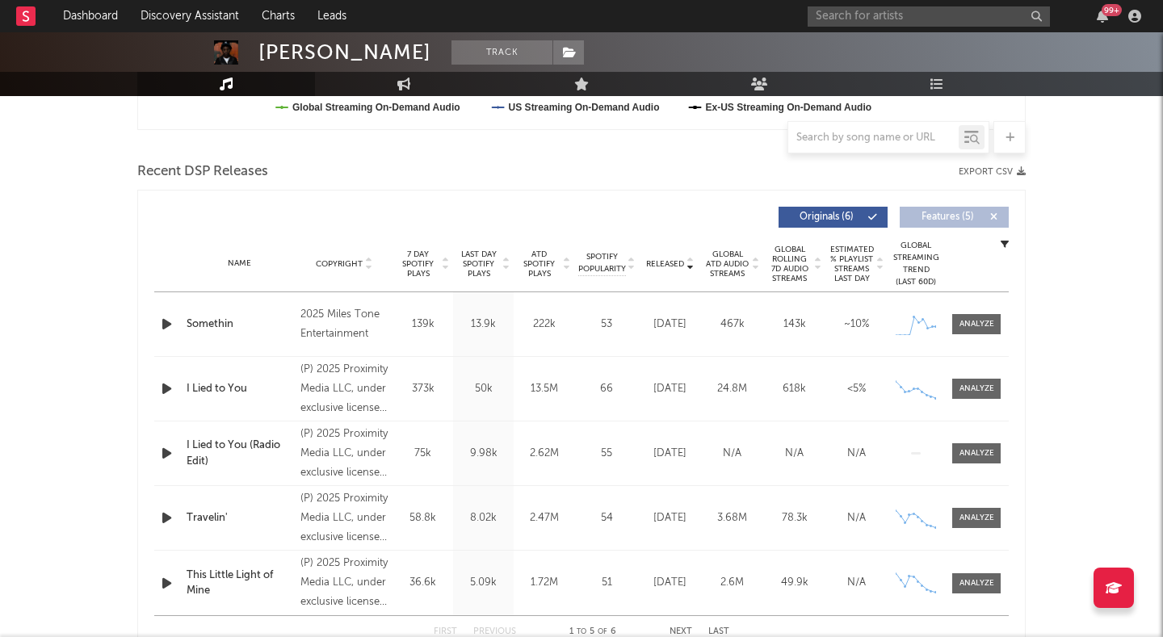
click at [938, 225] on button "Features ( 5 )" at bounding box center [954, 217] width 109 height 21
click at [938, 224] on button "Features ( 5 )" at bounding box center [954, 217] width 109 height 21
click at [975, 394] on div at bounding box center [976, 389] width 35 height 12
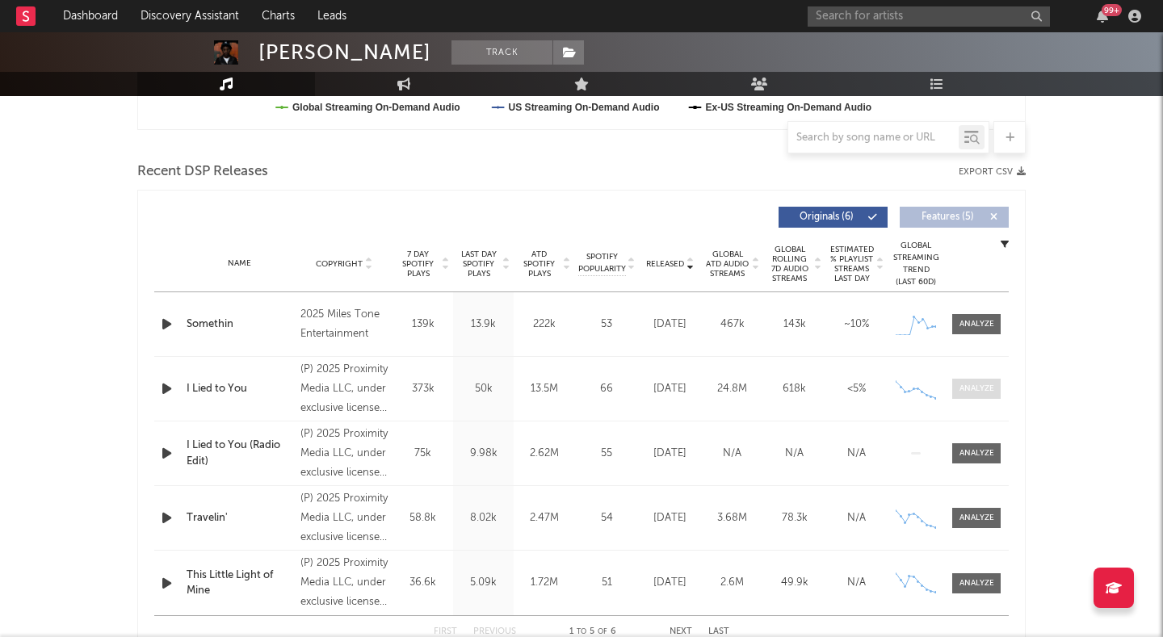
select select "1w"
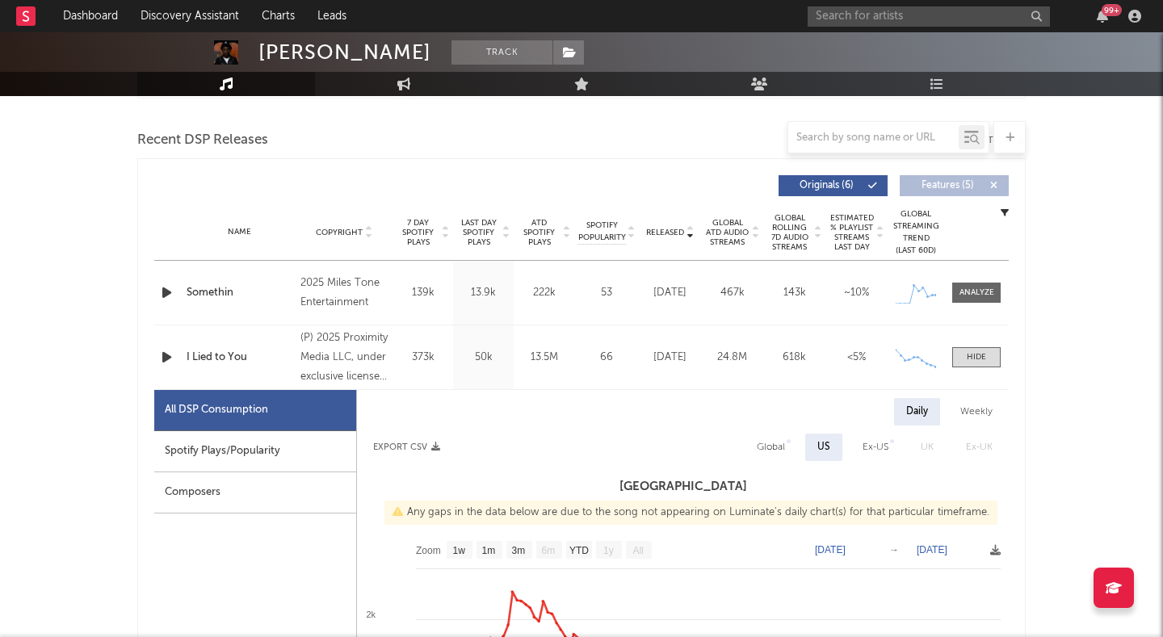
scroll to position [547, 0]
click at [965, 348] on span at bounding box center [976, 356] width 48 height 20
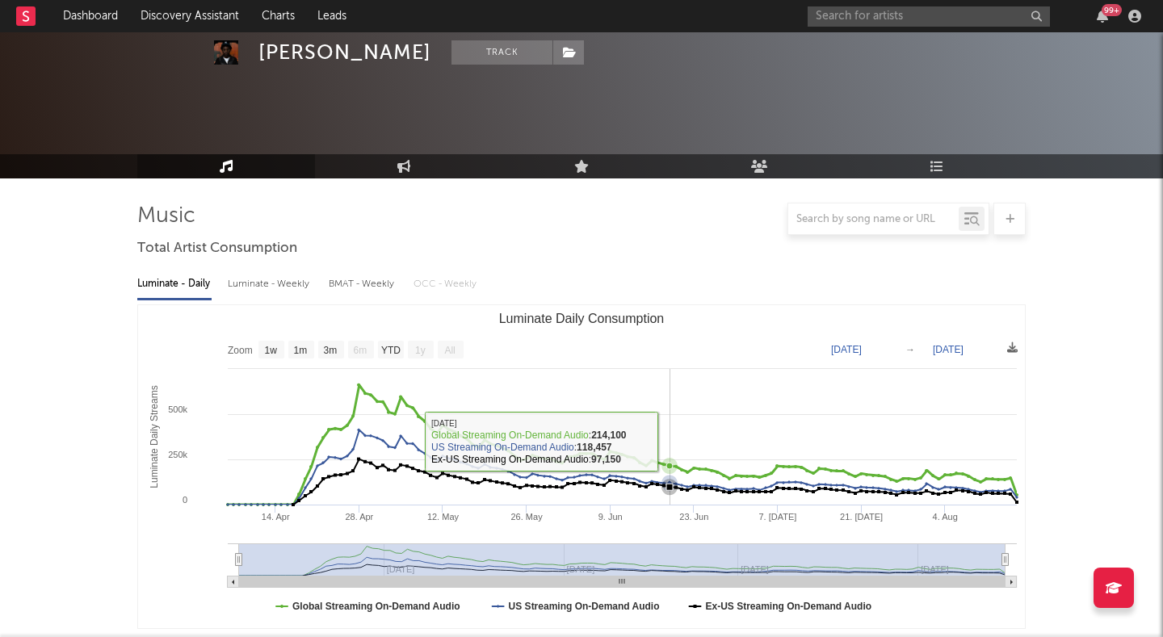
scroll to position [0, 0]
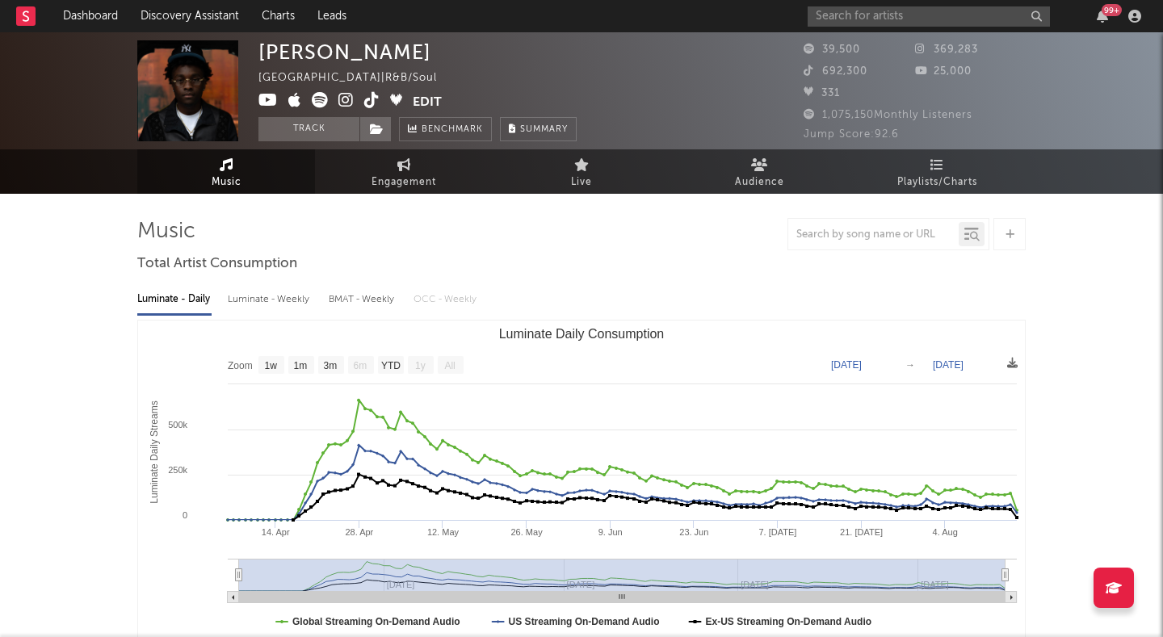
click at [344, 98] on icon at bounding box center [345, 100] width 15 height 16
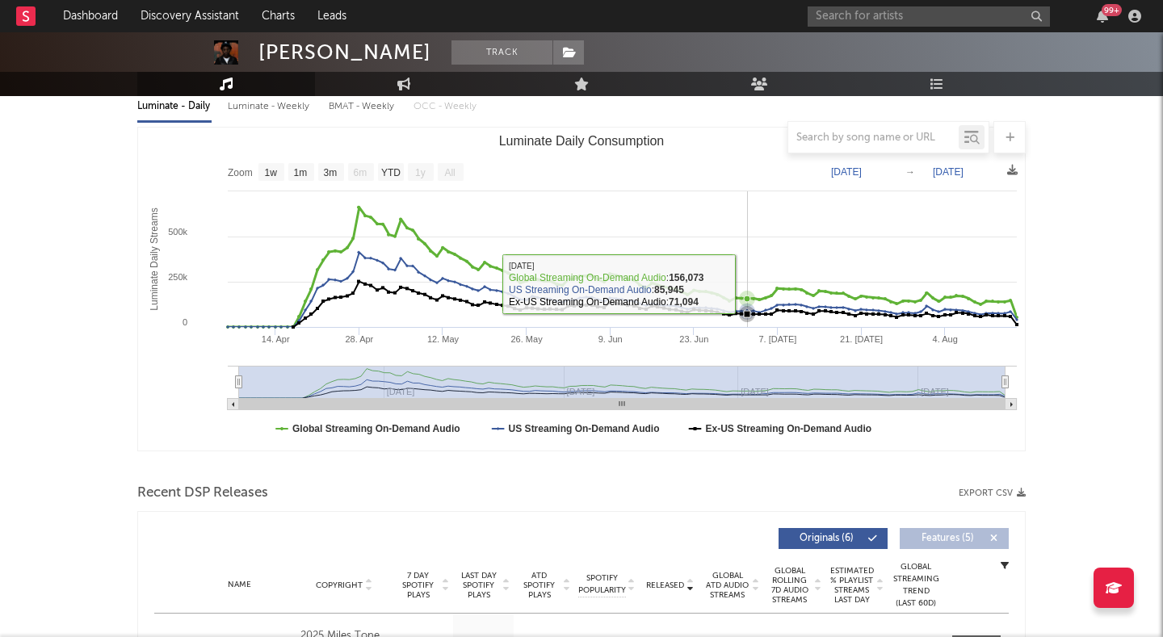
scroll to position [592, 0]
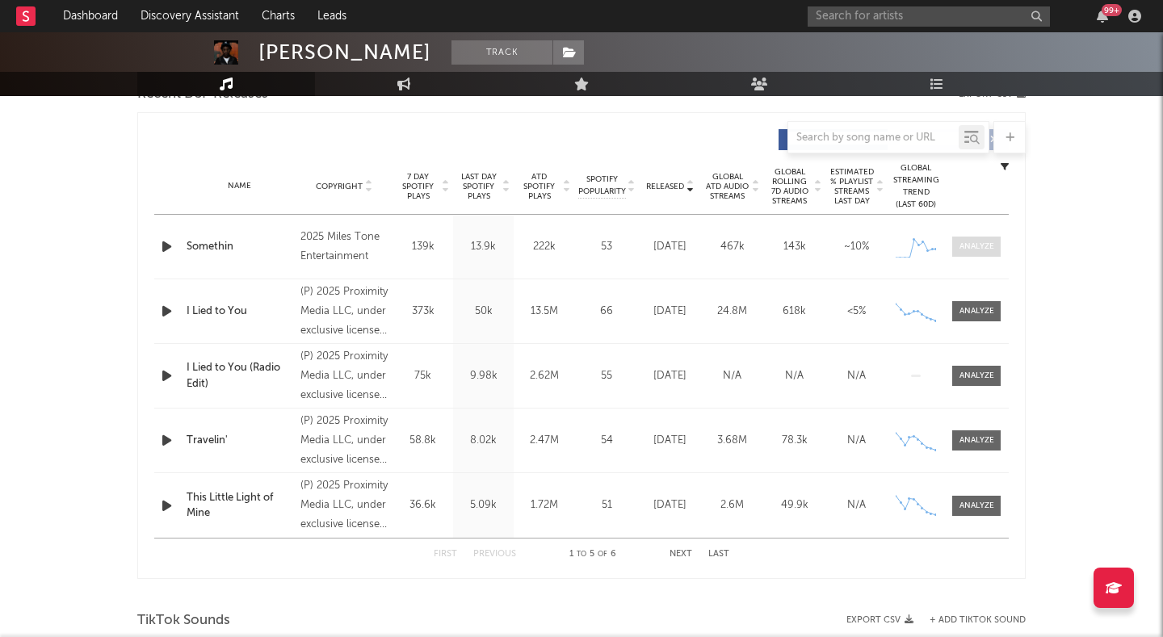
click at [980, 242] on div at bounding box center [976, 247] width 35 height 12
select select "1w"
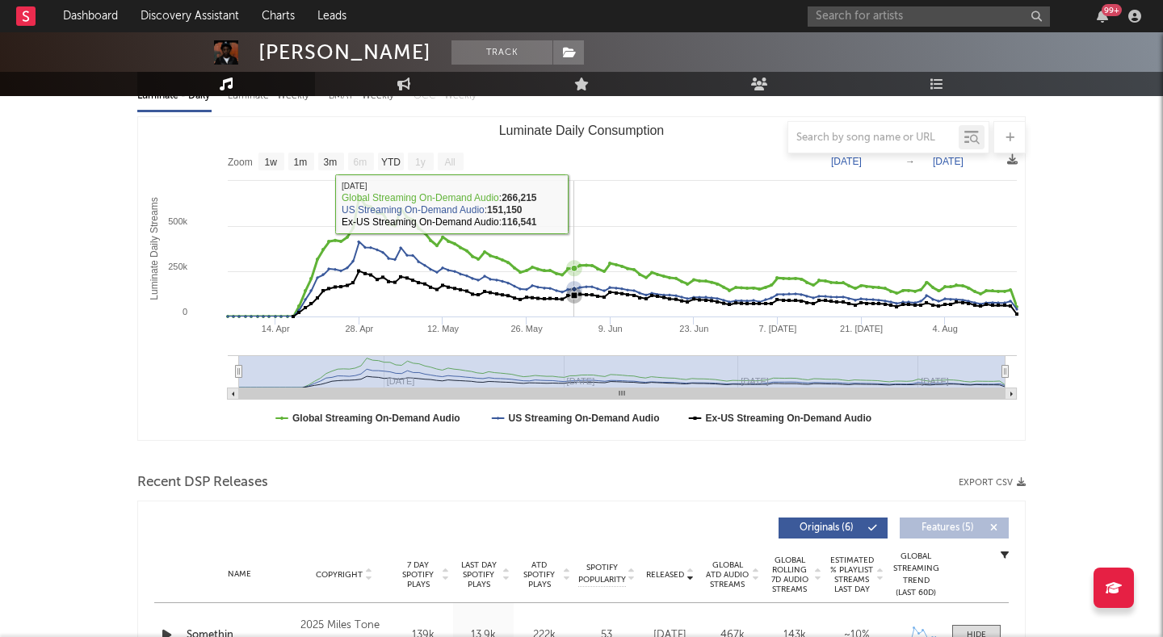
scroll to position [202, 0]
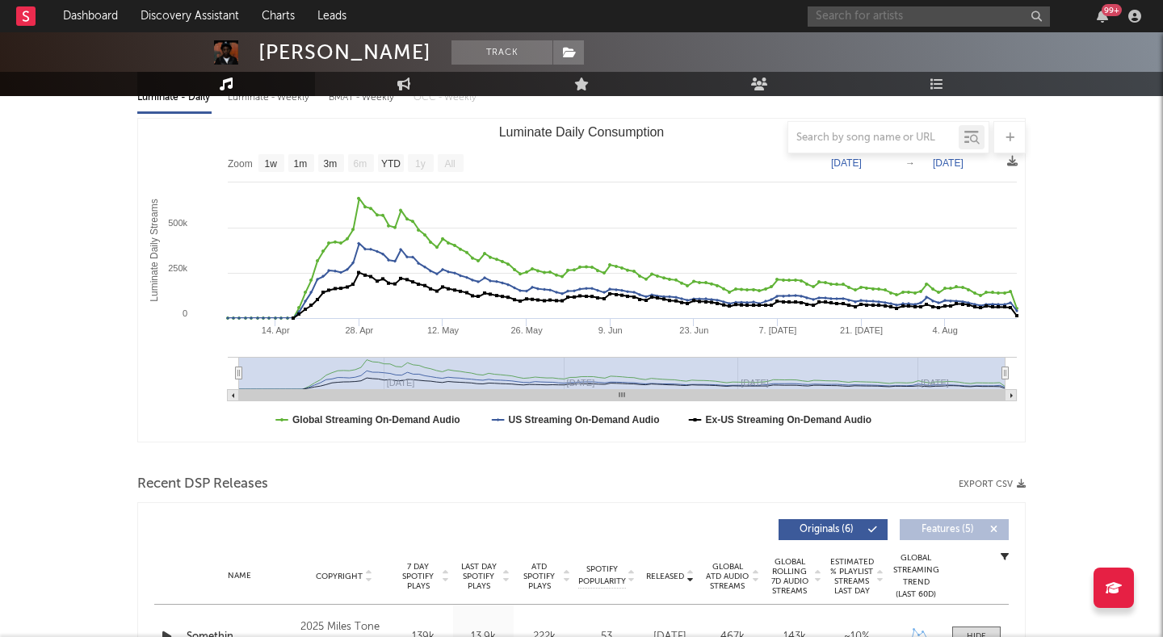
click at [929, 16] on input "text" at bounding box center [929, 16] width 242 height 20
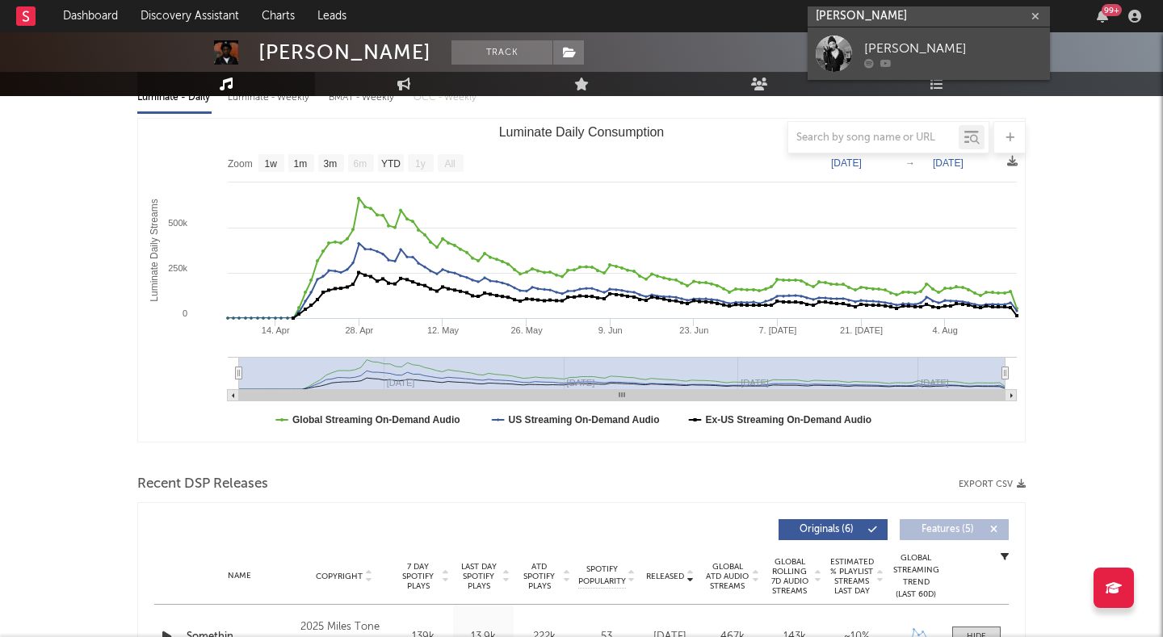
type input "[PERSON_NAME]"
click at [939, 37] on link "[PERSON_NAME]" at bounding box center [929, 53] width 242 height 52
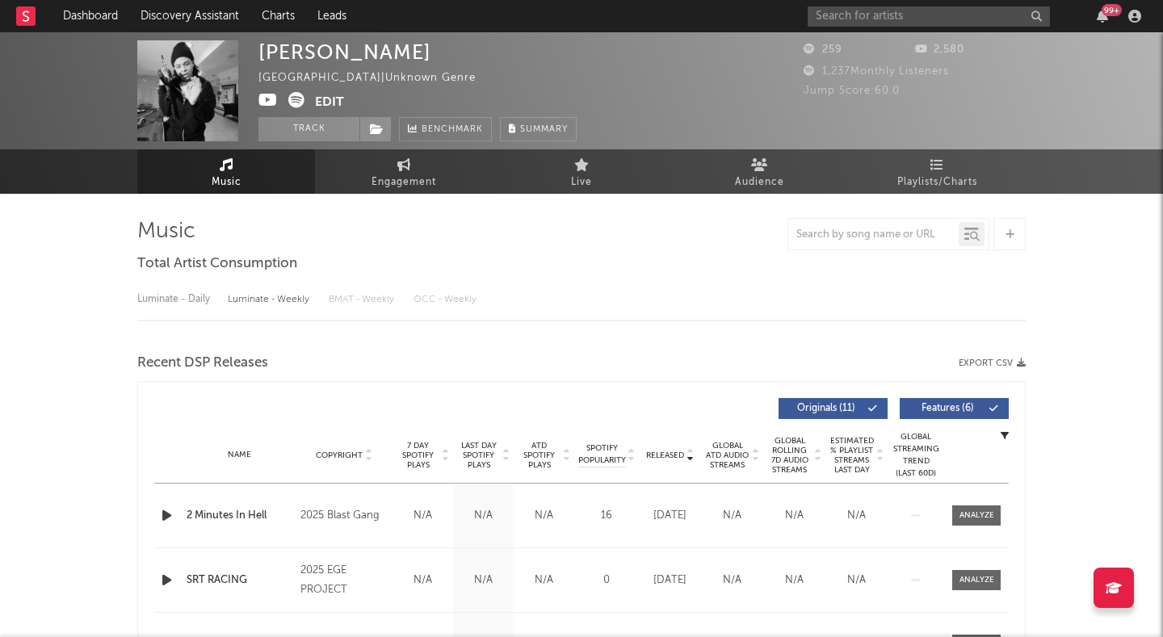
select select "1w"
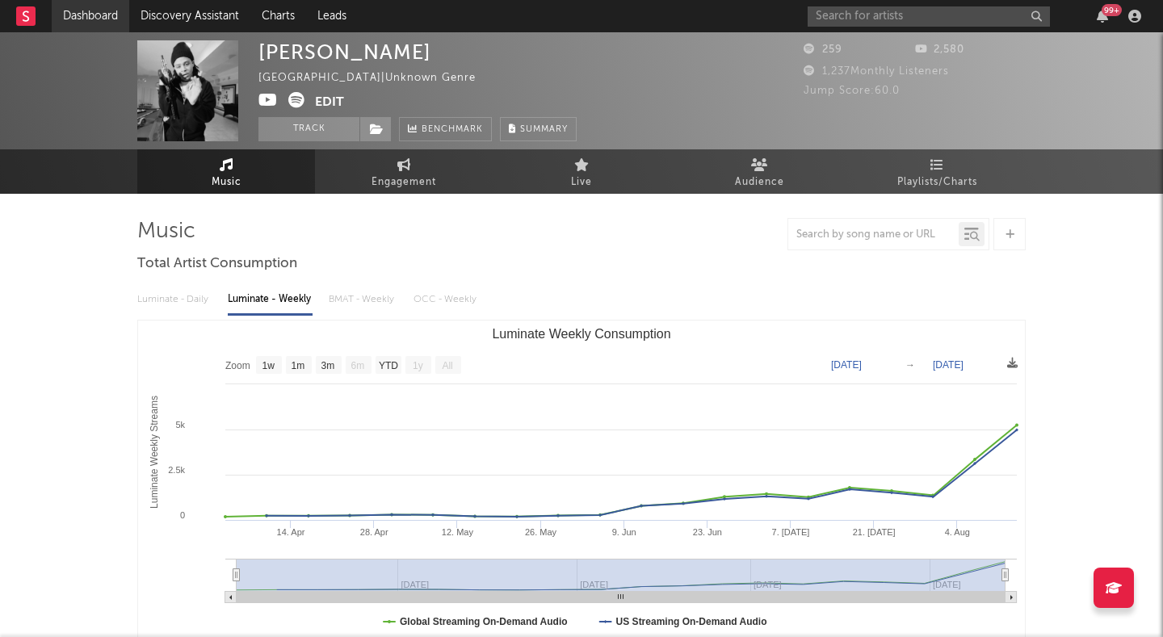
click at [89, 14] on link "Dashboard" at bounding box center [91, 16] width 78 height 32
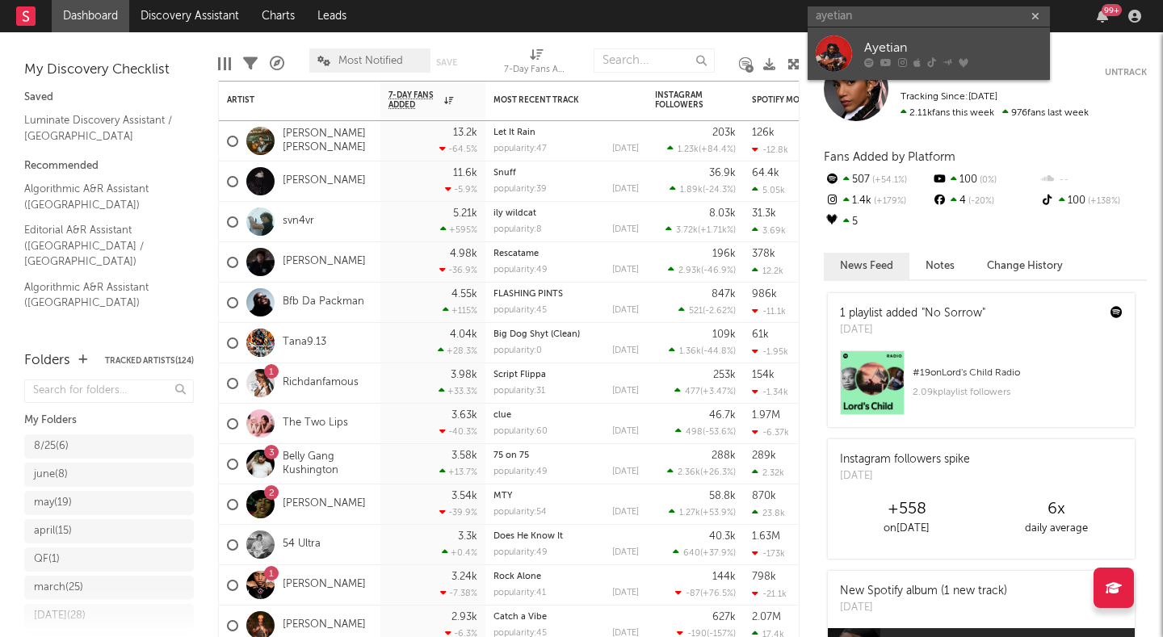
type input "ayetian"
click at [845, 44] on div at bounding box center [834, 54] width 36 height 36
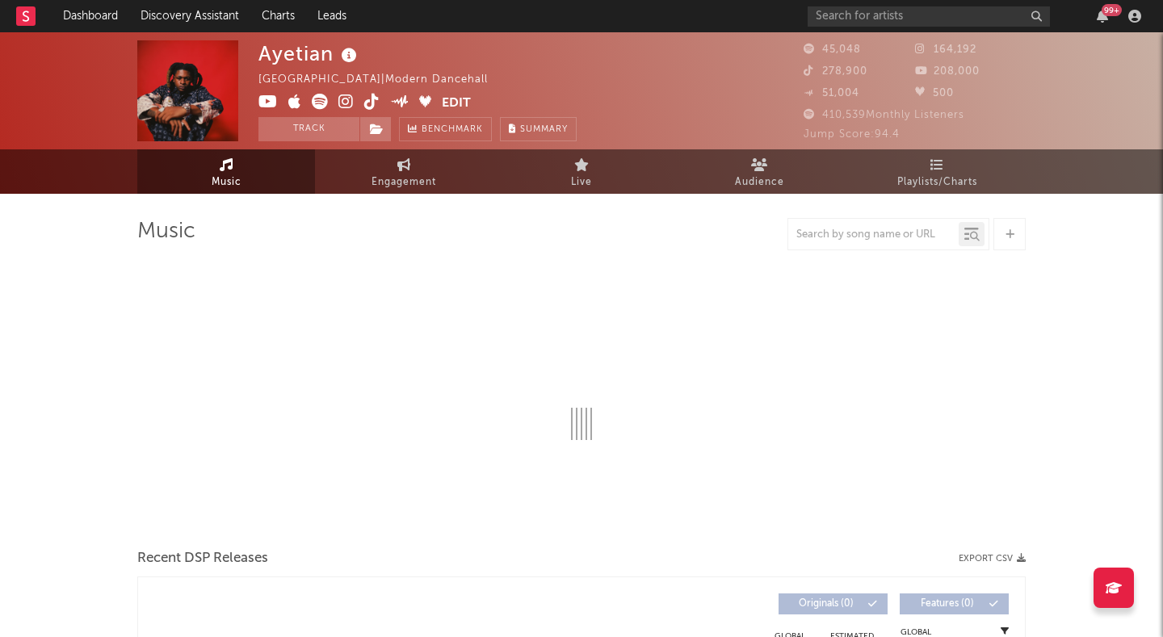
select select "6m"
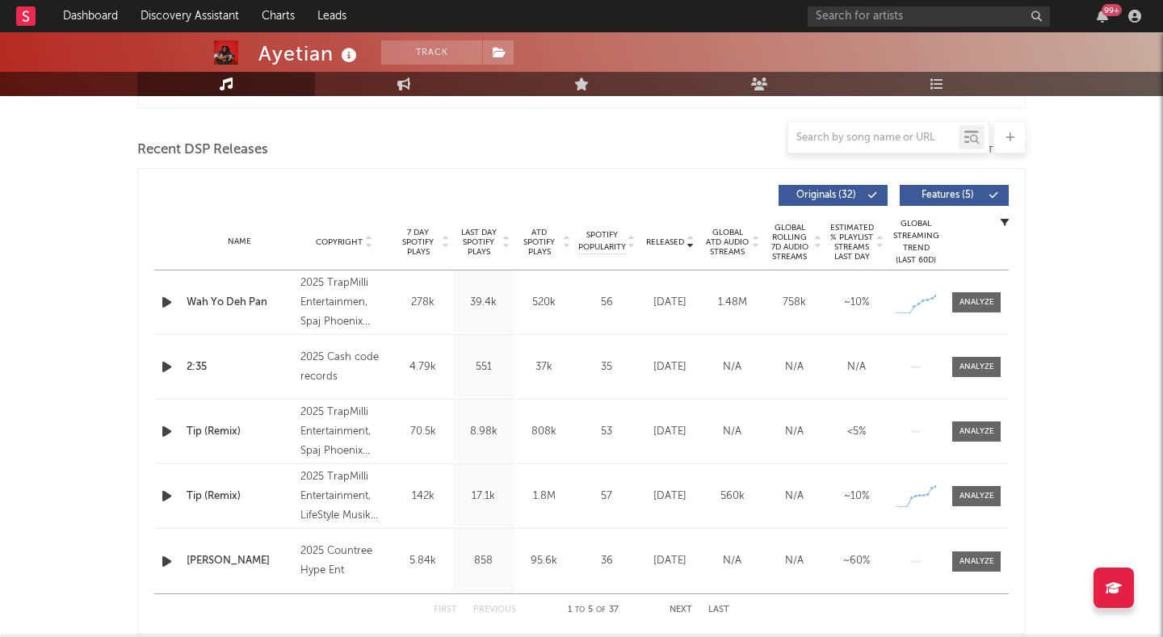
scroll to position [547, 0]
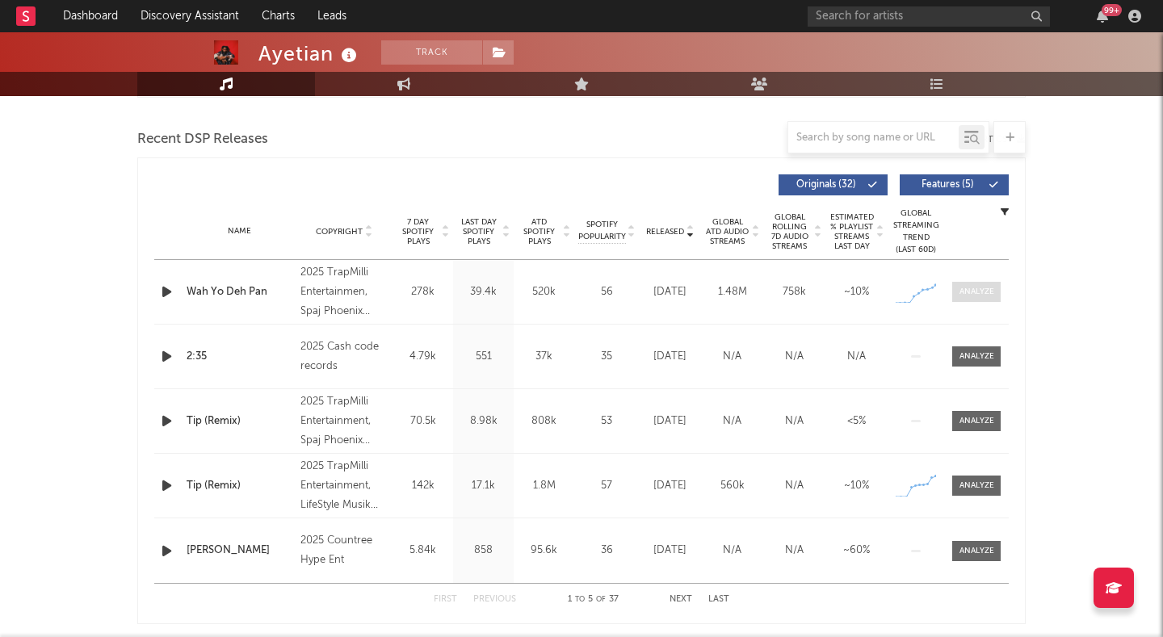
click at [965, 288] on div at bounding box center [976, 292] width 35 height 12
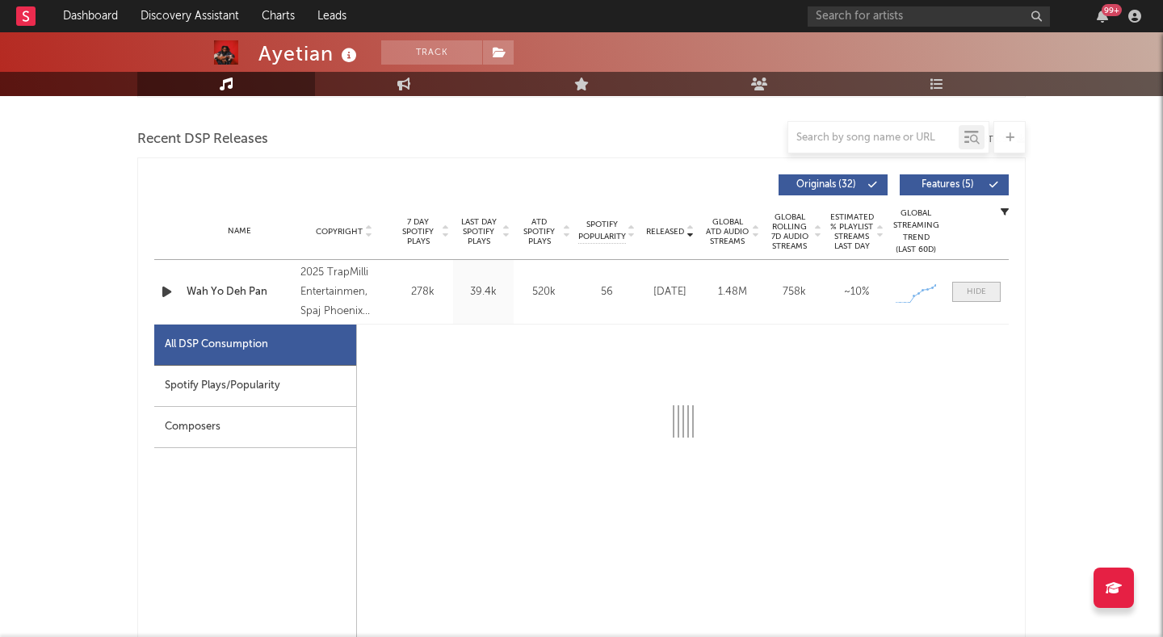
select select "1w"
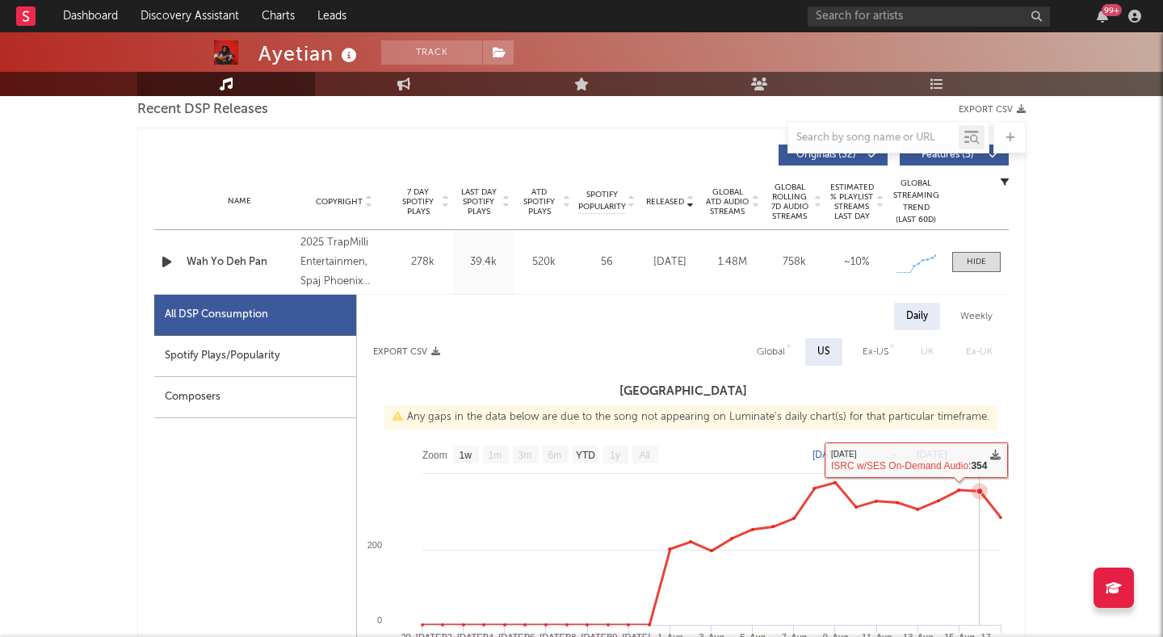
scroll to position [533, 0]
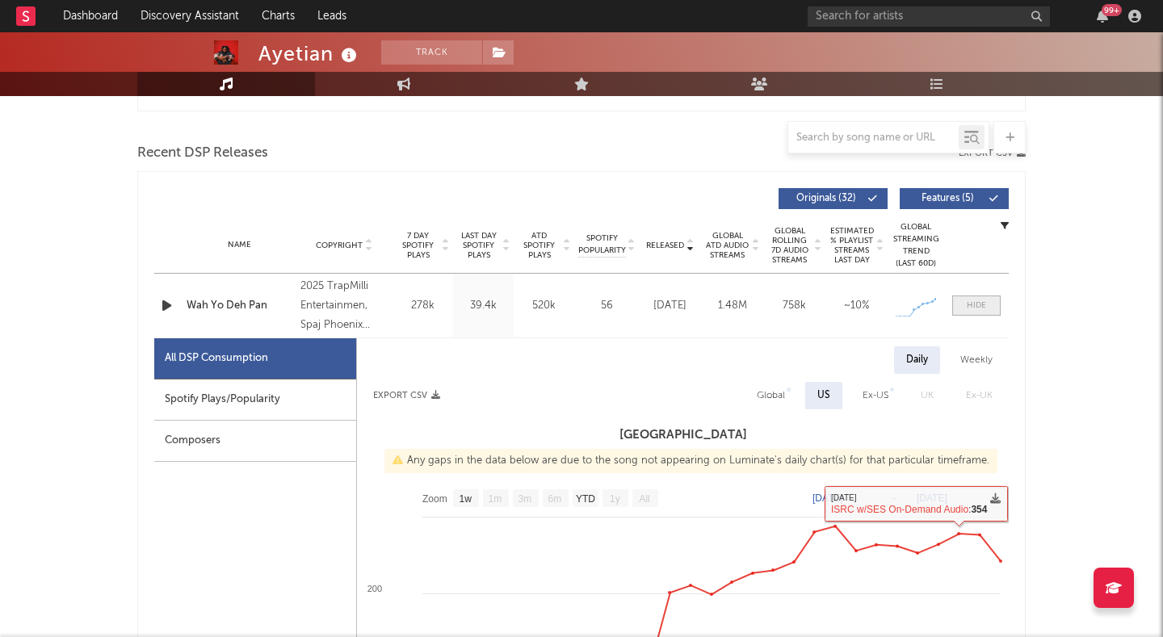
click at [972, 304] on div at bounding box center [976, 306] width 19 height 12
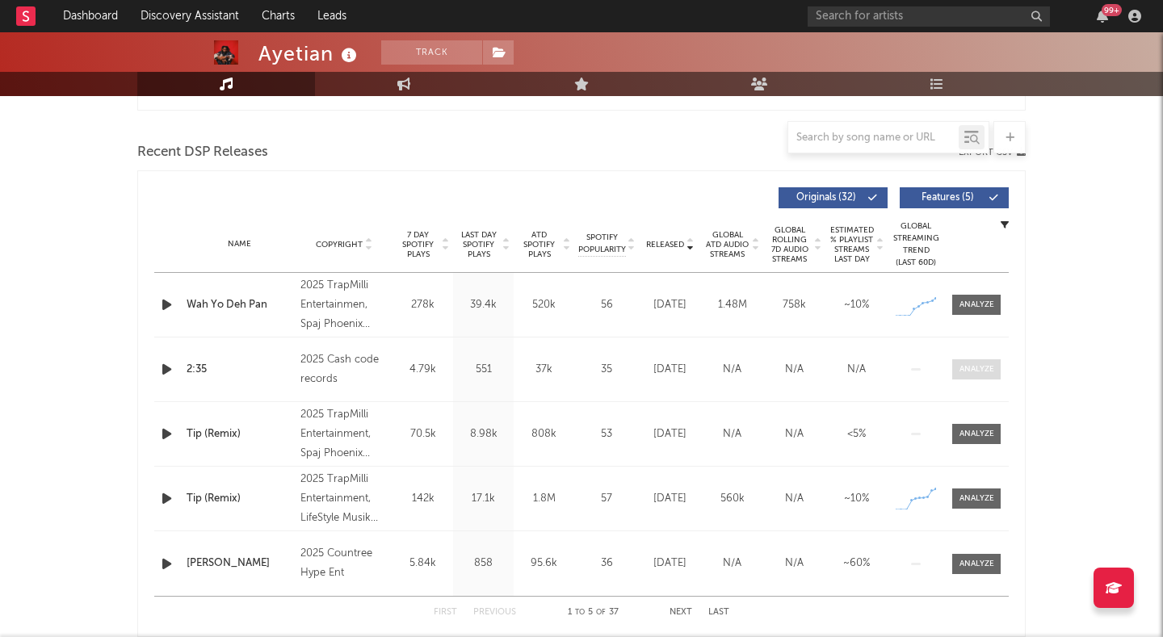
scroll to position [519, 0]
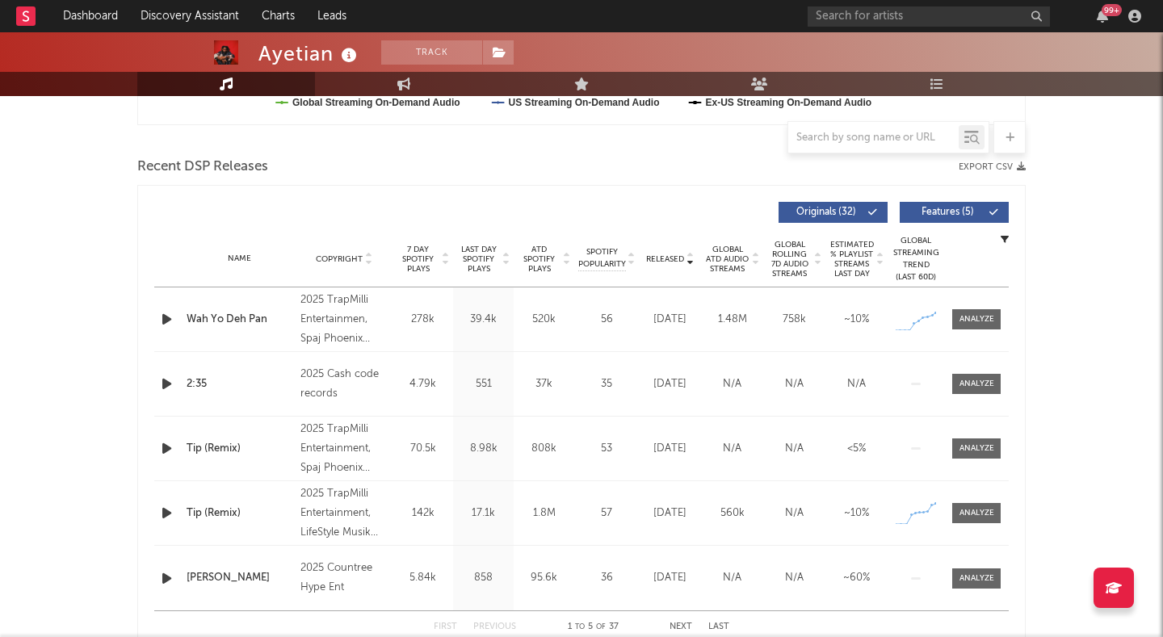
click at [947, 211] on span "Features ( 5 )" at bounding box center [947, 213] width 74 height 10
click at [965, 378] on div at bounding box center [976, 384] width 35 height 12
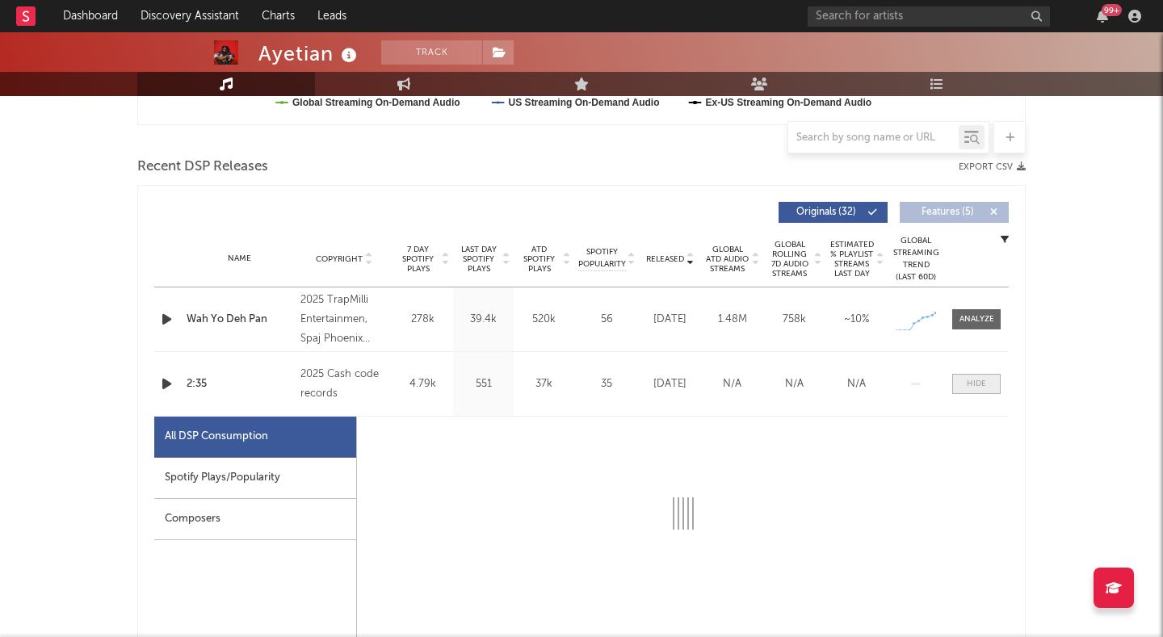
select select "1w"
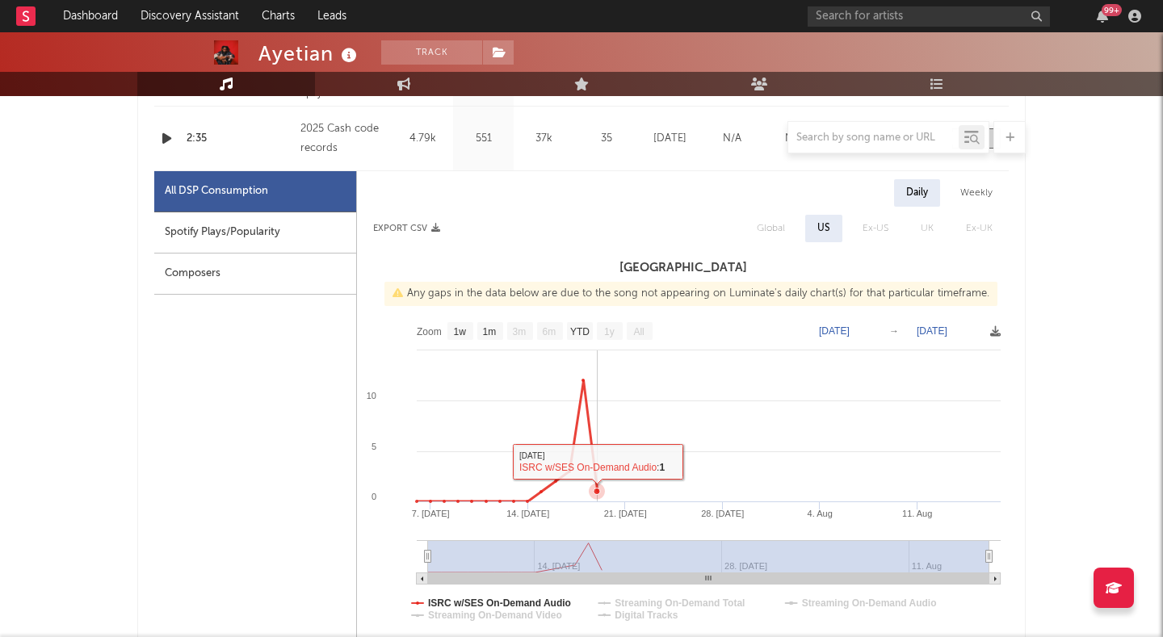
scroll to position [624, 0]
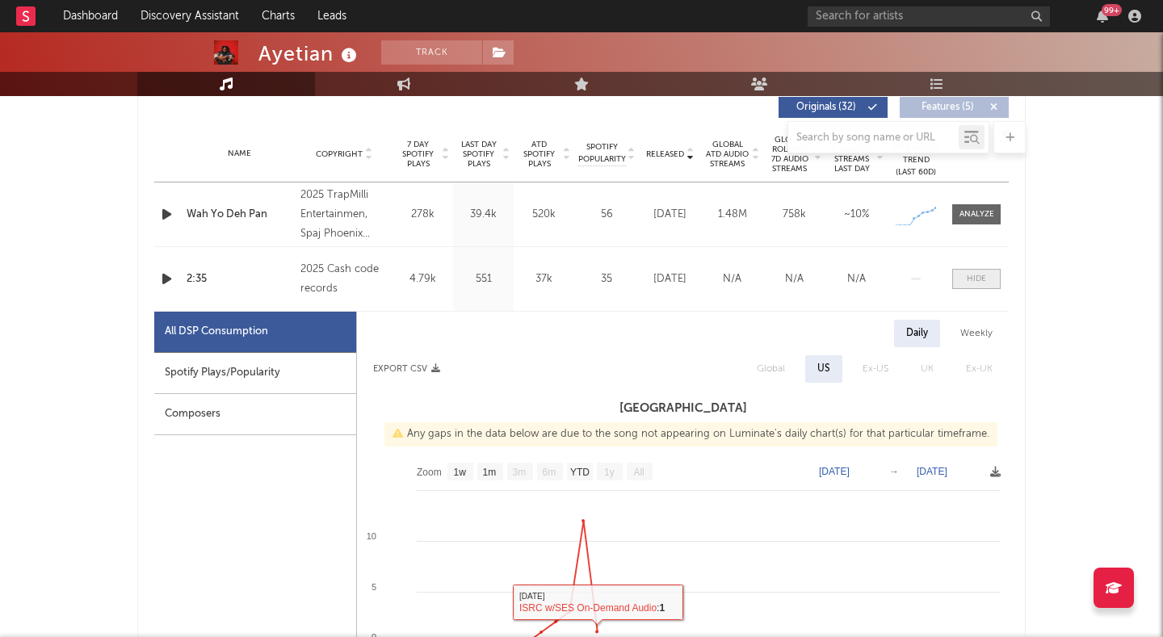
click at [971, 271] on span at bounding box center [976, 279] width 48 height 20
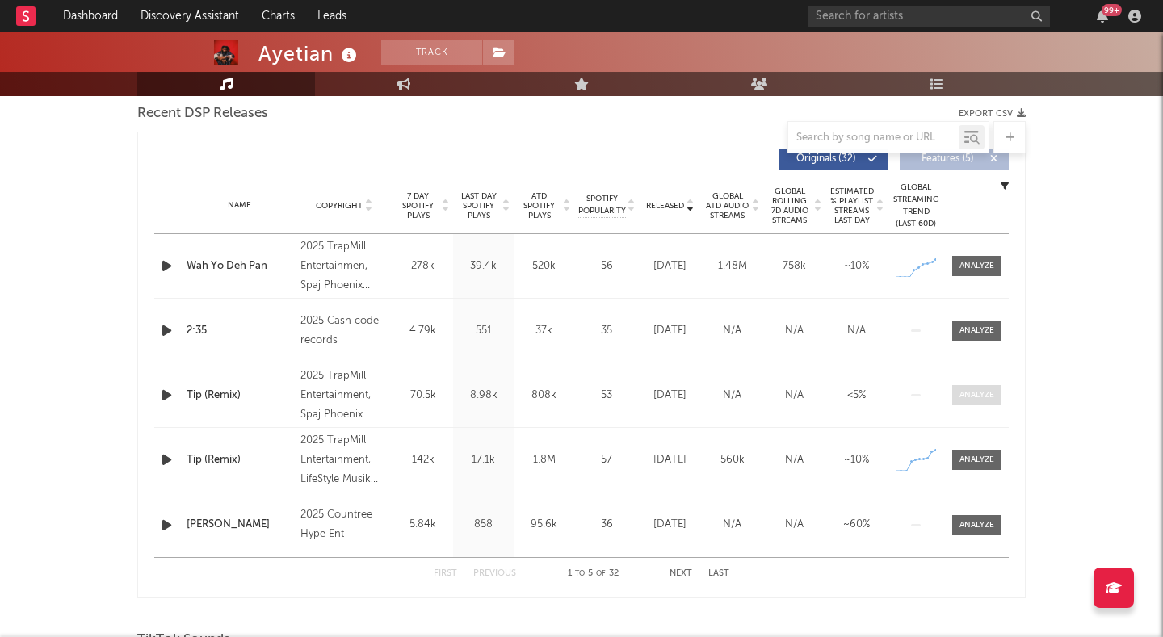
scroll to position [573, 0]
click at [976, 393] on div at bounding box center [976, 394] width 35 height 12
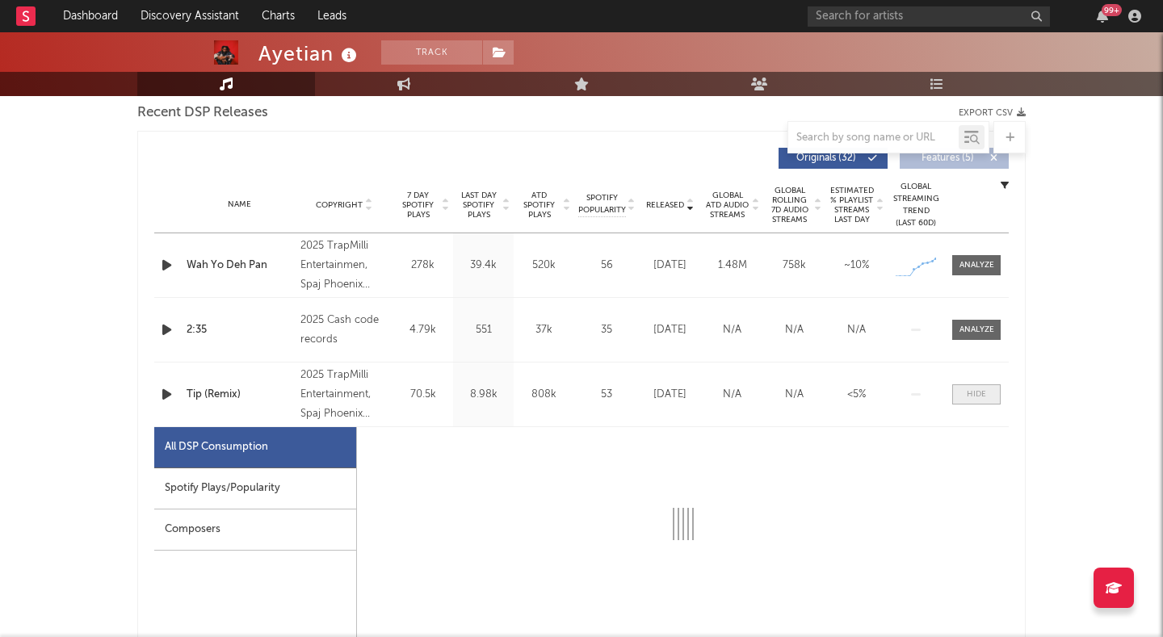
select select "1w"
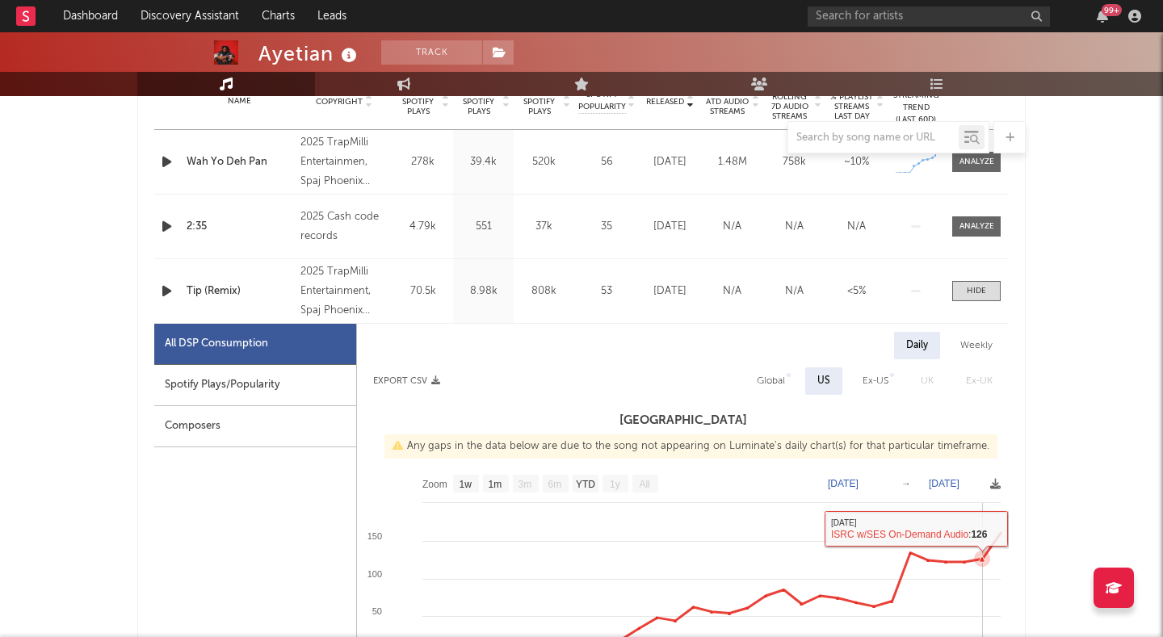
scroll to position [673, 0]
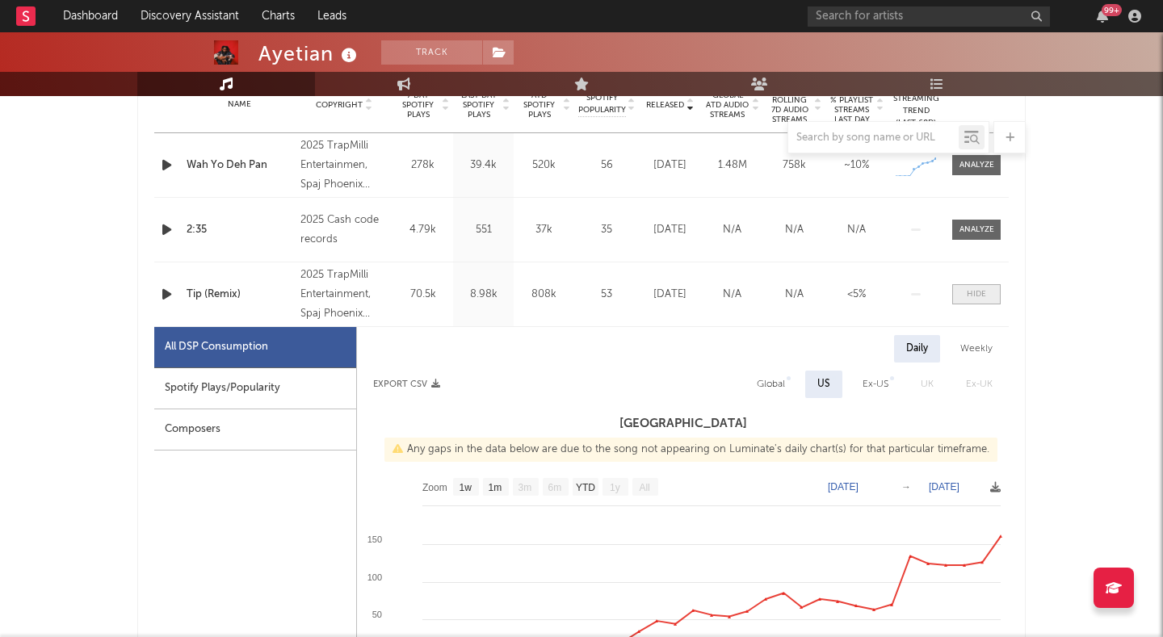
click at [970, 298] on div at bounding box center [976, 294] width 19 height 12
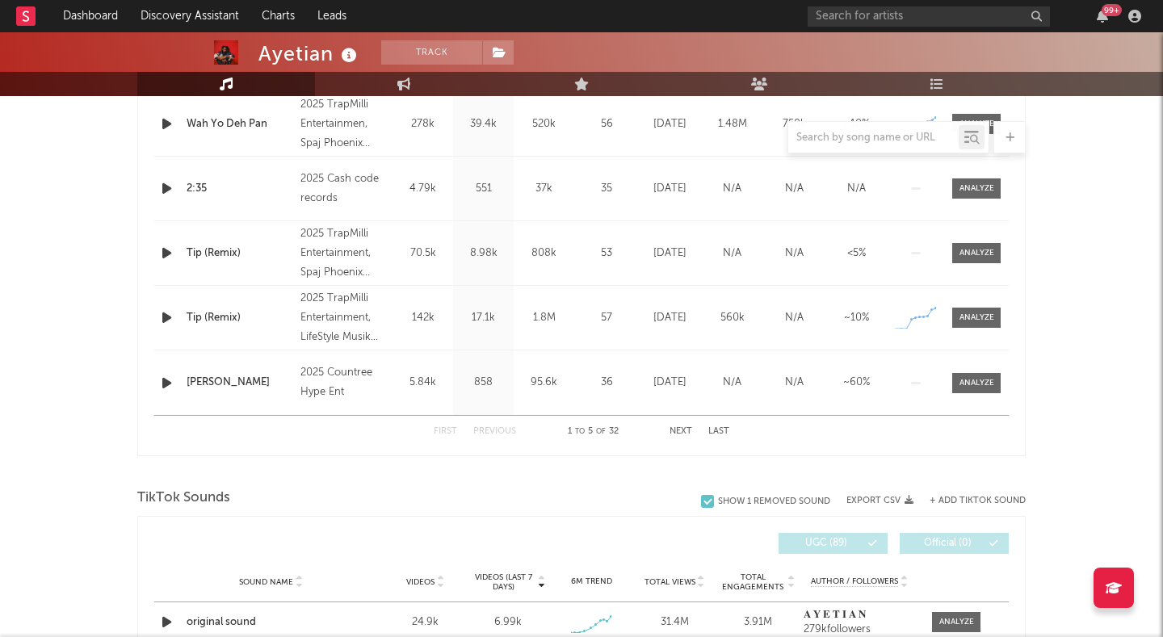
scroll to position [717, 0]
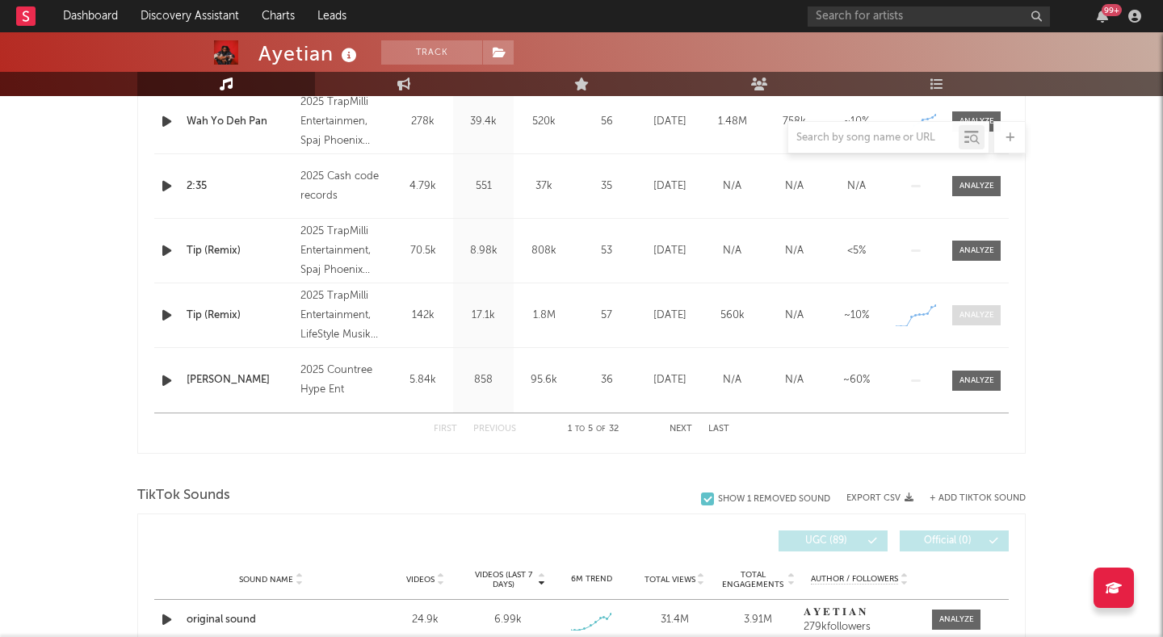
click at [969, 317] on div at bounding box center [976, 315] width 35 height 12
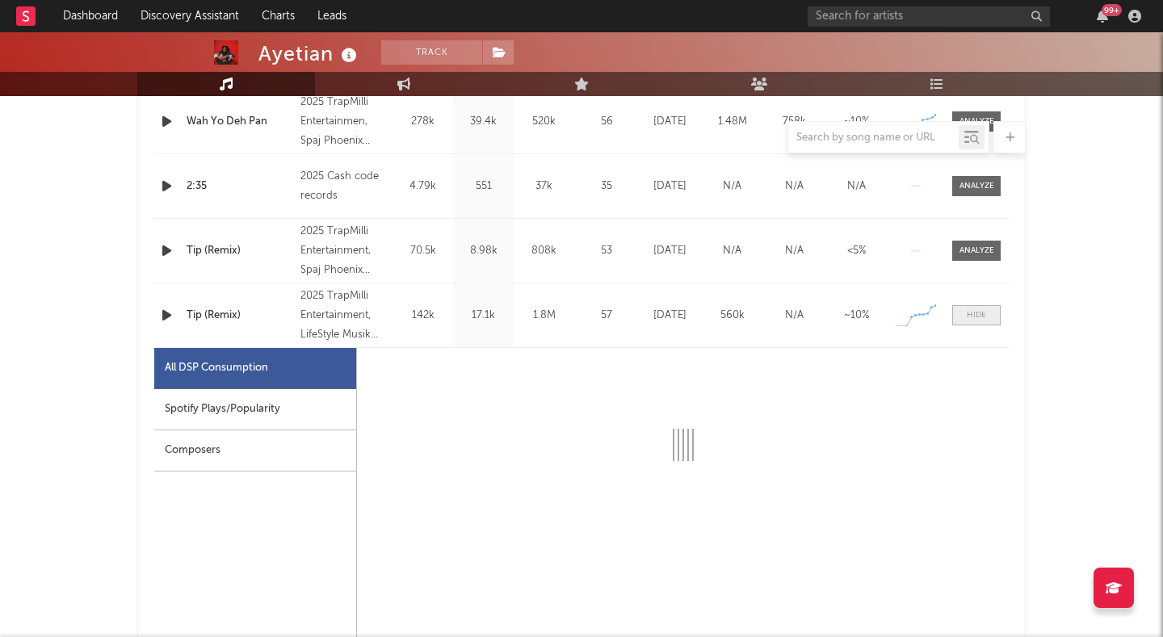
select select "1w"
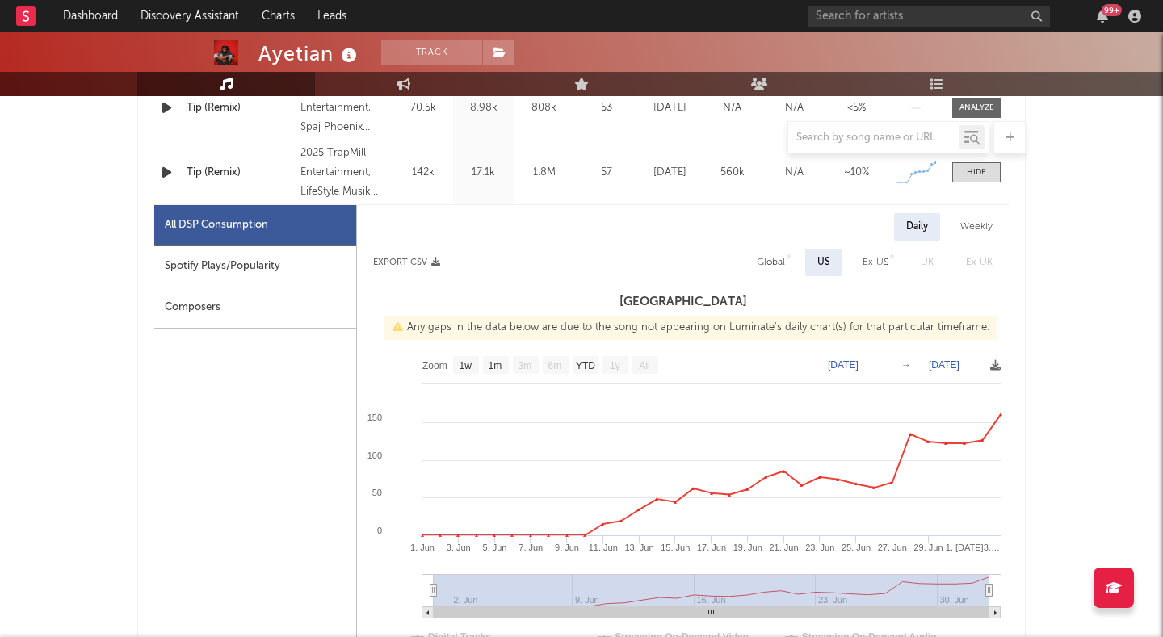
scroll to position [874, 0]
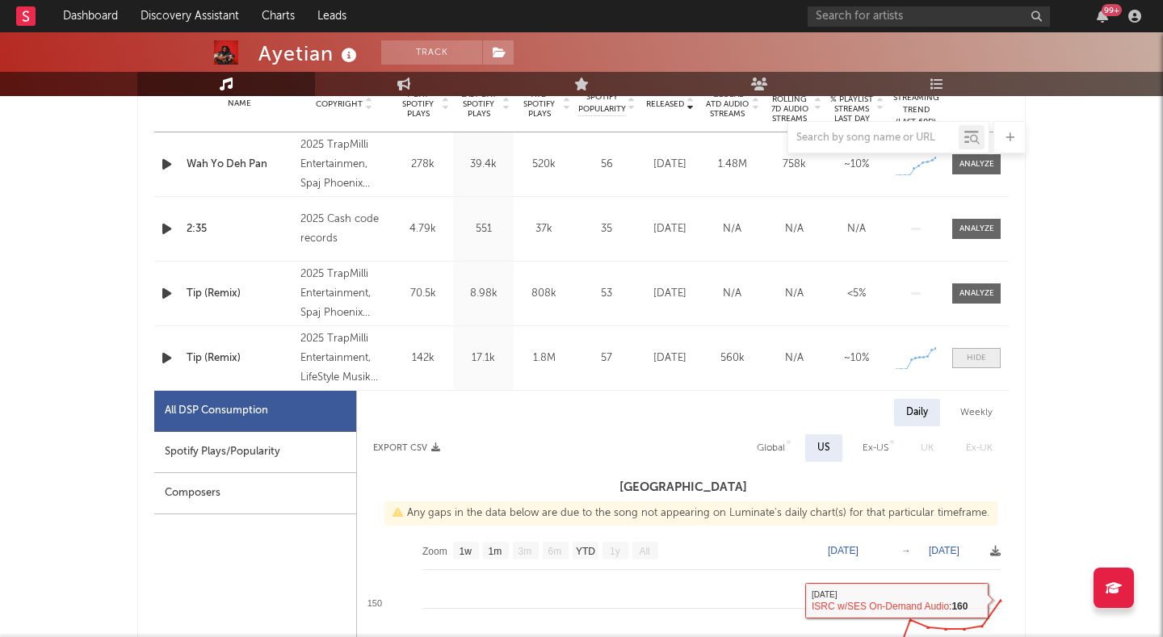
click at [986, 361] on span at bounding box center [976, 358] width 48 height 20
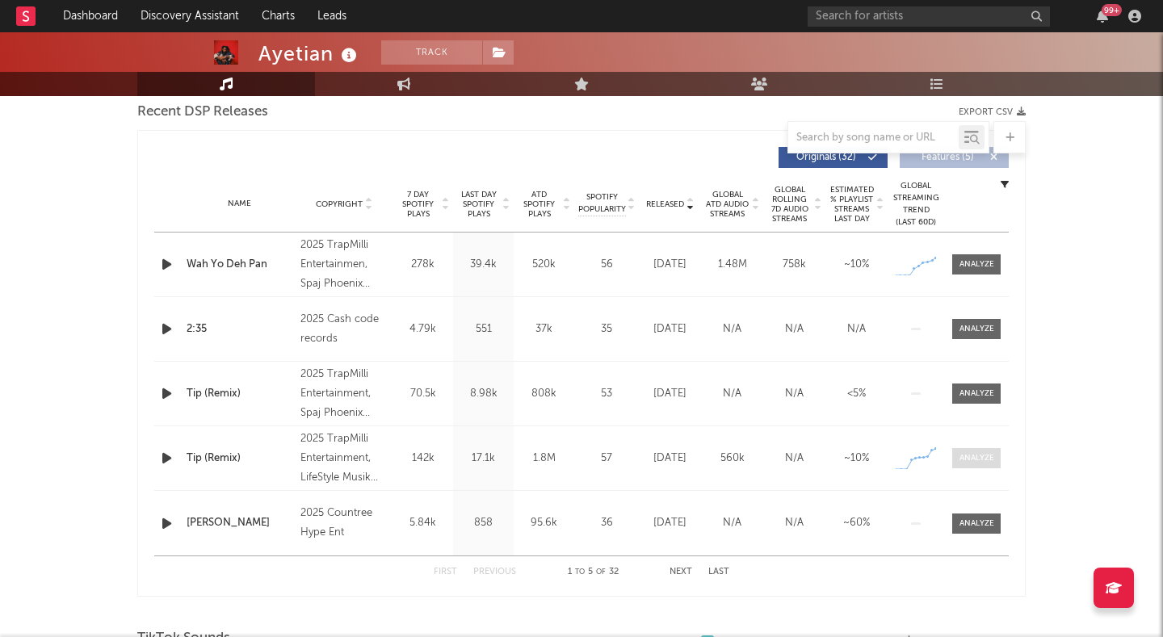
scroll to position [522, 0]
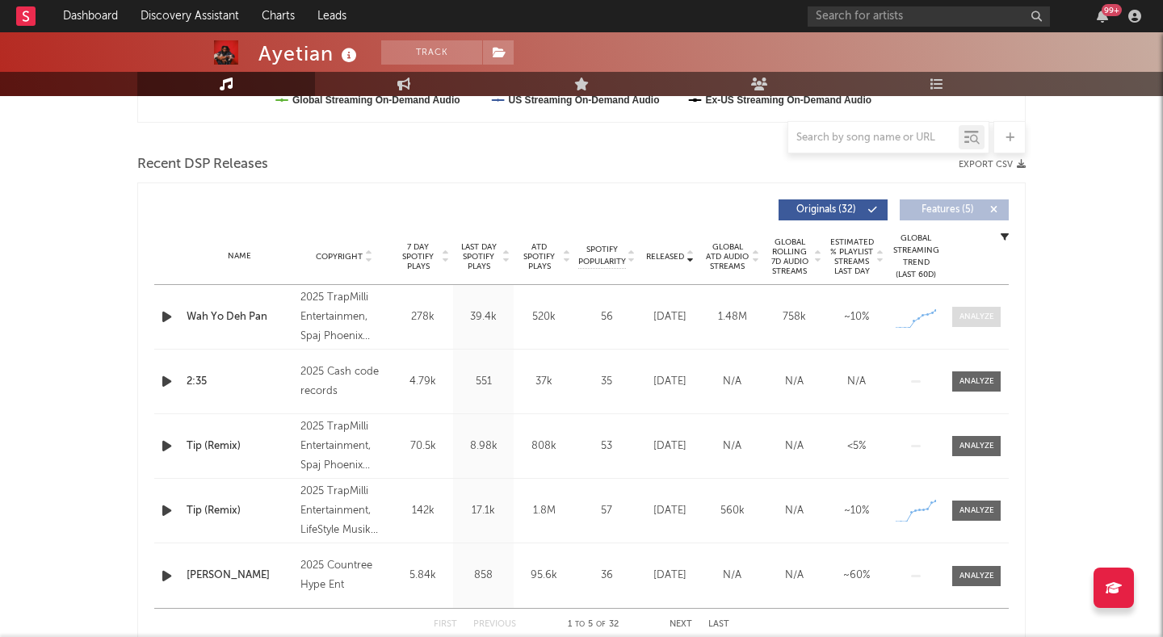
click at [986, 315] on div at bounding box center [976, 317] width 35 height 12
select select "1w"
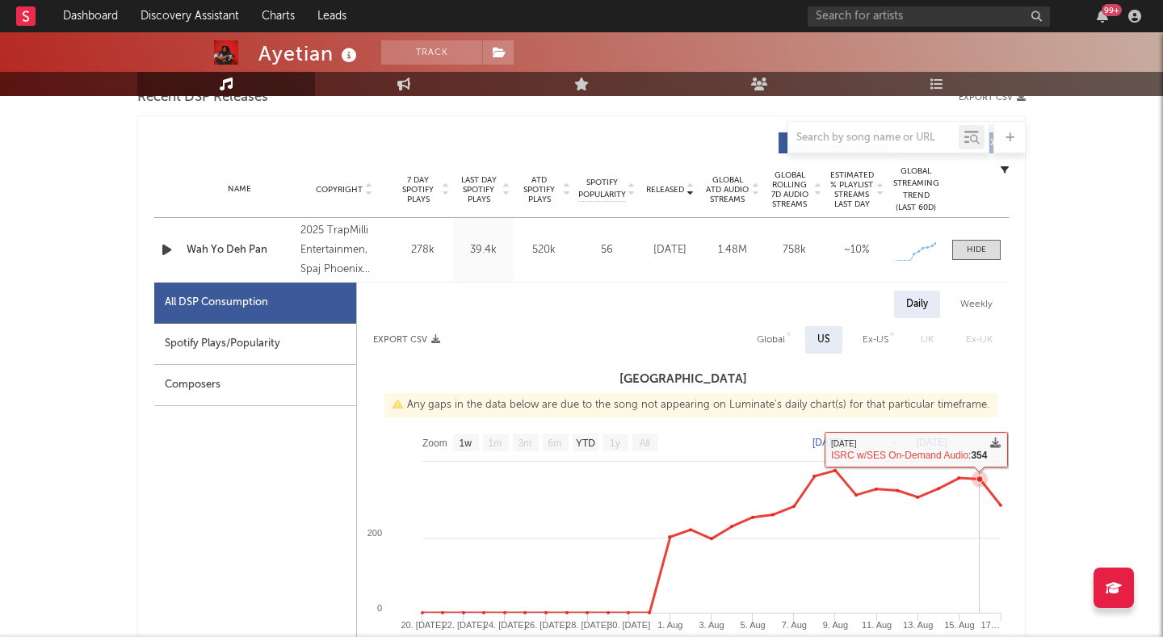
scroll to position [567, 0]
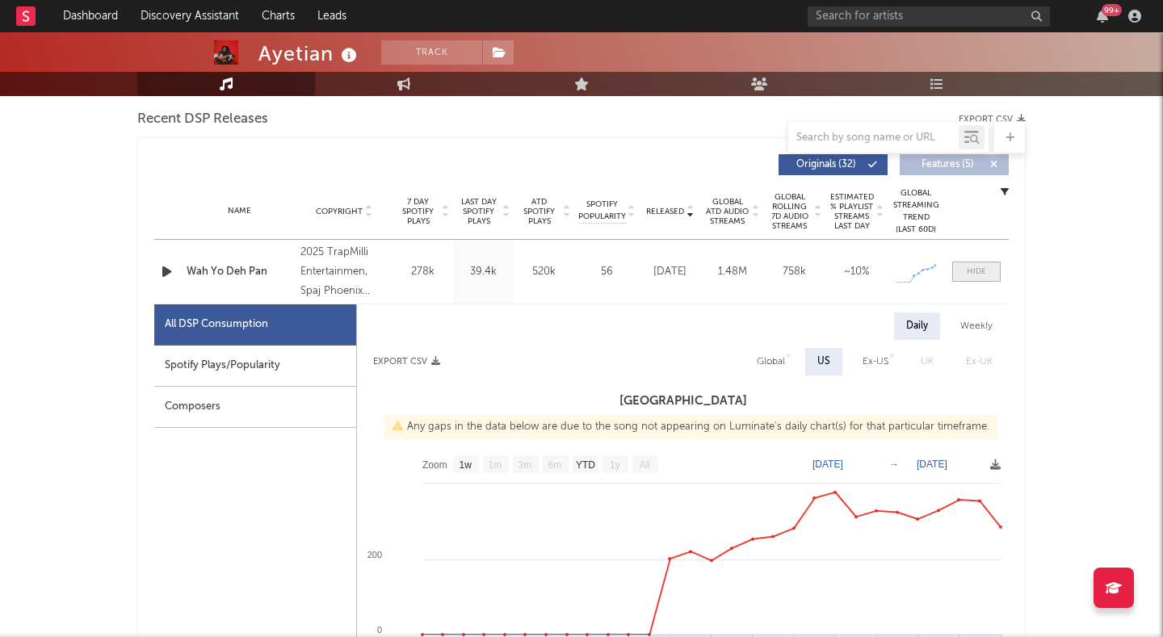
click at [976, 275] on div at bounding box center [976, 272] width 19 height 12
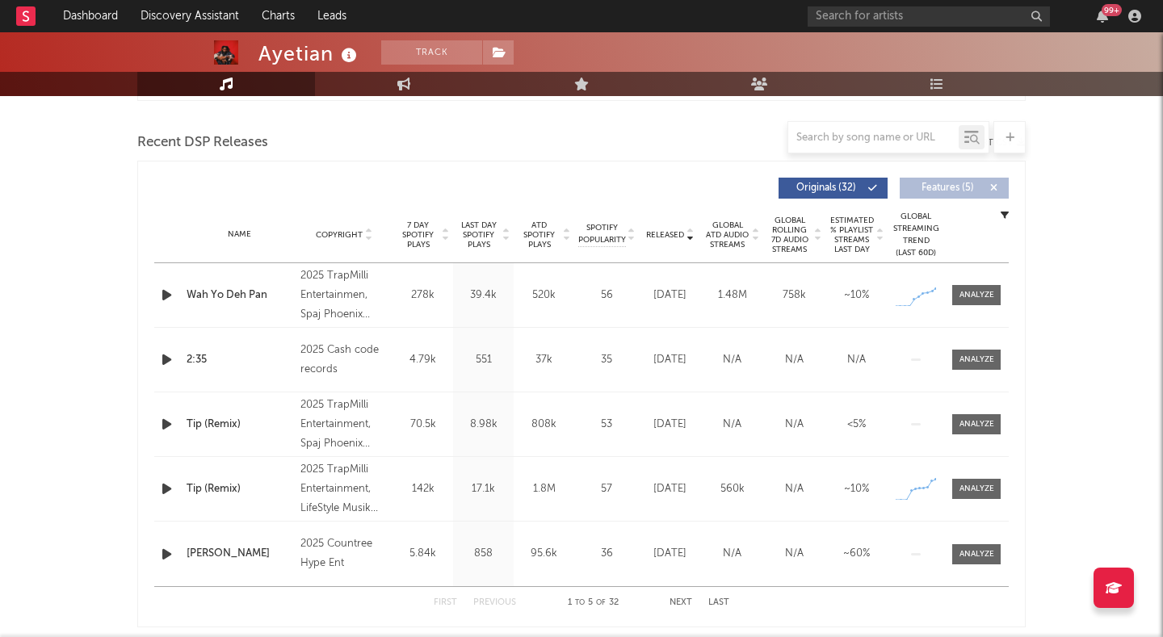
scroll to position [546, 0]
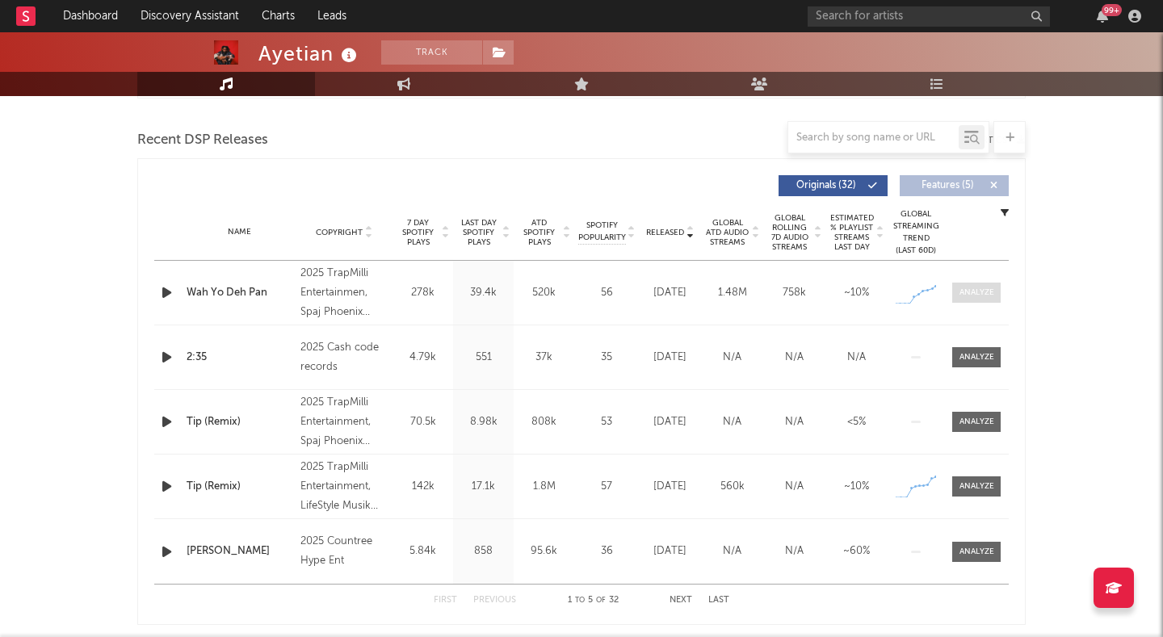
click at [971, 289] on div at bounding box center [976, 293] width 35 height 12
select select "1w"
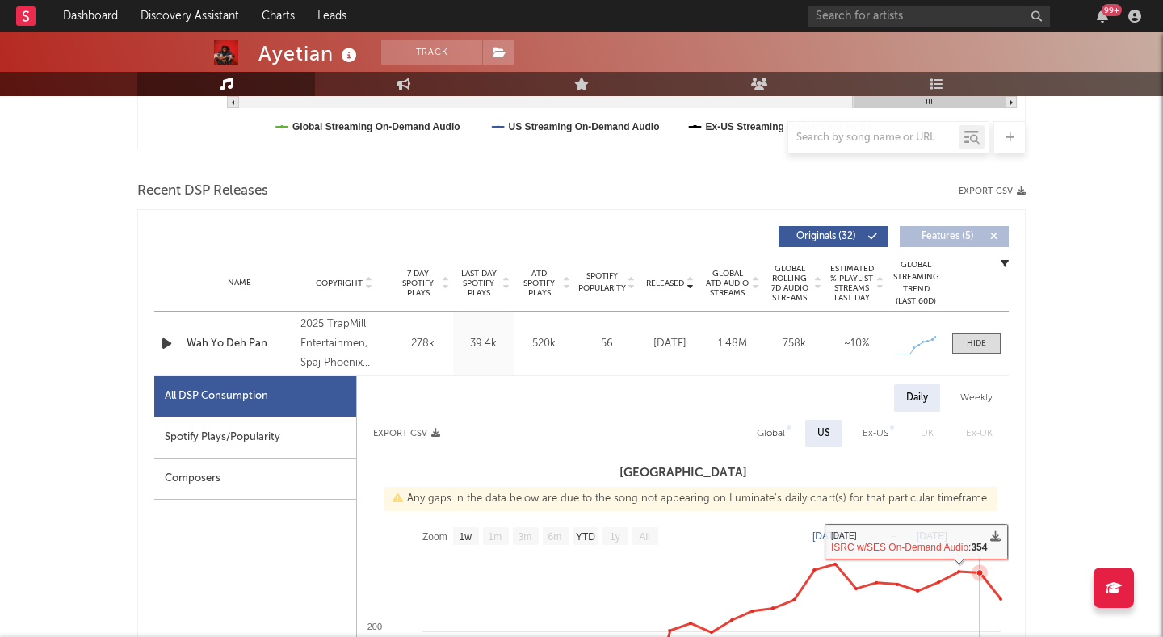
scroll to position [484, 0]
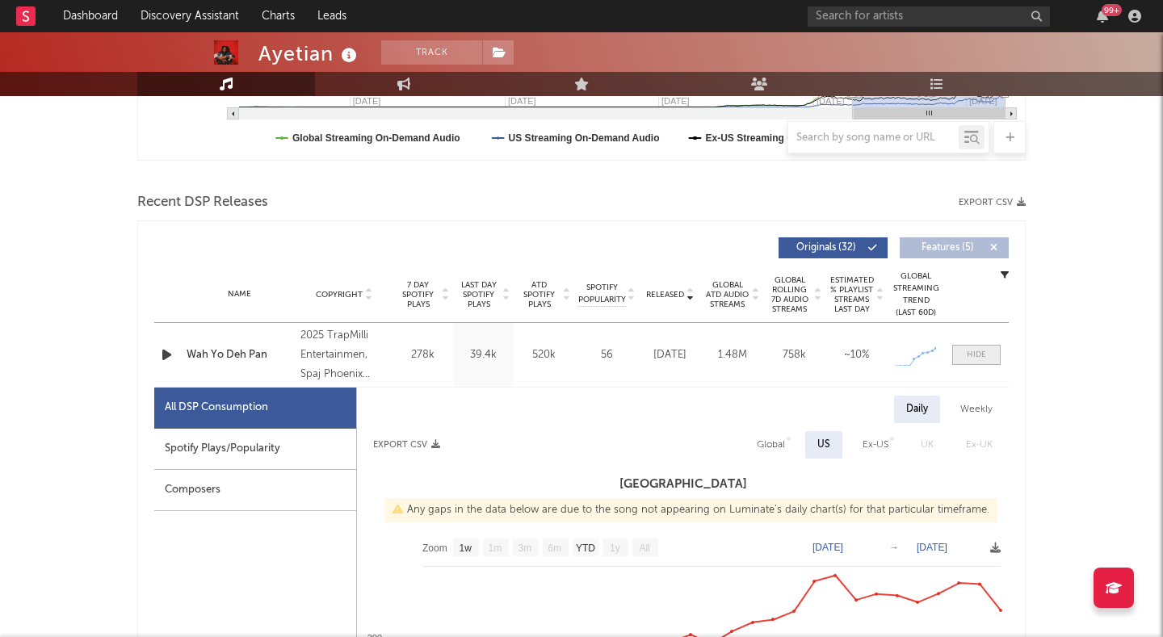
click at [976, 359] on div at bounding box center [976, 355] width 19 height 12
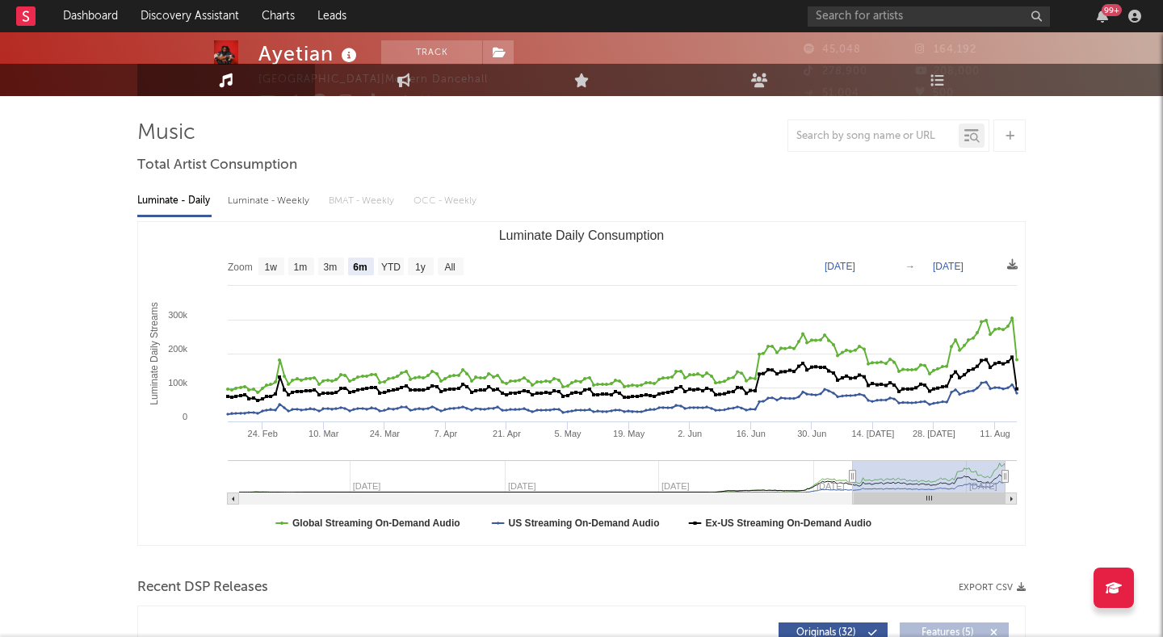
scroll to position [0, 0]
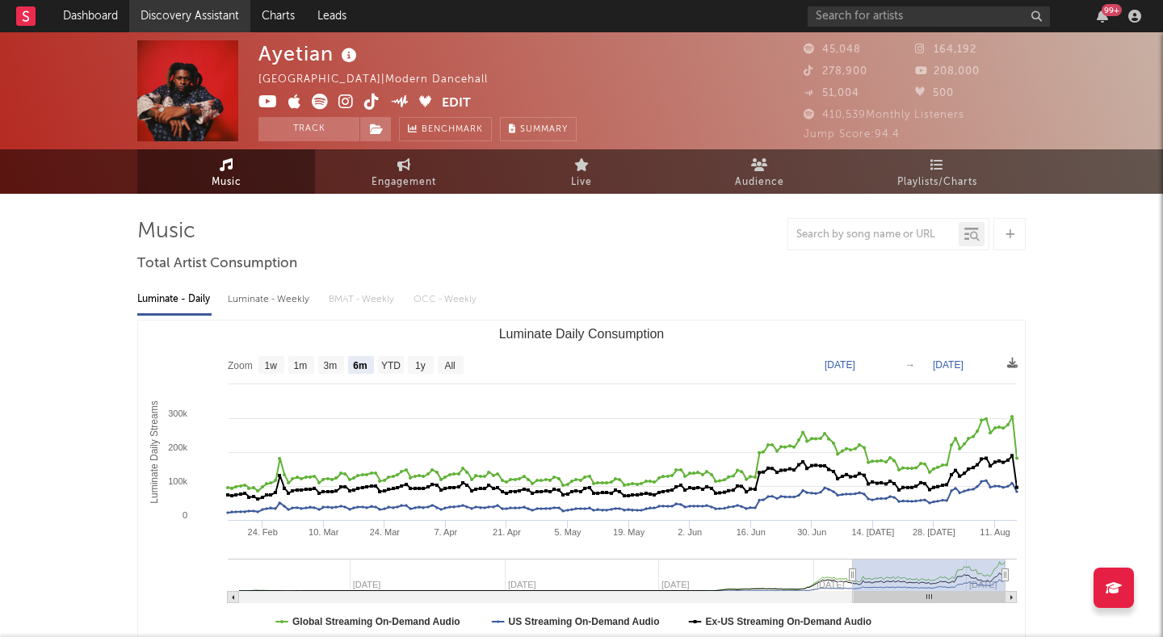
click at [182, 17] on link "Discovery Assistant" at bounding box center [189, 16] width 121 height 32
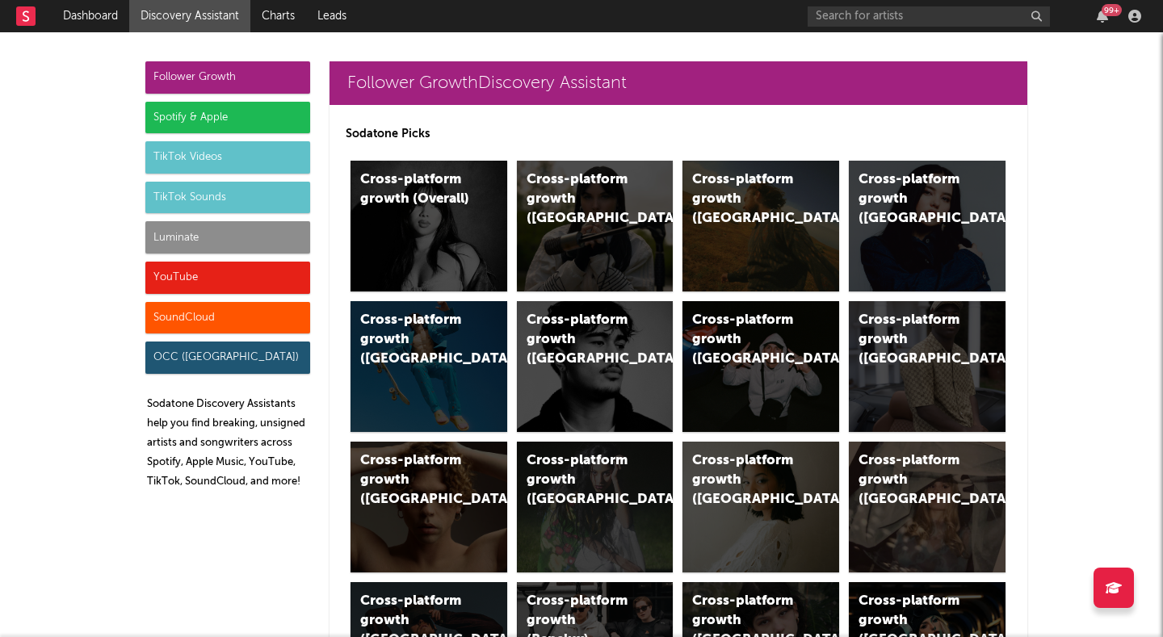
click at [269, 239] on div "Luminate" at bounding box center [227, 237] width 165 height 32
